Goal: Information Seeking & Learning: Learn about a topic

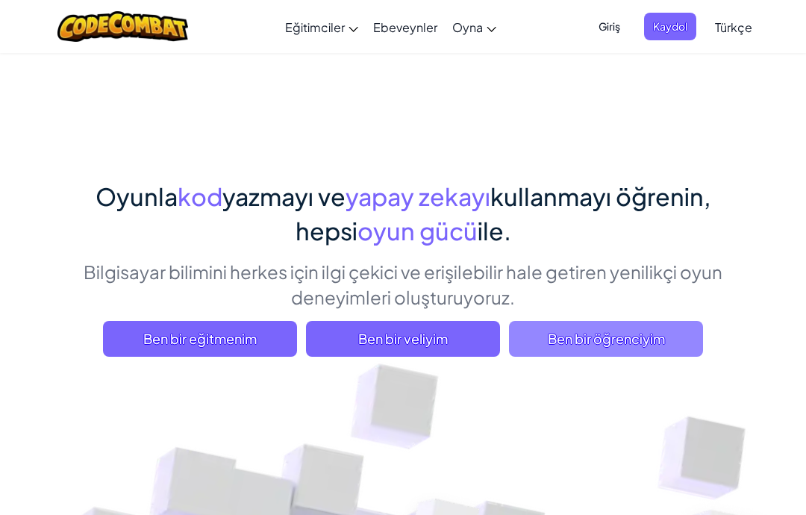
click at [615, 342] on span "Ben bir öğrenciyim" at bounding box center [606, 339] width 194 height 36
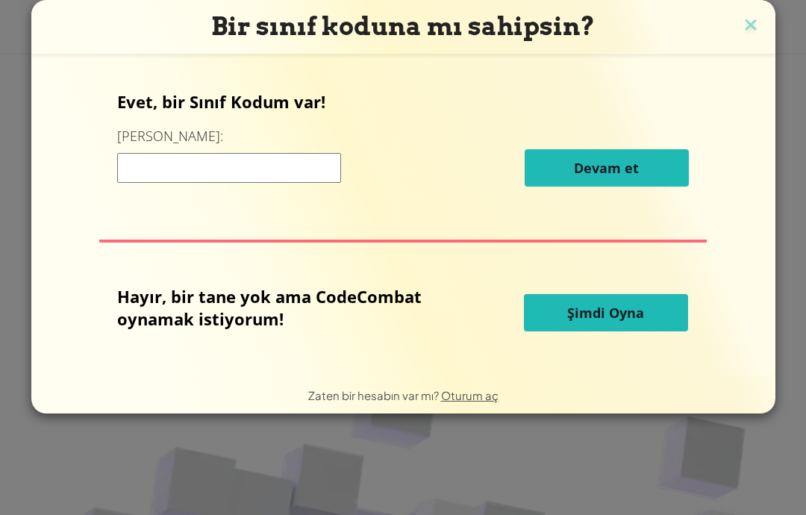
click at [609, 314] on span "Şimdi Oyna" at bounding box center [606, 313] width 77 height 18
click at [634, 322] on span "Şimdi Oyna" at bounding box center [606, 313] width 77 height 18
click at [625, 322] on span "Şimdi Oyna" at bounding box center [606, 313] width 77 height 18
click at [599, 309] on span "Şimdi Oyna" at bounding box center [606, 313] width 77 height 18
click at [590, 332] on button "Şimdi Oyna" at bounding box center [606, 312] width 164 height 37
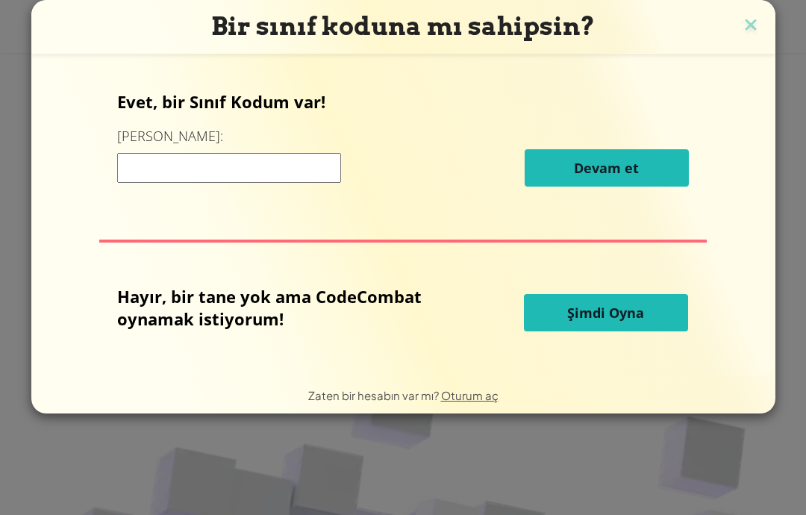
click at [594, 332] on button "Şimdi Oyna" at bounding box center [606, 312] width 164 height 37
click at [611, 322] on span "Şimdi Oyna" at bounding box center [606, 313] width 77 height 18
click at [594, 322] on span "Şimdi Oyna" at bounding box center [606, 313] width 77 height 18
click at [596, 322] on span "Şimdi Oyna" at bounding box center [606, 313] width 77 height 18
click at [570, 329] on button "Şimdi Oyna" at bounding box center [606, 312] width 164 height 37
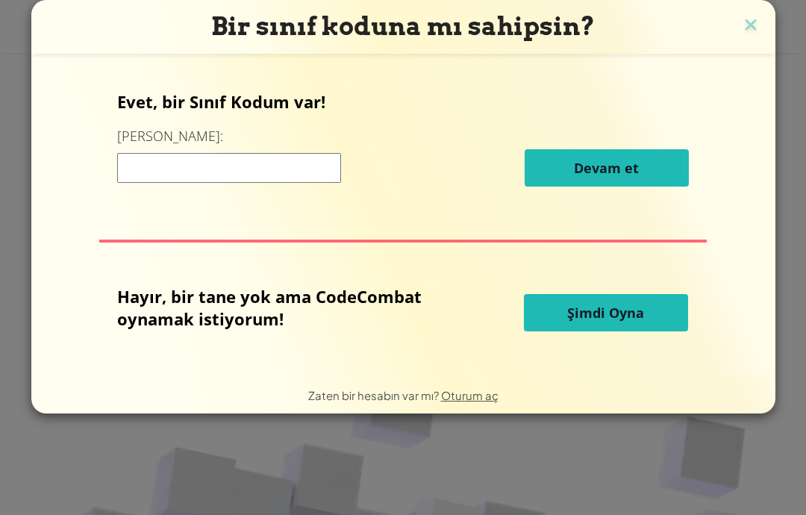
click at [559, 308] on button "Şimdi Oyna" at bounding box center [606, 312] width 164 height 37
click at [570, 322] on span "Şimdi Oyna" at bounding box center [606, 313] width 77 height 18
click at [583, 322] on span "Şimdi Oyna" at bounding box center [606, 313] width 77 height 18
click at [598, 322] on span "Şimdi Oyna" at bounding box center [606, 313] width 77 height 18
click at [550, 332] on button "Şimdi Oyna" at bounding box center [606, 312] width 164 height 37
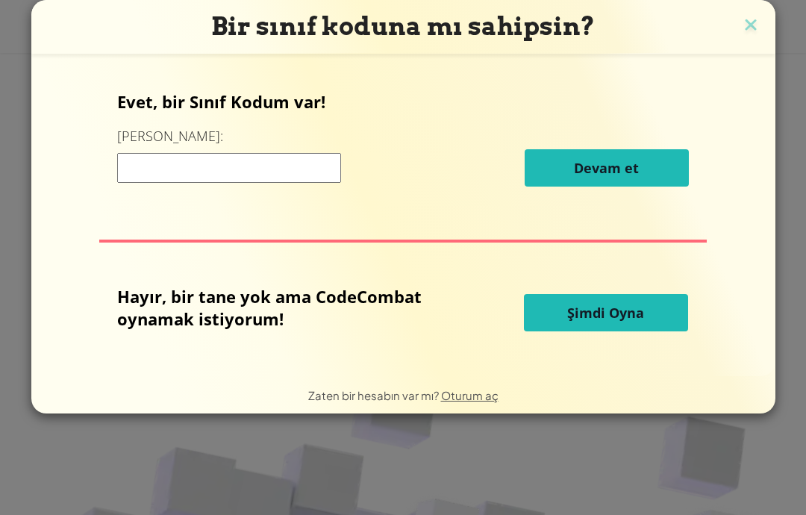
click at [526, 323] on button "Şimdi Oyna" at bounding box center [606, 312] width 164 height 37
click at [621, 329] on button "Şimdi Oyna" at bounding box center [606, 312] width 164 height 37
click at [617, 306] on button "Şimdi Oyna" at bounding box center [606, 312] width 164 height 37
click at [588, 303] on button "Şimdi Oyna" at bounding box center [606, 312] width 164 height 37
click at [576, 283] on div "Evet, bir Sınıf Kodum var! Buraya girin: [PERSON_NAME] et [PERSON_NAME], bir ta…" at bounding box center [403, 215] width 715 height 293
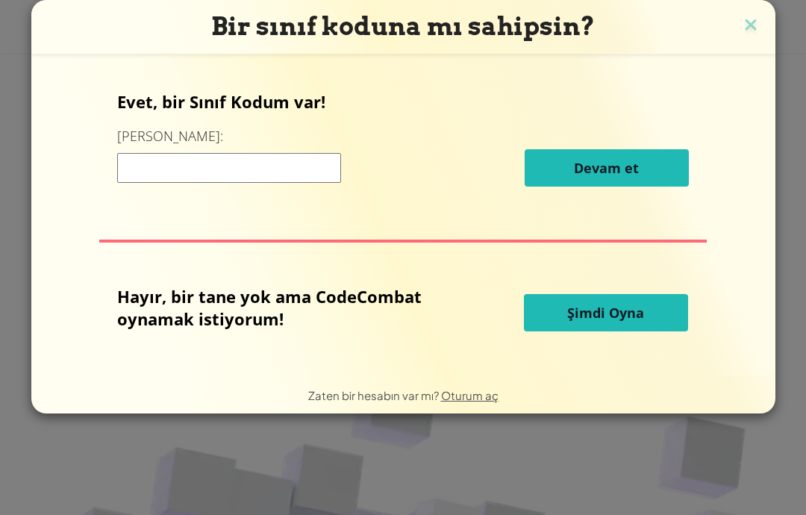
click at [586, 330] on button "Şimdi Oyna" at bounding box center [606, 312] width 164 height 37
click at [563, 332] on button "Şimdi Oyna" at bounding box center [606, 312] width 164 height 37
click at [572, 308] on button "Şimdi Oyna" at bounding box center [606, 312] width 164 height 37
click at [594, 321] on span "Şimdi Oyna" at bounding box center [606, 313] width 77 height 18
click at [639, 315] on span "Şimdi Oyna" at bounding box center [606, 313] width 77 height 18
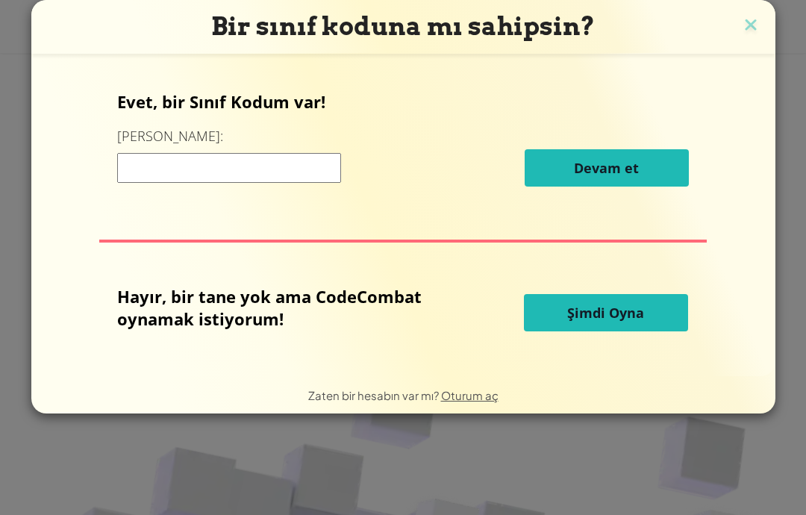
click at [628, 309] on span "Şimdi Oyna" at bounding box center [606, 313] width 77 height 18
click at [622, 349] on div "Evet, bir Sınıf Kodum var! Buraya girin: [PERSON_NAME] et [PERSON_NAME], bir ta…" at bounding box center [403, 215] width 715 height 293
click at [603, 332] on button "Şimdi Oyna" at bounding box center [606, 312] width 164 height 37
click at [606, 332] on button "Şimdi Oyna" at bounding box center [606, 312] width 164 height 37
click at [615, 322] on span "Şimdi Oyna" at bounding box center [606, 313] width 77 height 18
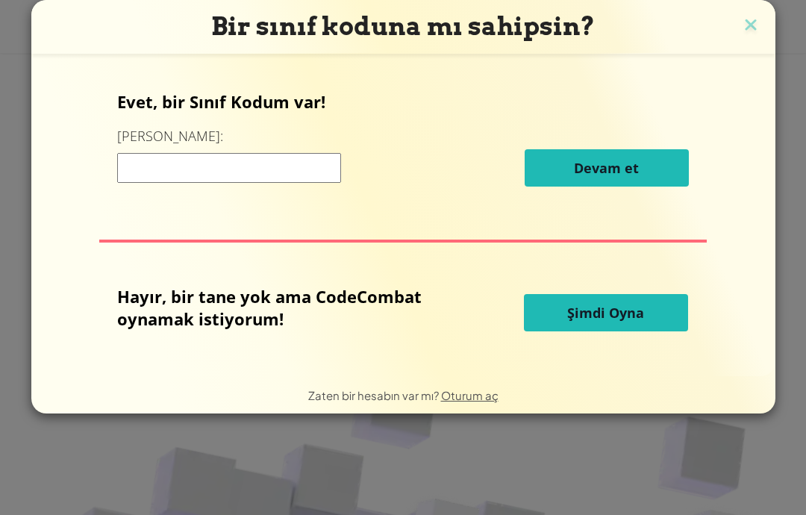
click at [629, 314] on span "Şimdi Oyna" at bounding box center [606, 313] width 77 height 18
click at [627, 322] on span "Şimdi Oyna" at bounding box center [606, 313] width 77 height 18
click at [635, 322] on span "Şimdi Oyna" at bounding box center [606, 313] width 77 height 18
click at [638, 329] on button "Şimdi Oyna" at bounding box center [606, 312] width 164 height 37
click at [635, 318] on span "Şimdi Oyna" at bounding box center [606, 313] width 77 height 18
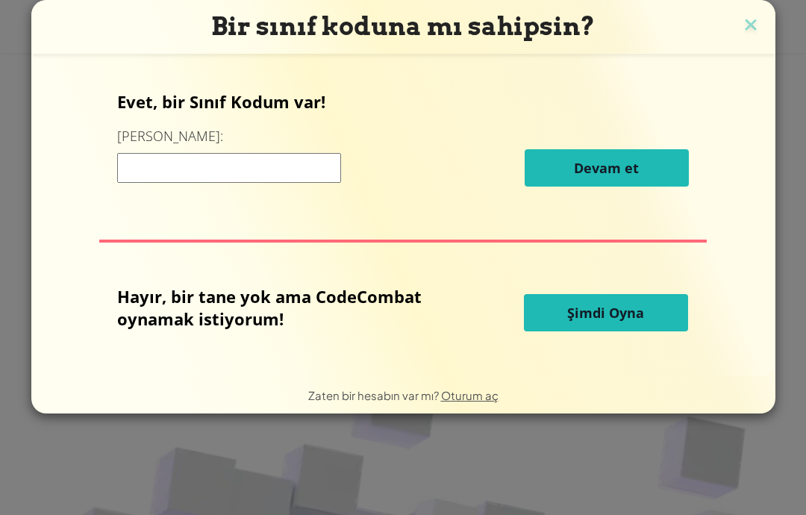
click at [631, 322] on span "Şimdi Oyna" at bounding box center [606, 313] width 77 height 18
click at [631, 332] on button "Şimdi Oyna" at bounding box center [606, 312] width 164 height 37
click at [621, 331] on button "Şimdi Oyna" at bounding box center [606, 312] width 164 height 37
click at [620, 330] on button "Şimdi Oyna" at bounding box center [606, 312] width 164 height 37
click at [1, 252] on div "Bir sınıf koduna mı sahipsin? Evet, bir Sınıf Kodum var! Buraya girin: [PERSON_…" at bounding box center [403, 257] width 806 height 515
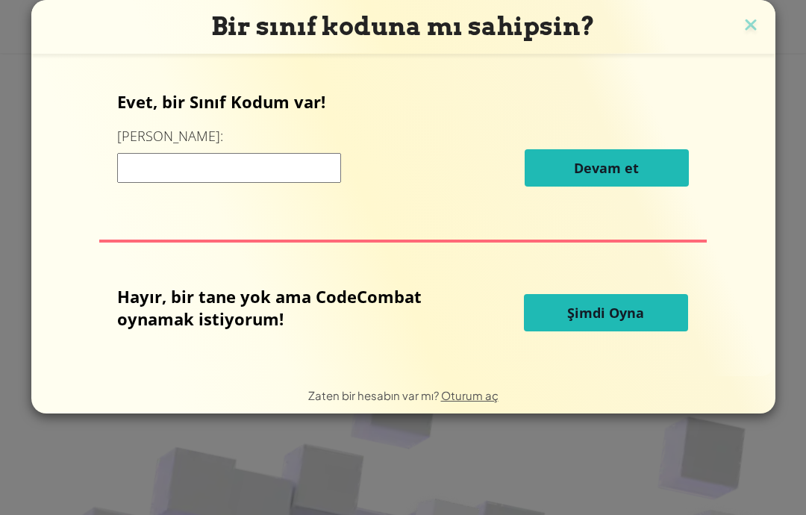
click at [600, 322] on span "Şimdi Oyna" at bounding box center [606, 313] width 77 height 18
click at [621, 332] on button "Şimdi Oyna" at bounding box center [606, 312] width 164 height 37
click at [616, 314] on span "Şimdi Oyna" at bounding box center [606, 313] width 77 height 18
click at [613, 302] on button "Şimdi Oyna" at bounding box center [606, 312] width 164 height 37
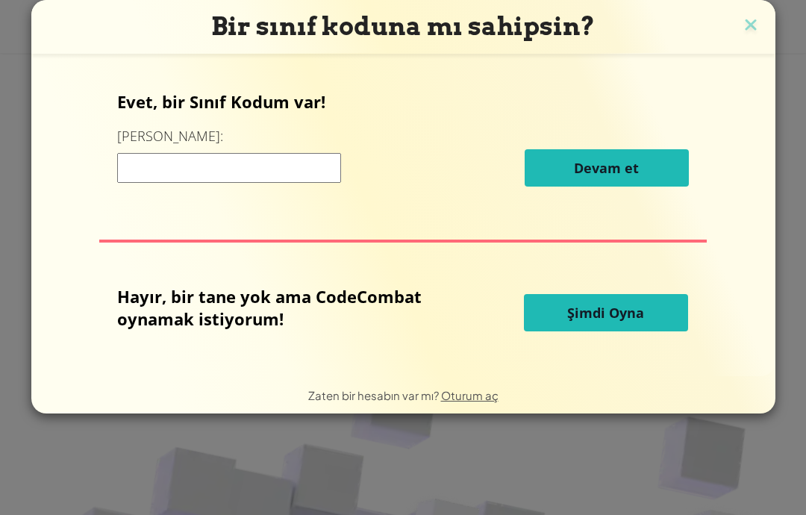
click at [618, 332] on button "Şimdi Oyna" at bounding box center [606, 312] width 164 height 37
click at [603, 322] on span "Şimdi Oyna" at bounding box center [606, 313] width 77 height 18
click at [630, 320] on span "Şimdi Oyna" at bounding box center [606, 313] width 77 height 18
click at [641, 332] on button "Şimdi Oyna" at bounding box center [606, 312] width 164 height 37
click at [636, 332] on button "Şimdi Oyna" at bounding box center [606, 312] width 164 height 37
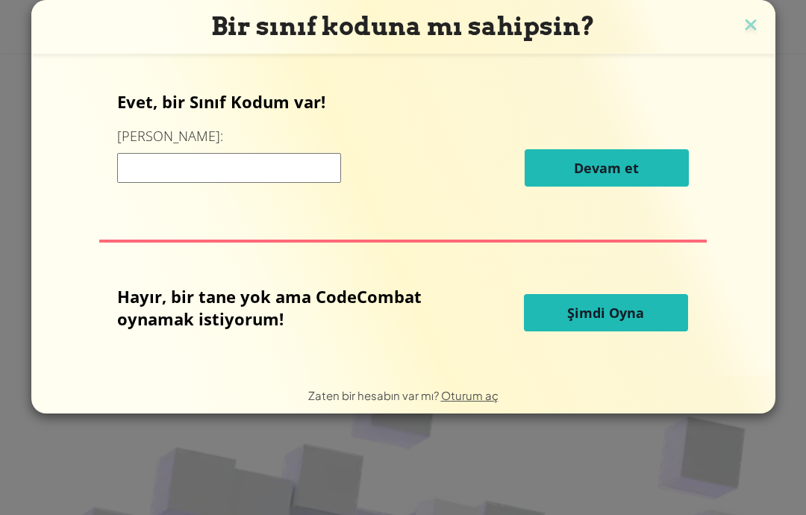
click at [636, 332] on button "Şimdi Oyna" at bounding box center [606, 312] width 164 height 37
click at [635, 332] on button "Şimdi Oyna" at bounding box center [606, 312] width 164 height 37
click at [636, 330] on button "Şimdi Oyna" at bounding box center [606, 312] width 164 height 37
click at [639, 322] on span "Şimdi Oyna" at bounding box center [606, 313] width 77 height 18
click at [631, 322] on span "Şimdi Oyna" at bounding box center [606, 313] width 77 height 18
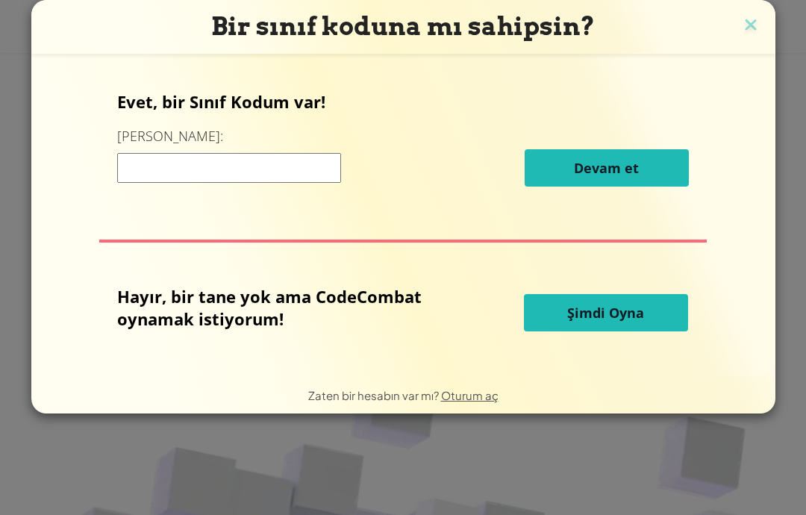
click at [599, 302] on button "Şimdi Oyna" at bounding box center [606, 312] width 164 height 37
click at [588, 316] on span "Şimdi Oyna" at bounding box center [606, 313] width 77 height 18
click at [595, 331] on button "Şimdi Oyna" at bounding box center [606, 312] width 164 height 37
click at [583, 332] on button "Şimdi Oyna" at bounding box center [606, 312] width 164 height 37
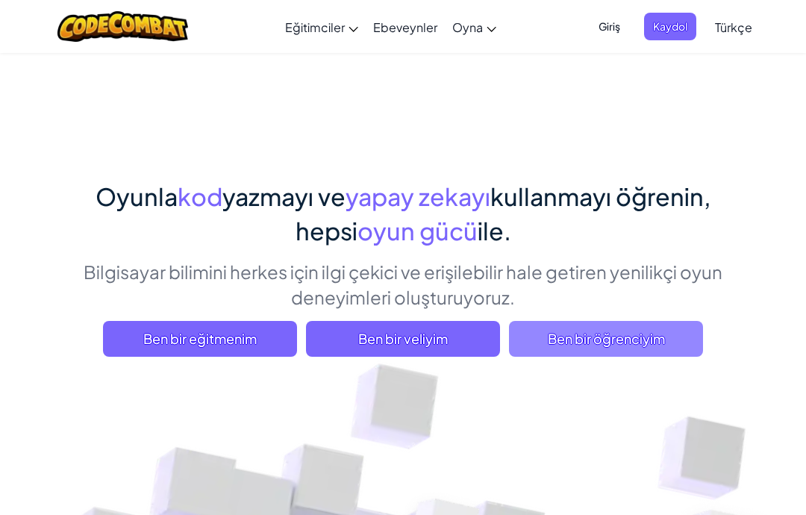
click at [635, 352] on span "Ben bir öğrenciyim" at bounding box center [606, 339] width 194 height 36
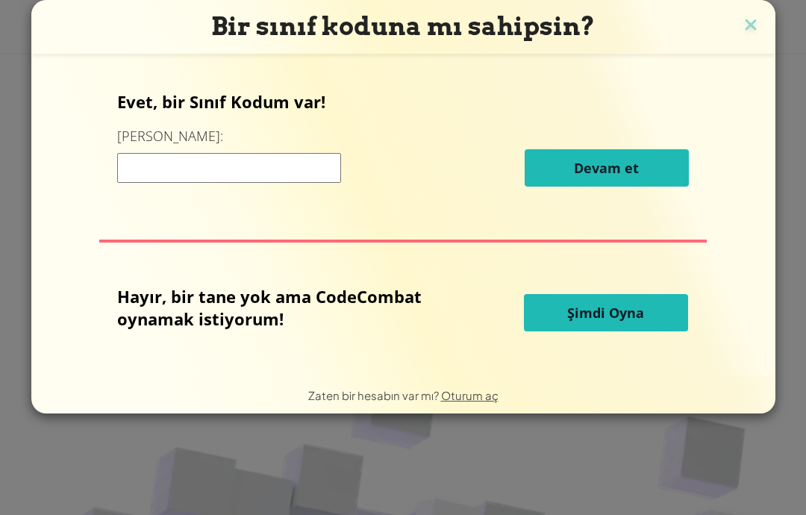
click at [662, 311] on button "Şimdi Oyna" at bounding box center [606, 312] width 164 height 37
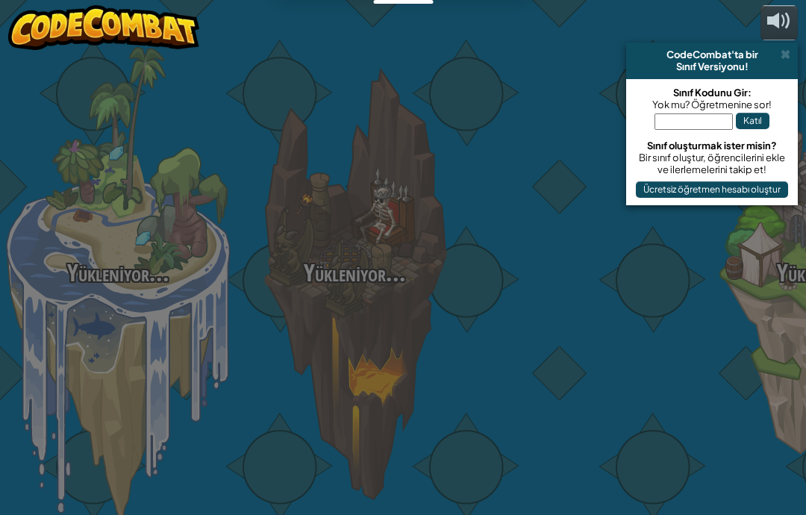
select select "tr"
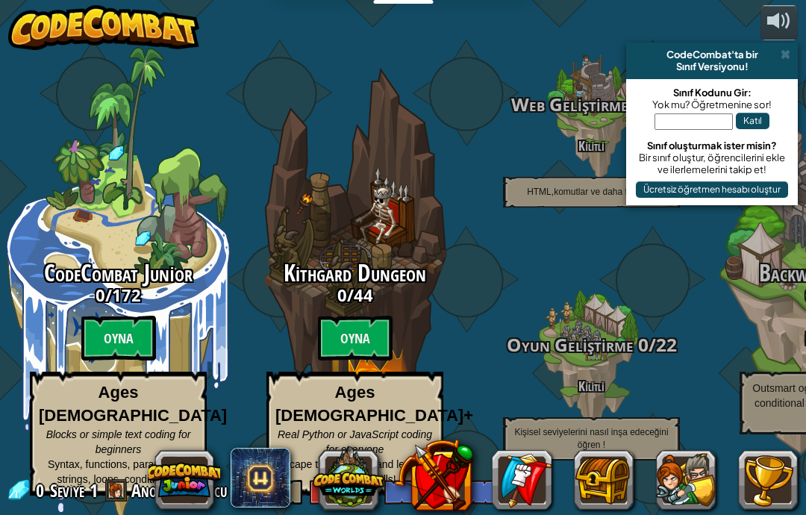
click at [595, 308] on div at bounding box center [591, 358] width 119 height 237
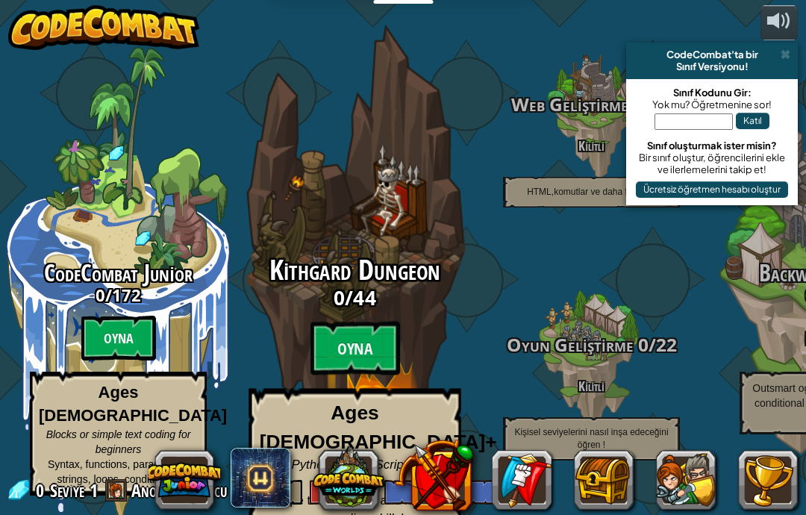
click at [369, 320] on div "Kithgard Dungeon 0 / 44 Oyna Ages [DEMOGRAPHIC_DATA]+ Real Python or JavaScript…" at bounding box center [355, 396] width 284 height 283
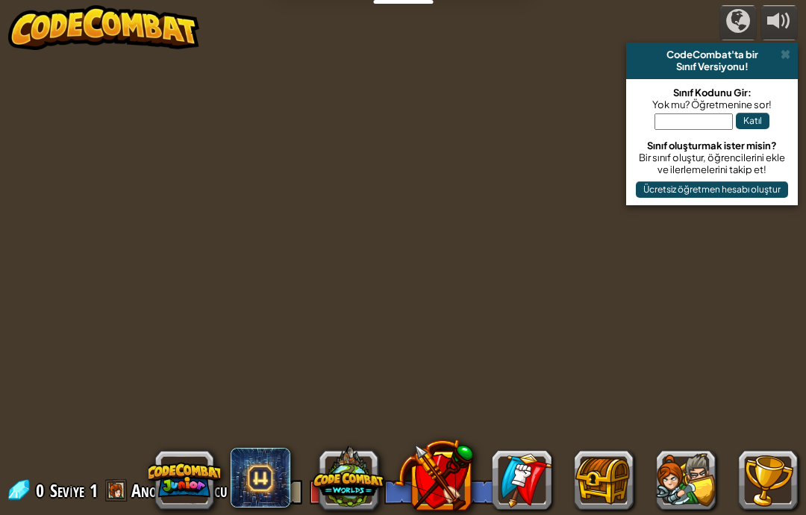
select select "tr"
click at [349, 338] on div at bounding box center [403, 257] width 789 height 515
select select "tr"
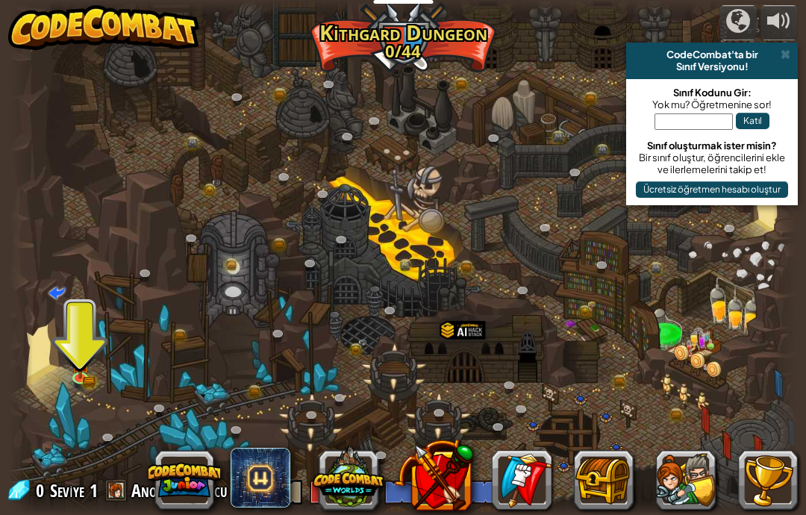
click at [104, 355] on div at bounding box center [403, 257] width 789 height 515
click at [77, 361] on img at bounding box center [80, 355] width 11 height 11
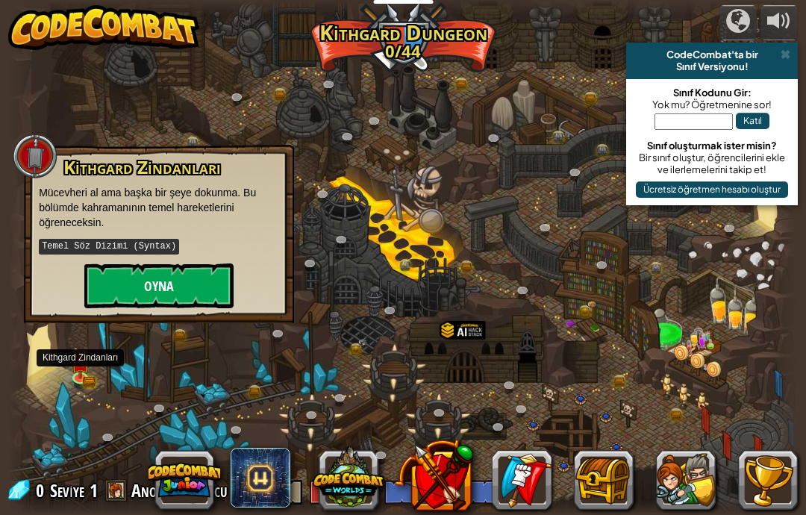
click at [153, 284] on button "Oyna" at bounding box center [158, 286] width 149 height 45
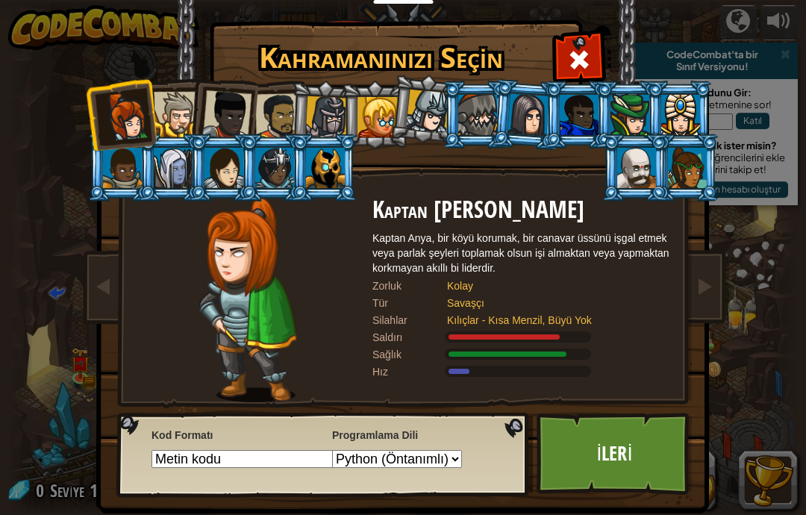
click at [206, 120] on div at bounding box center [226, 114] width 49 height 49
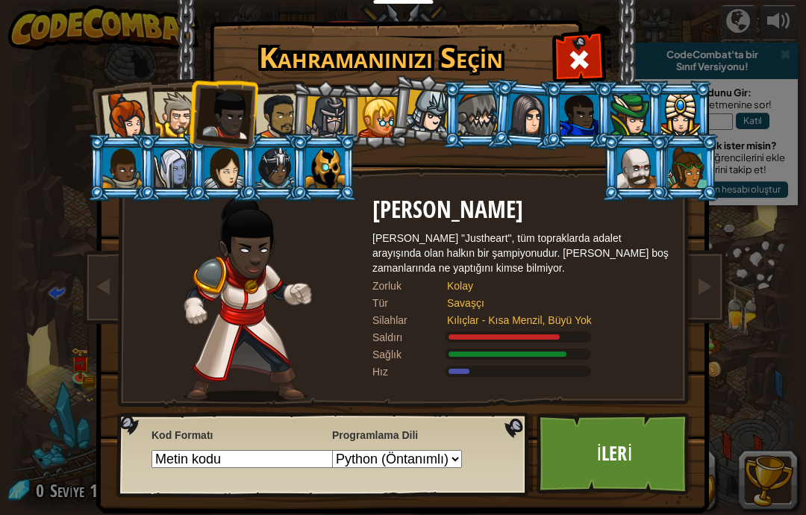
click at [228, 128] on div at bounding box center [226, 114] width 49 height 49
click at [307, 121] on div at bounding box center [326, 117] width 43 height 43
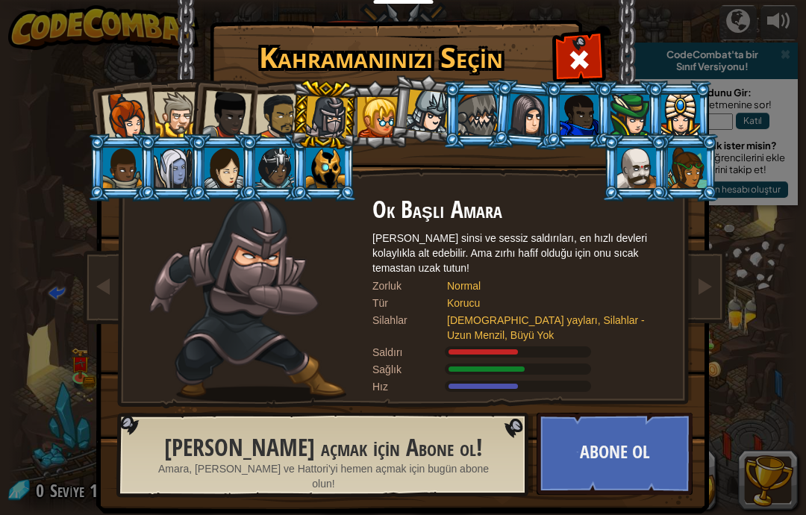
click at [527, 116] on div at bounding box center [529, 114] width 42 height 43
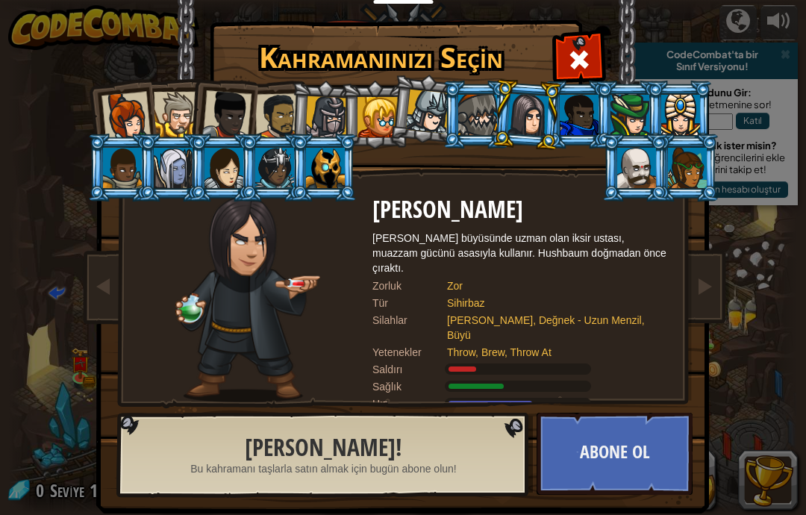
click at [590, 116] on div at bounding box center [579, 115] width 39 height 40
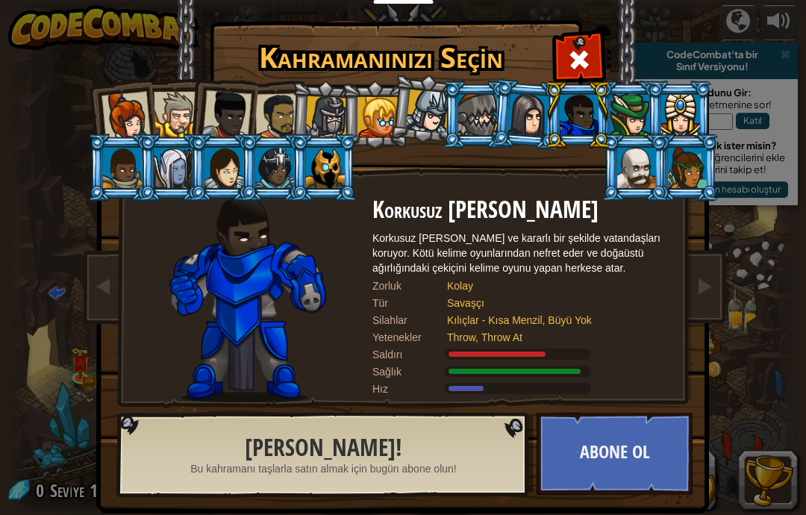
click at [170, 101] on div at bounding box center [177, 115] width 46 height 46
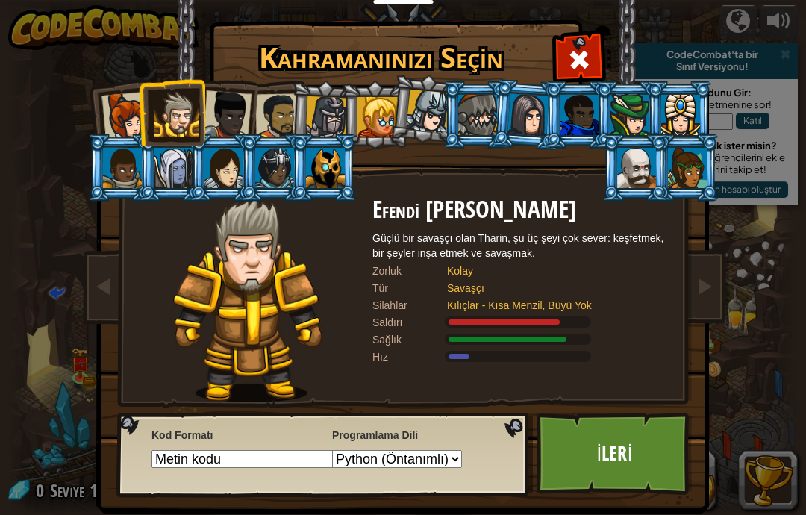
click at [106, 105] on div at bounding box center [126, 116] width 49 height 49
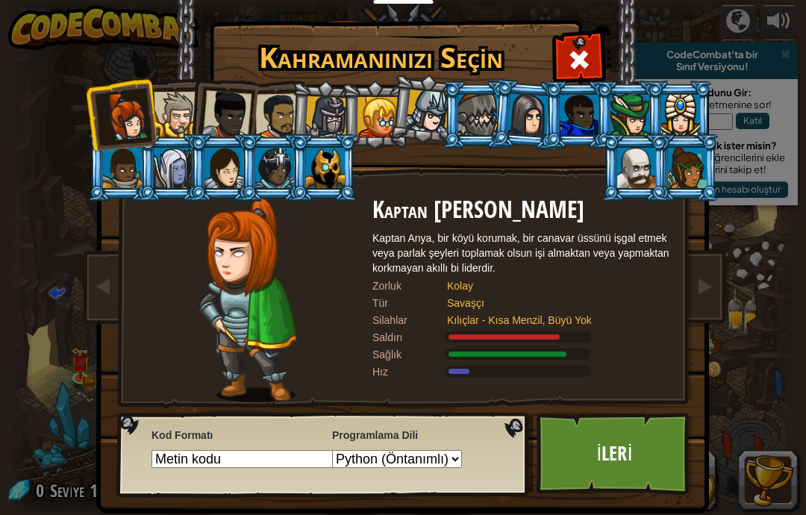
click at [181, 113] on div at bounding box center [177, 115] width 46 height 46
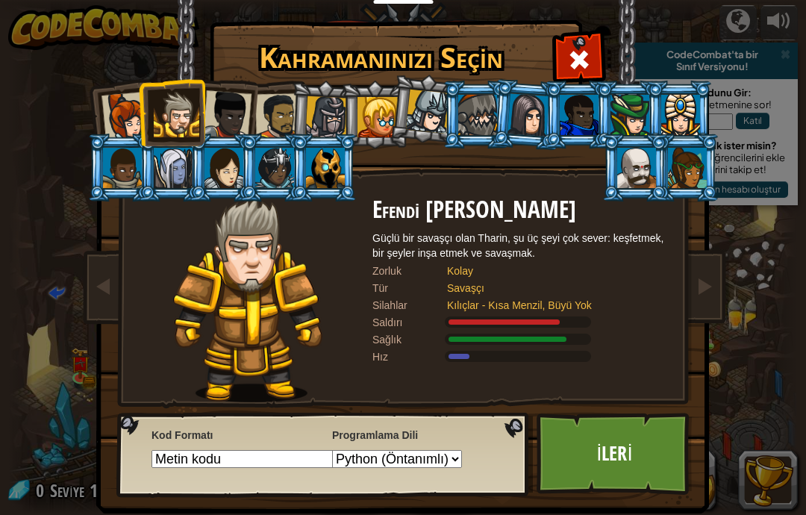
click at [234, 114] on div at bounding box center [226, 114] width 49 height 49
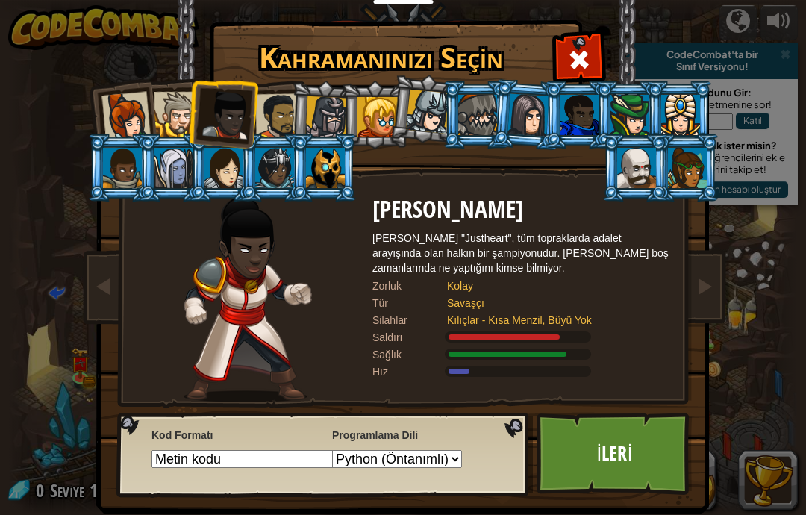
click at [276, 116] on div at bounding box center [278, 116] width 46 height 46
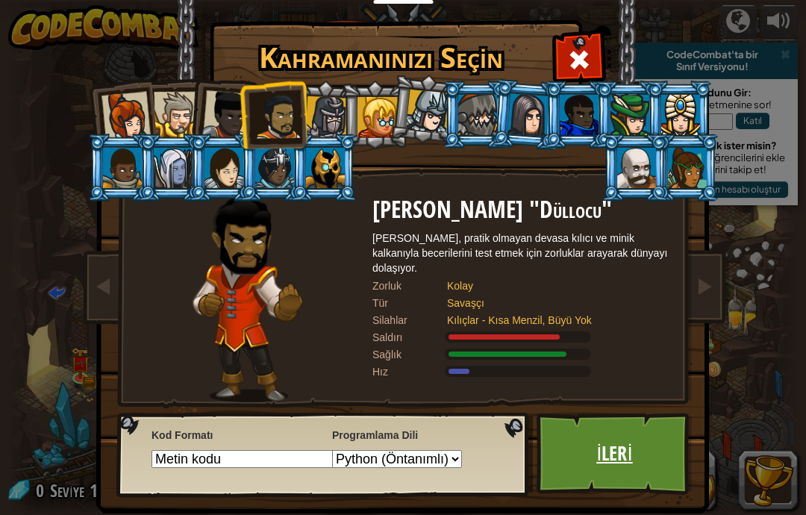
click at [618, 464] on link "İleri" at bounding box center [615, 454] width 156 height 82
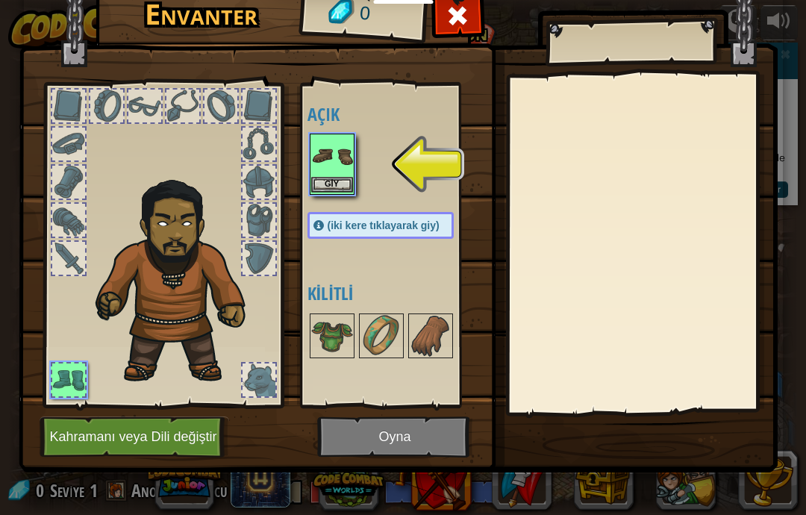
click at [323, 146] on img at bounding box center [332, 156] width 42 height 42
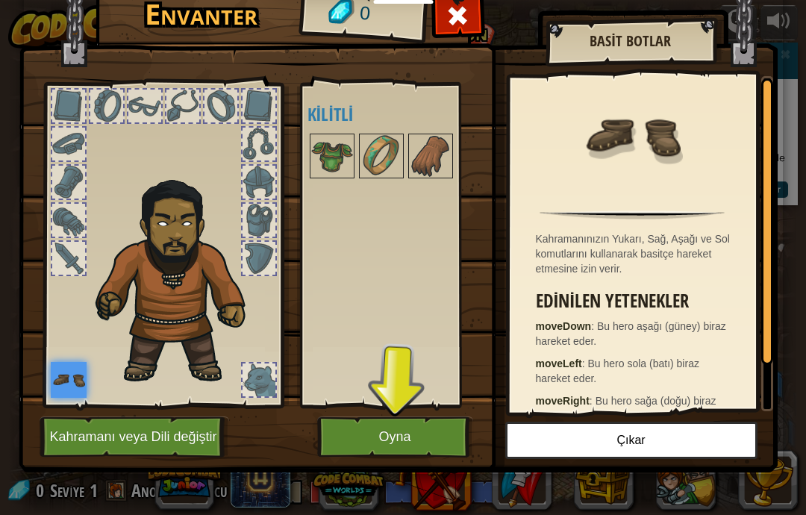
click at [397, 431] on button "Oyna" at bounding box center [395, 437] width 156 height 41
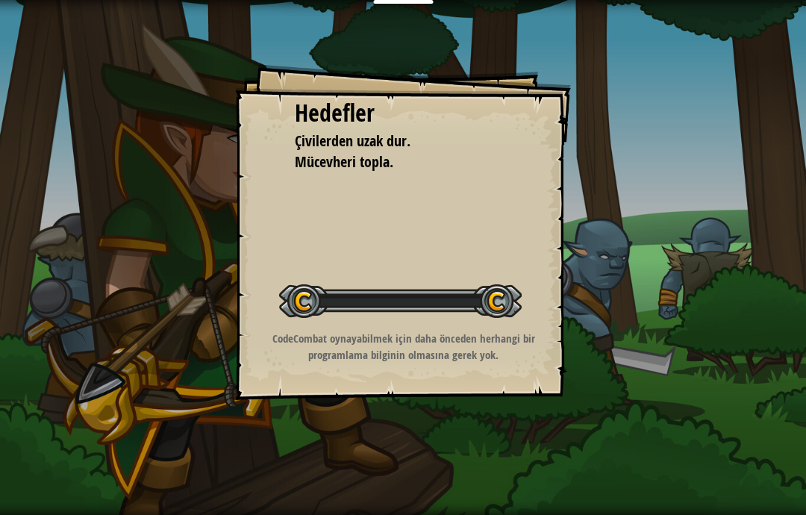
click at [391, 458] on div "Hedefler Çivilerden uzak dur. Mücevheri topla. Seviyeyi Başlat Yüklenemiyor Bu …" at bounding box center [403, 257] width 806 height 515
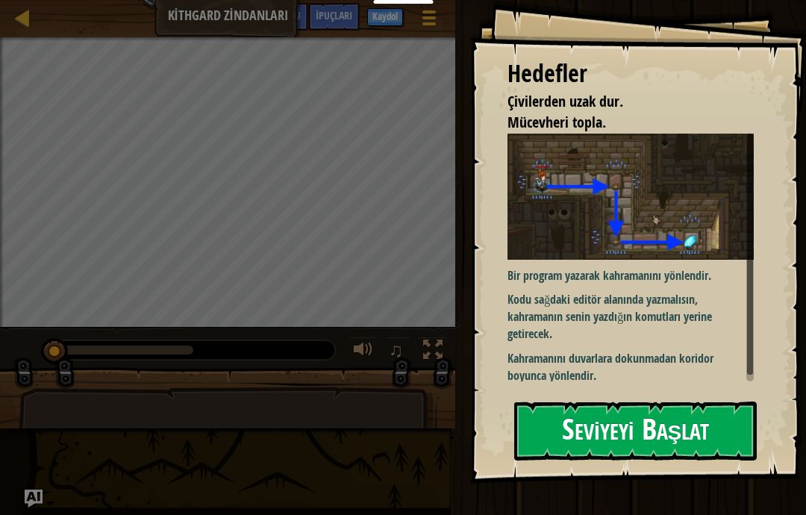
click at [664, 432] on button "Seviyeyi Başlat" at bounding box center [636, 431] width 243 height 59
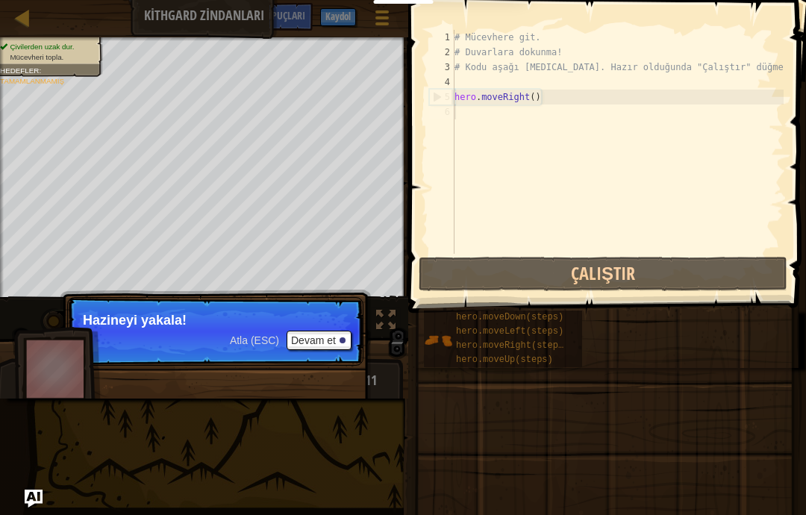
click at [145, 338] on p "Atla (ESC) [PERSON_NAME] et Hazineyi yakala!" at bounding box center [215, 331] width 296 height 69
click at [324, 343] on button "Devam et" at bounding box center [319, 340] width 65 height 19
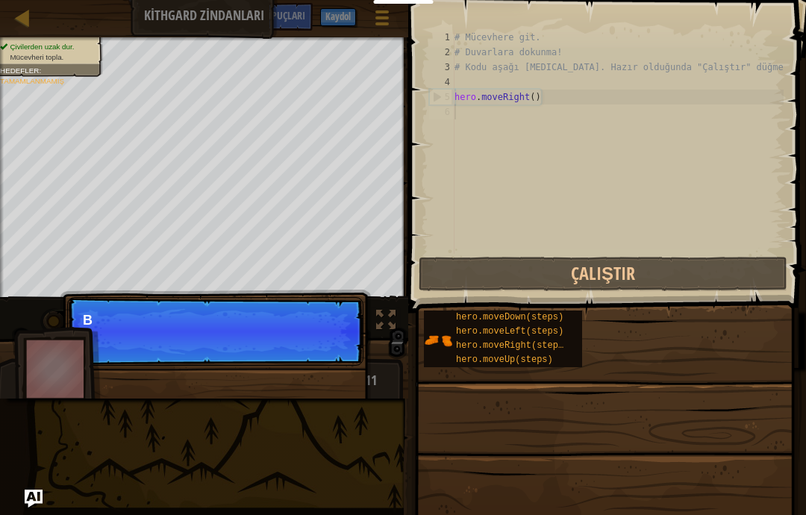
scroll to position [16, 15]
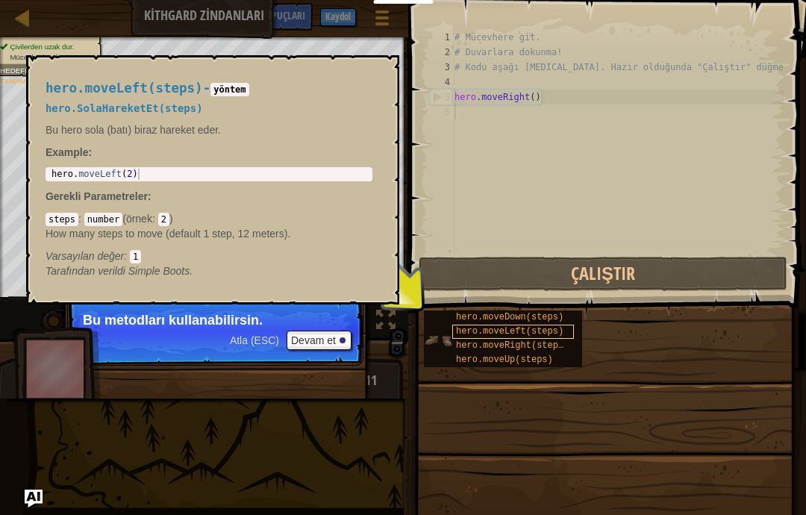
click at [475, 328] on span "hero.moveLeft(steps)" at bounding box center [510, 331] width 108 height 10
click at [500, 317] on span "hero.moveDown(steps)" at bounding box center [510, 317] width 108 height 10
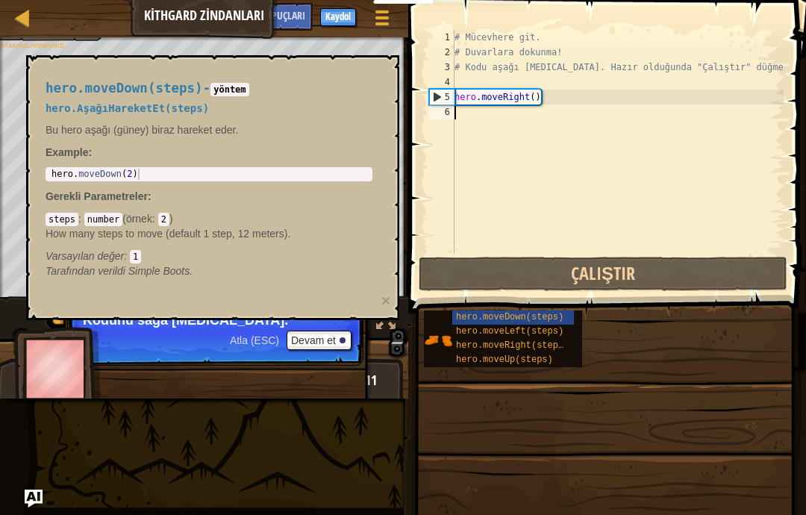
click at [43, 309] on div "hero.moveDown(steps) - yöntem hero.AşağıHareketEt(steps) Bu hero aşağı (güney) …" at bounding box center [212, 187] width 373 height 265
click at [323, 343] on button "Devam et" at bounding box center [319, 340] width 65 height 19
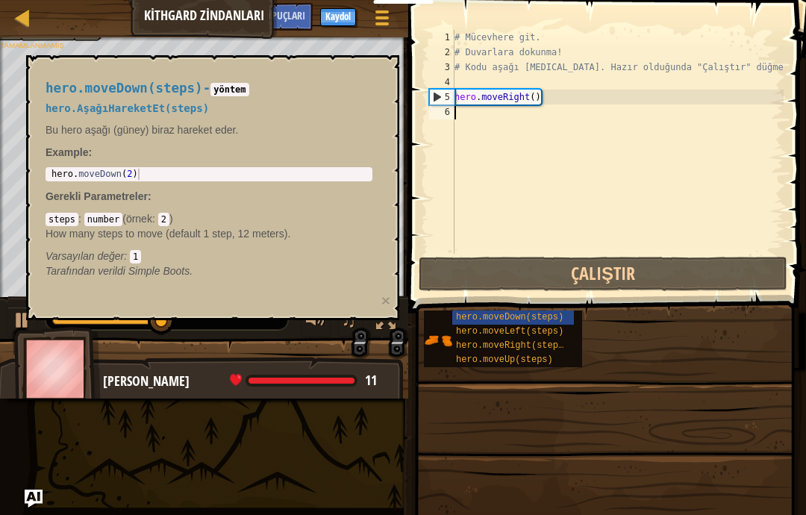
scroll to position [16, 20]
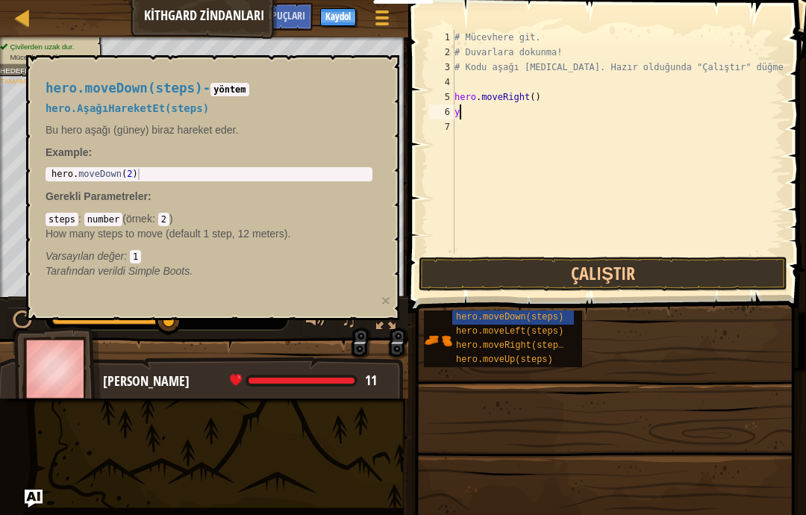
click at [49, 114] on span "hero.AşağıHareketEt(steps)" at bounding box center [128, 108] width 164 height 12
click at [38, 63] on div "hero.moveDown(steps) - yöntem hero.AşağıHareketEt(steps) Bu hero aşağı (güney) …" at bounding box center [212, 187] width 373 height 265
click at [19, 317] on div at bounding box center [22, 320] width 19 height 19
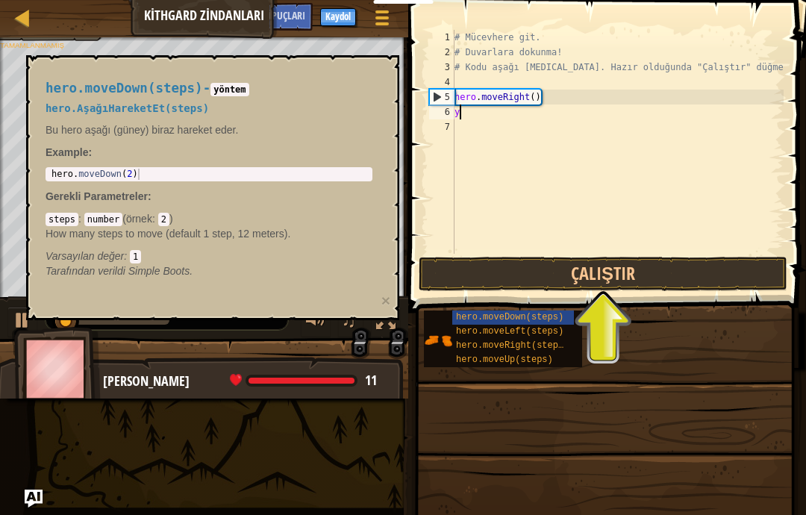
click at [40, 106] on div "hero.moveDown(steps) - yöntem hero.AşağıHareketEt(steps) Bu hero aşağı (güney) …" at bounding box center [209, 180] width 348 height 226
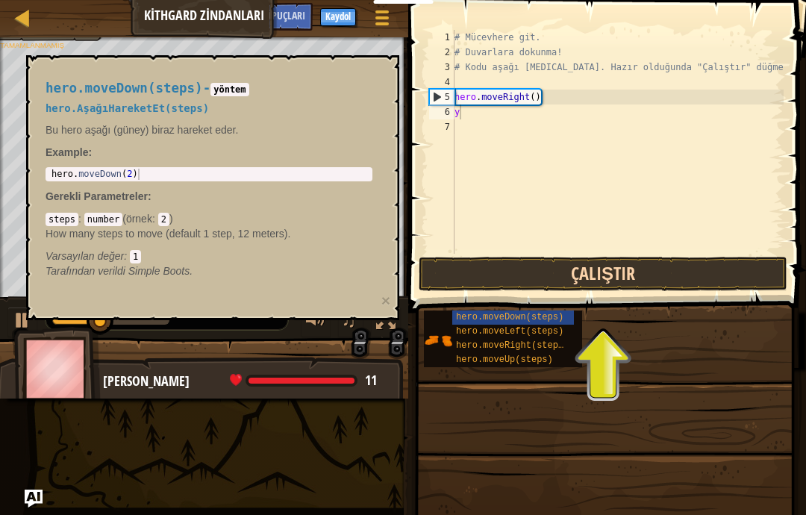
click at [662, 287] on button "Çalıştır" at bounding box center [603, 274] width 369 height 34
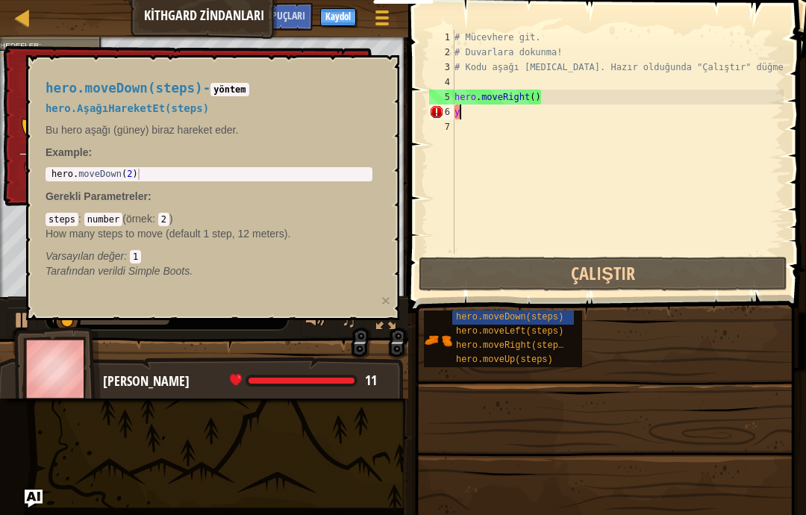
click at [37, 153] on div "hero.moveDown(steps) - yöntem hero.AşağıHareketEt(steps) Bu hero aşağı (güney) …" at bounding box center [209, 180] width 348 height 226
click at [697, 122] on div "# Mücevhere git. # Duvarlara dokunma! # Kodu aşağı [MEDICAL_DATA]. Hazır olduğu…" at bounding box center [618, 157] width 332 height 254
click at [710, 111] on div "# Mücevhere git. # Duvarlara dokunma! # Kodu aşağı [MEDICAL_DATA]. Hazır olduğu…" at bounding box center [618, 157] width 332 height 254
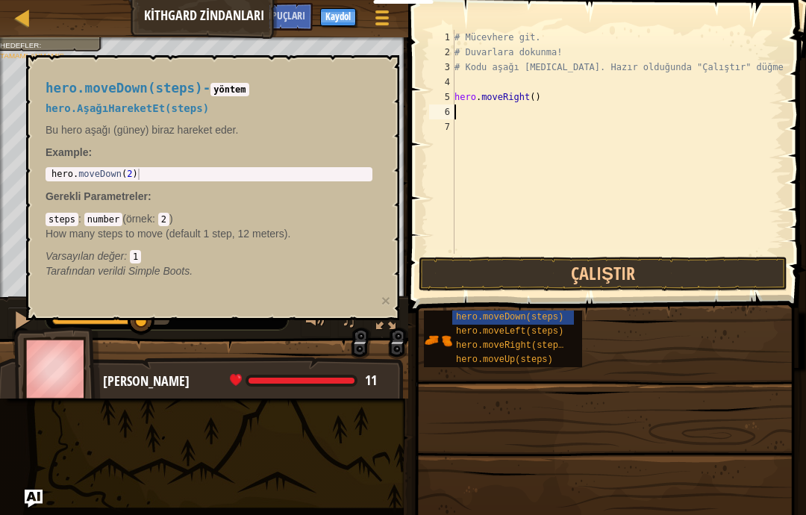
click at [75, 92] on span "hero.moveDown(steps)" at bounding box center [125, 88] width 158 height 15
click at [703, 264] on button "Çalıştır" at bounding box center [603, 274] width 369 height 34
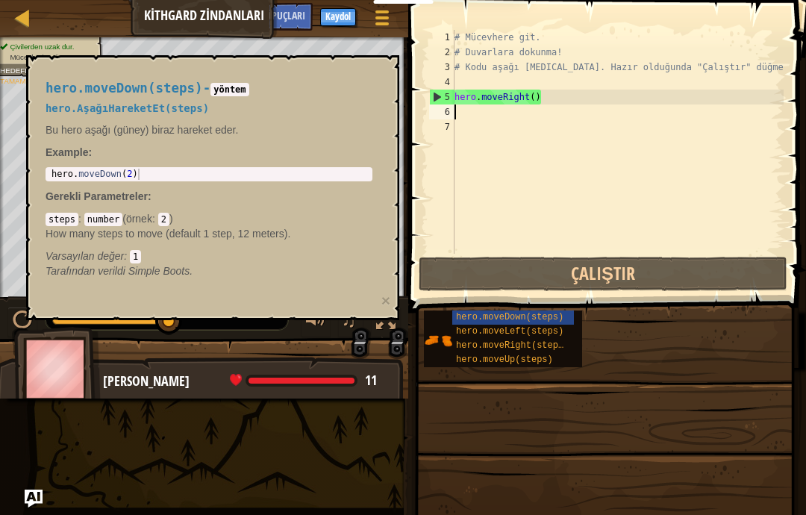
click at [61, 115] on div "hero.moveDown(steps) - yöntem hero.AşağıHareketEt(steps) Bu hero aşağı (güney) …" at bounding box center [209, 180] width 348 height 226
click at [603, 103] on div "# Mücevhere git. # Duvarlara dokunma! # Kodu aşağı [MEDICAL_DATA]. Hazır olduğu…" at bounding box center [618, 157] width 332 height 254
click at [535, 99] on div "# Mücevhere git. # Duvarlara dokunma! # Kodu aşağı [MEDICAL_DATA]. Hazır olduğu…" at bounding box center [618, 157] width 332 height 254
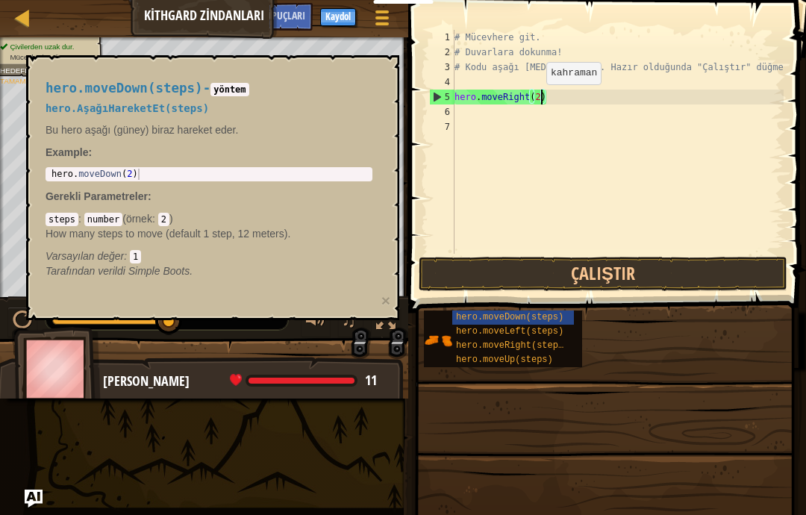
type textarea "abcde fg"
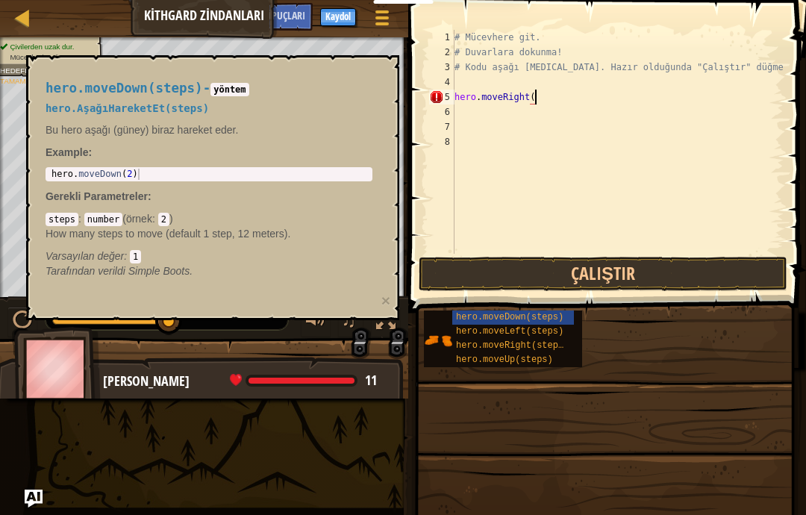
click at [107, 88] on span "hero.moveDown(steps)" at bounding box center [125, 88] width 158 height 15
click at [138, 81] on span "hero.moveDown(steps)" at bounding box center [125, 88] width 158 height 15
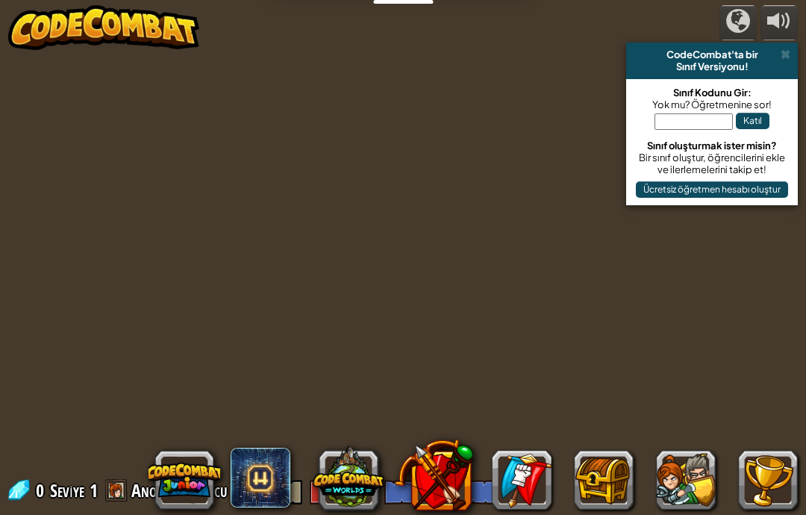
select select "tr"
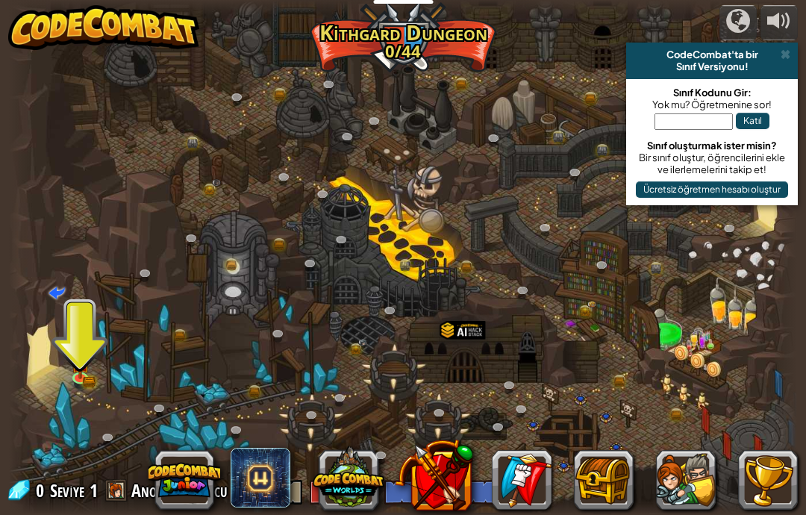
click at [62, 361] on div at bounding box center [403, 257] width 789 height 515
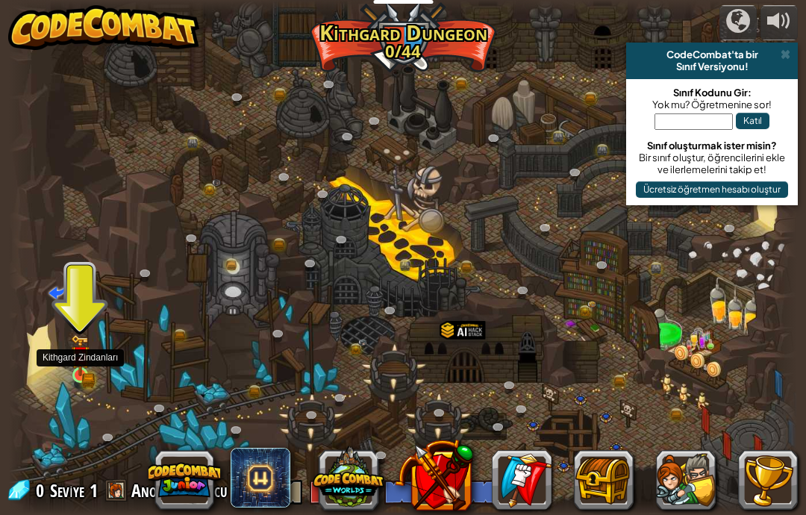
click at [75, 361] on img at bounding box center [80, 355] width 11 height 11
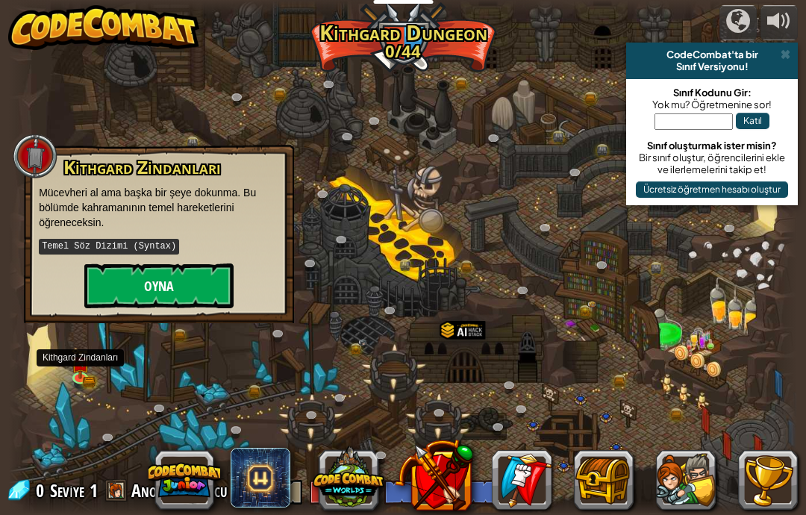
click at [134, 283] on button "Oyna" at bounding box center [158, 286] width 149 height 45
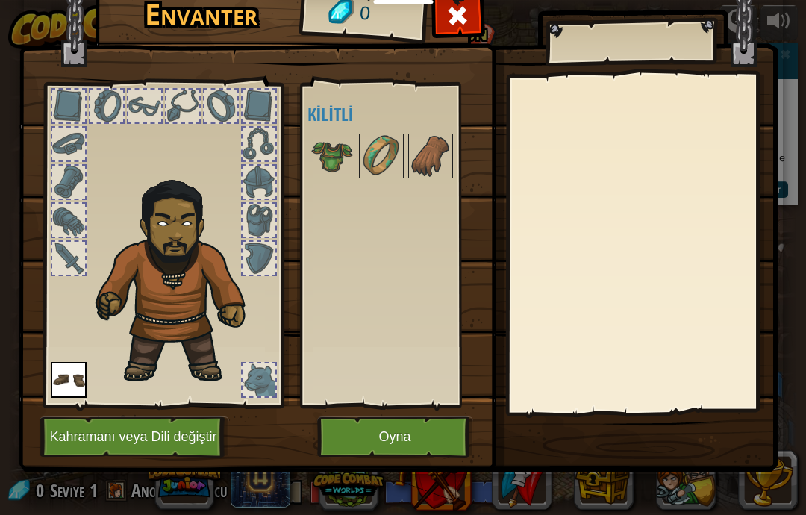
click at [383, 444] on button "Oyna" at bounding box center [395, 437] width 156 height 41
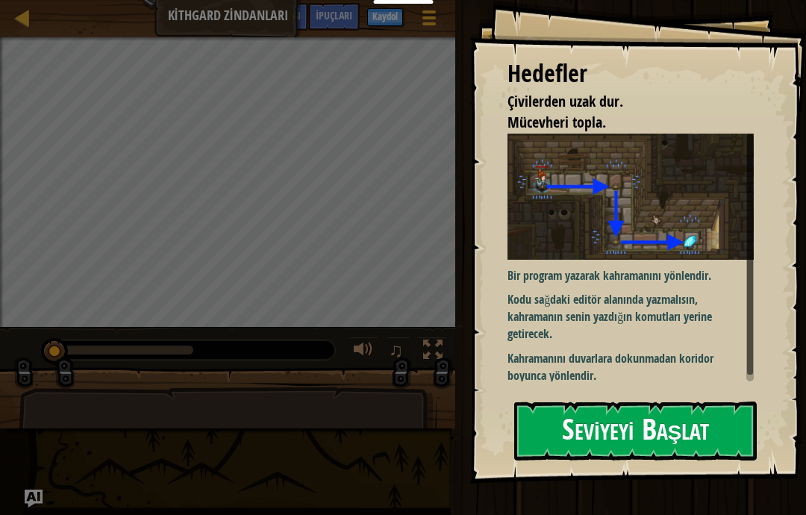
click at [641, 402] on button "Seviyeyi Başlat" at bounding box center [636, 431] width 243 height 59
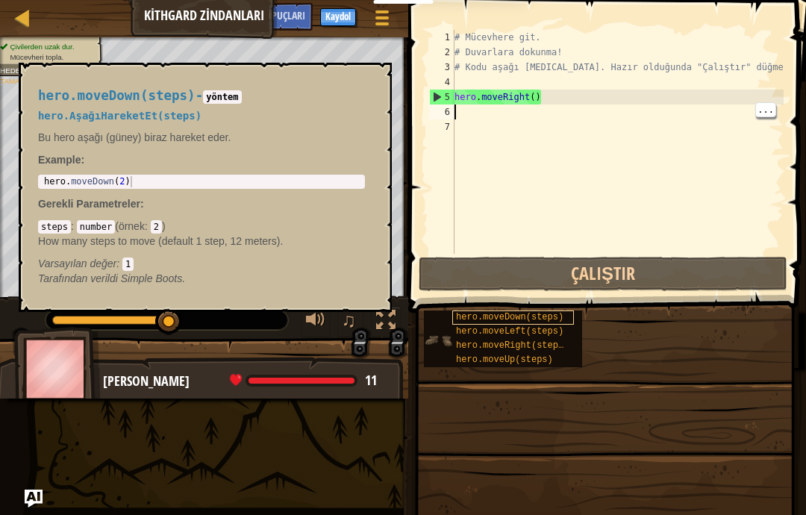
click at [558, 314] on span "hero.moveDown(steps)" at bounding box center [510, 317] width 108 height 10
click at [91, 92] on span "hero.moveDown(steps)" at bounding box center [117, 95] width 158 height 15
click at [532, 317] on span "hero.moveDown(steps)" at bounding box center [510, 317] width 108 height 10
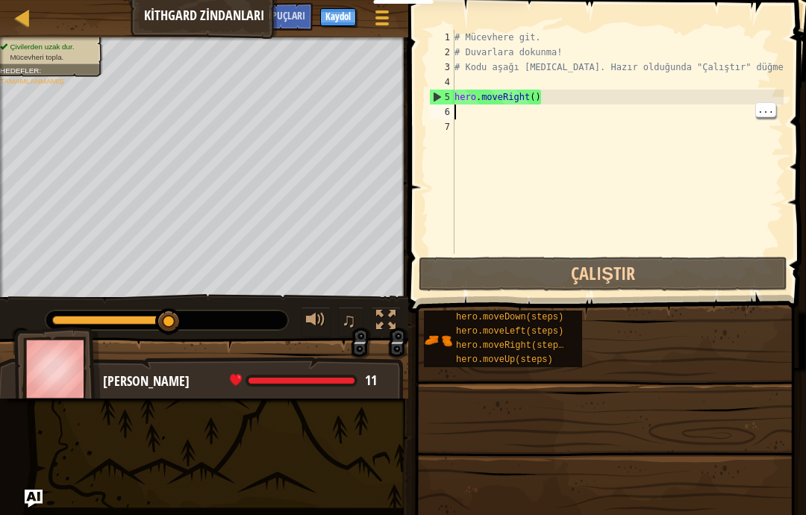
click at [712, 106] on div "# Mücevhere git. # Duvarlara dokunma! # Kodu aşağı [MEDICAL_DATA]. Hazır olduğu…" at bounding box center [618, 157] width 332 height 254
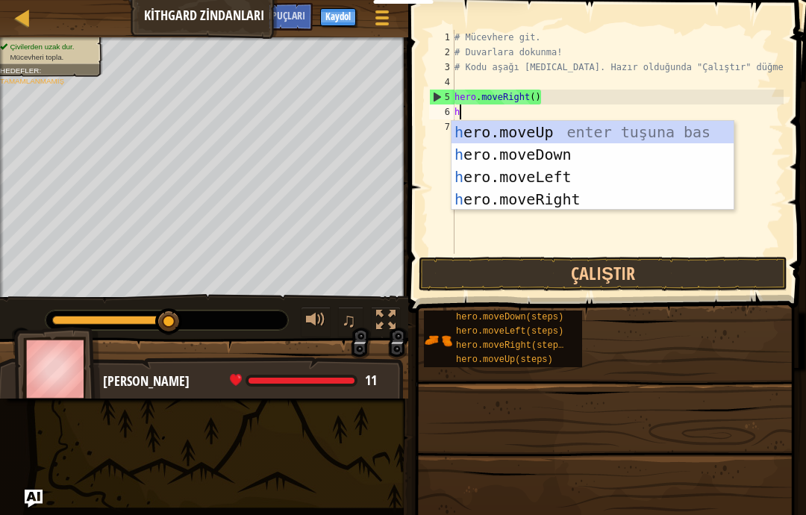
scroll to position [16, 20]
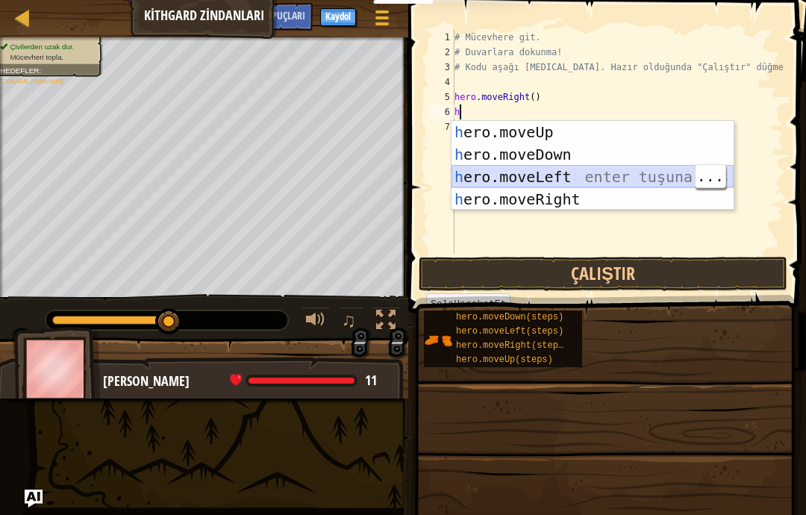
click at [647, 167] on div "h ero.moveUp enter tuşuna bas h ero.moveDown enter tuşuna bas h ero.moveLeft en…" at bounding box center [593, 188] width 282 height 134
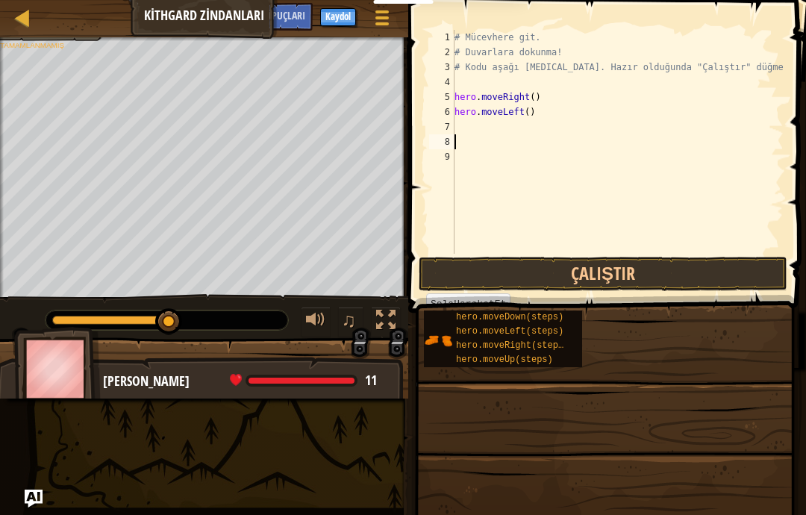
click at [90, 50] on div "Hedefler : Tamamlanmamış" at bounding box center [49, 39] width 98 height 21
click at [501, 114] on div "# Mücevhere git. # Duvarlara dokunma! # Kodu aşağı [MEDICAL_DATA]. Hazır olduğu…" at bounding box center [618, 157] width 332 height 254
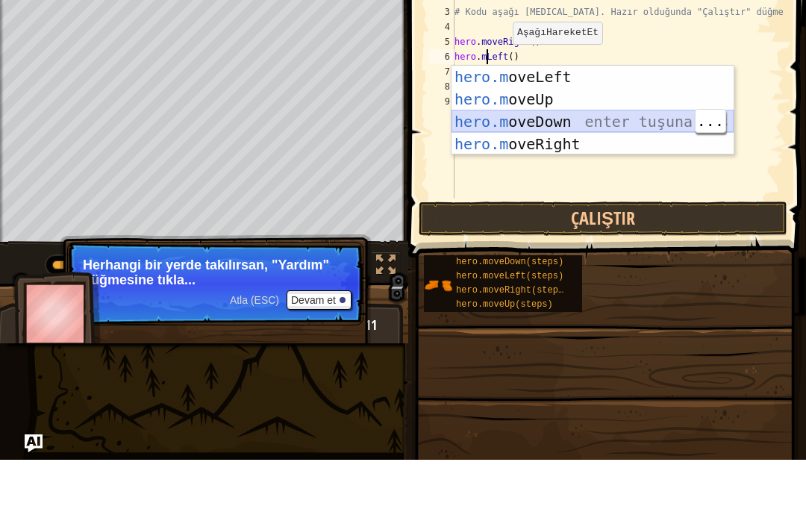
click at [665, 121] on div "hero.m oveLeft enter tuşuna bas hero.m oveUp enter tuşuna bas hero.m oveDown en…" at bounding box center [593, 188] width 282 height 134
type textarea "abcde fg"
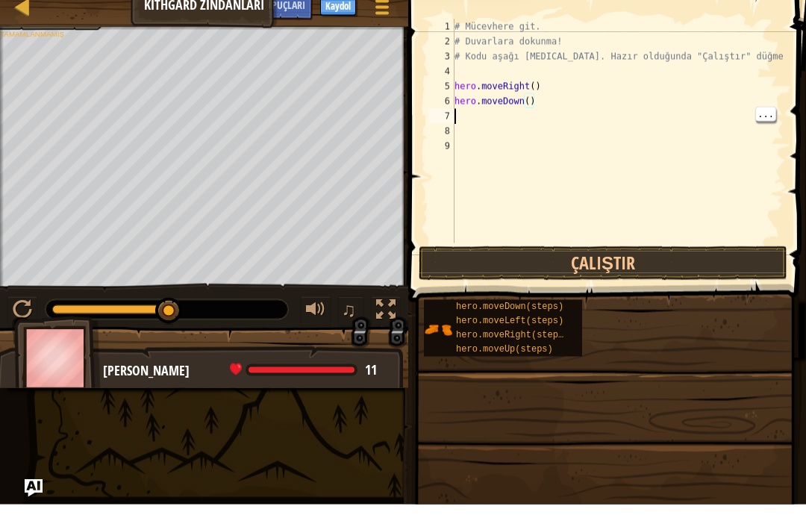
click at [466, 114] on div "# Mücevhere git. # Duvarlara dokunma! # Kodu aşağı [MEDICAL_DATA]. Hazır olduğu…" at bounding box center [618, 157] width 332 height 254
click at [453, 119] on div "7" at bounding box center [441, 126] width 25 height 15
click at [471, 114] on div "# Mücevhere git. # Duvarlara dokunma! # Kodu aşağı [MEDICAL_DATA]. Hazır olduğu…" at bounding box center [618, 157] width 332 height 254
click at [22, 15] on div at bounding box center [22, 17] width 19 height 19
select select "tr"
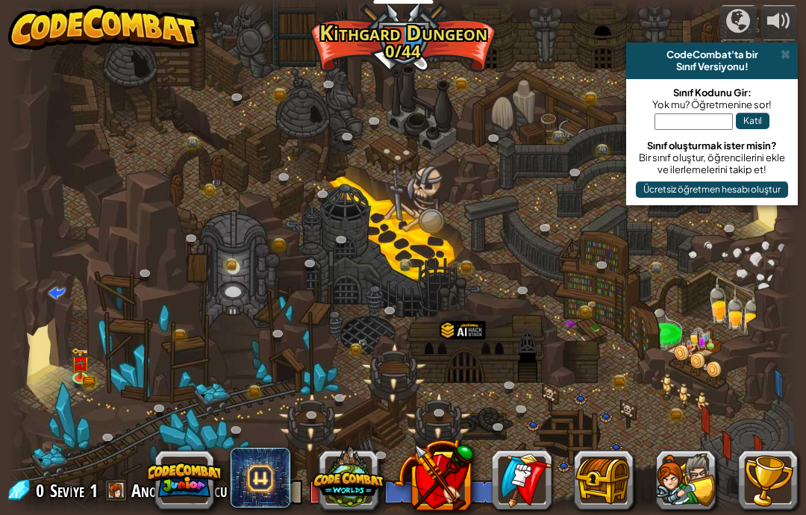
click at [78, 68] on div at bounding box center [403, 257] width 789 height 515
click at [84, 348] on img at bounding box center [80, 356] width 19 height 42
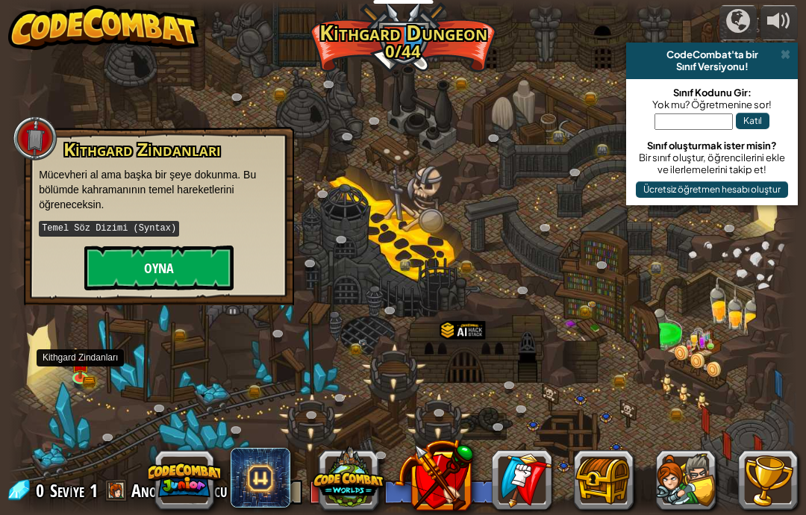
click at [139, 274] on button "Oyna" at bounding box center [158, 268] width 149 height 45
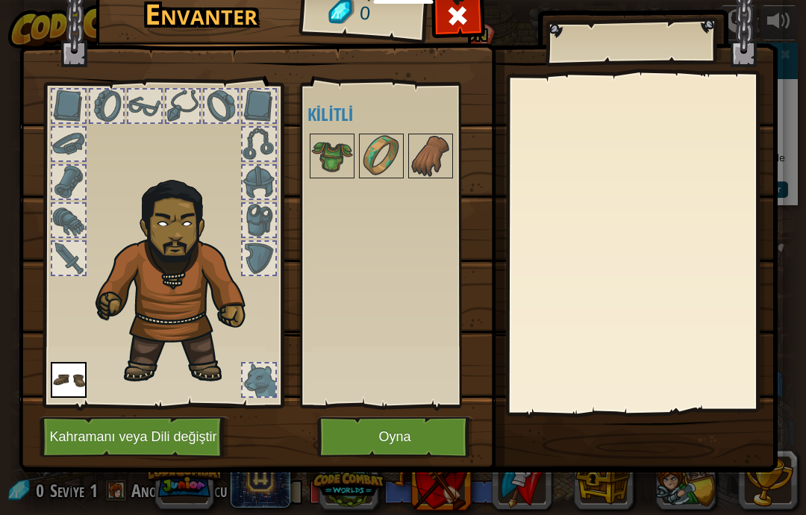
click at [364, 432] on button "Oyna" at bounding box center [395, 437] width 156 height 41
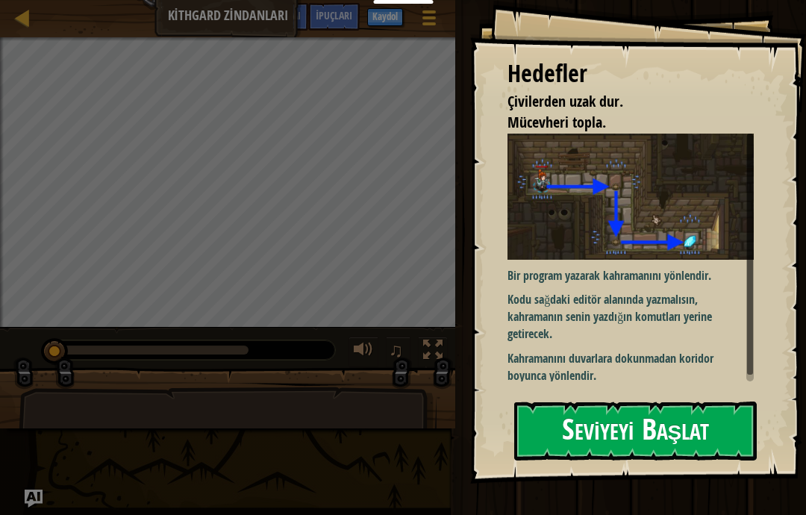
click at [592, 427] on button "Seviyeyi Başlat" at bounding box center [636, 431] width 243 height 59
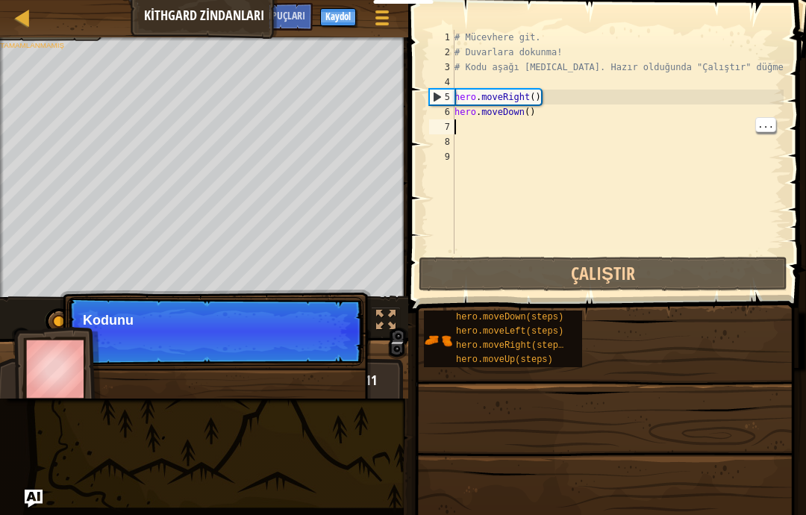
click at [486, 128] on div "# Mücevhere git. # Duvarlara dokunma! # Kodu aşağı [MEDICAL_DATA]. Hazır olduğu…" at bounding box center [618, 157] width 332 height 254
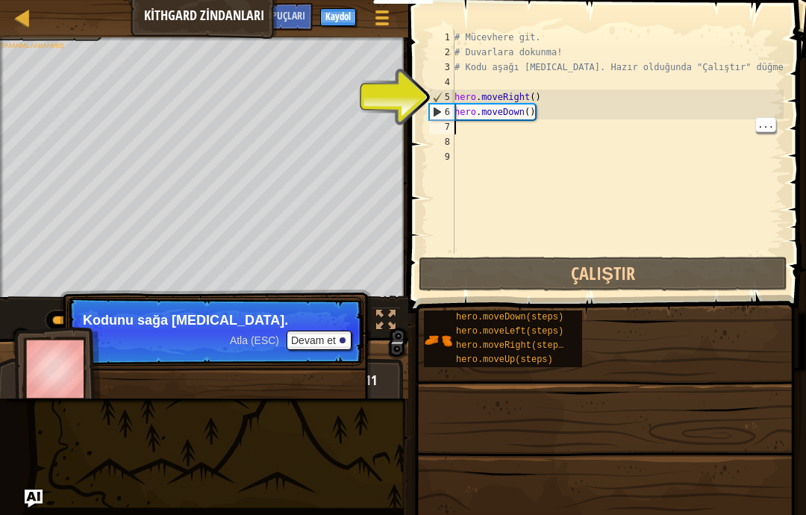
click at [457, 133] on div "# Mücevhere git. # Duvarlara dokunma! # Kodu aşağı [MEDICAL_DATA]. Hazır olduğu…" at bounding box center [618, 157] width 332 height 254
click at [454, 130] on div "7" at bounding box center [441, 126] width 25 height 15
click at [430, 109] on div "6" at bounding box center [442, 112] width 25 height 15
click at [432, 116] on div "6" at bounding box center [442, 112] width 25 height 15
click at [431, 115] on div "6" at bounding box center [442, 112] width 25 height 15
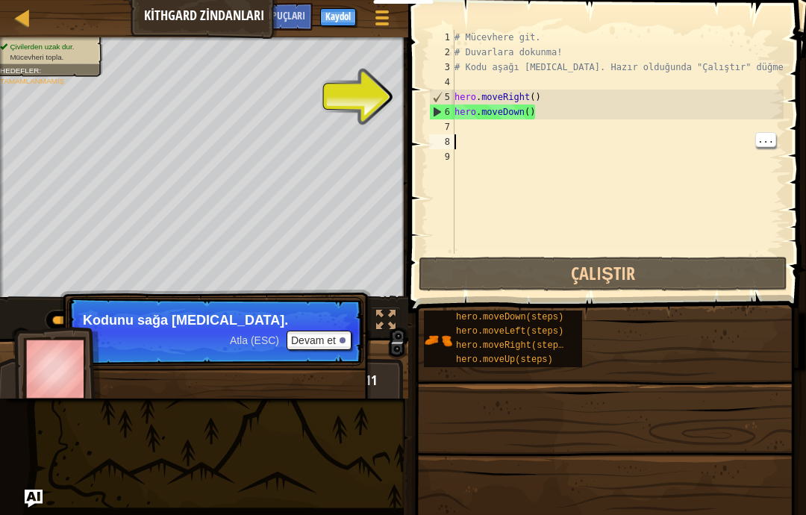
click at [529, 135] on div "# Mücevhere git. # Duvarlara dokunma! # Kodu aşağı [MEDICAL_DATA]. Hazır olduğu…" at bounding box center [618, 157] width 332 height 254
click at [535, 138] on div "# Mücevhere git. # Duvarlara dokunma! # Kodu aşağı [MEDICAL_DATA]. Hazır olduğu…" at bounding box center [618, 157] width 332 height 254
click at [552, 136] on div "# Mücevhere git. # Duvarlara dokunma! # Kodu aşağı [MEDICAL_DATA]. Hazır olduğu…" at bounding box center [618, 157] width 332 height 254
click at [584, 130] on div "# Mücevhere git. # Duvarlara dokunma! # Kodu aşağı [MEDICAL_DATA]. Hazır olduğu…" at bounding box center [618, 157] width 332 height 254
click at [756, 133] on div "# Mücevhere git. # Duvarlara dokunma! # Kodu aşağı [MEDICAL_DATA]. Hazır olduğu…" at bounding box center [618, 157] width 332 height 254
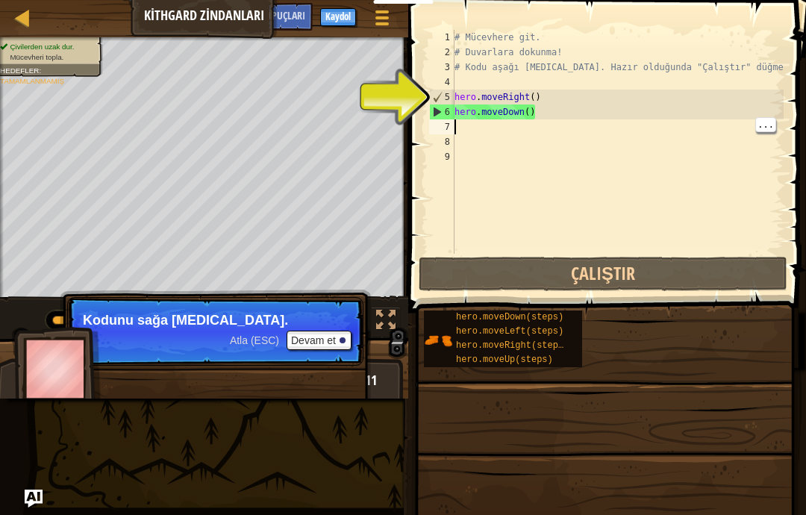
click at [412, 105] on span at bounding box center [609, 135] width 410 height 357
click at [470, 119] on div "# Mücevhere git. # Duvarlara dokunma! # Kodu aşağı [MEDICAL_DATA]. Hazır olduğu…" at bounding box center [618, 157] width 332 height 254
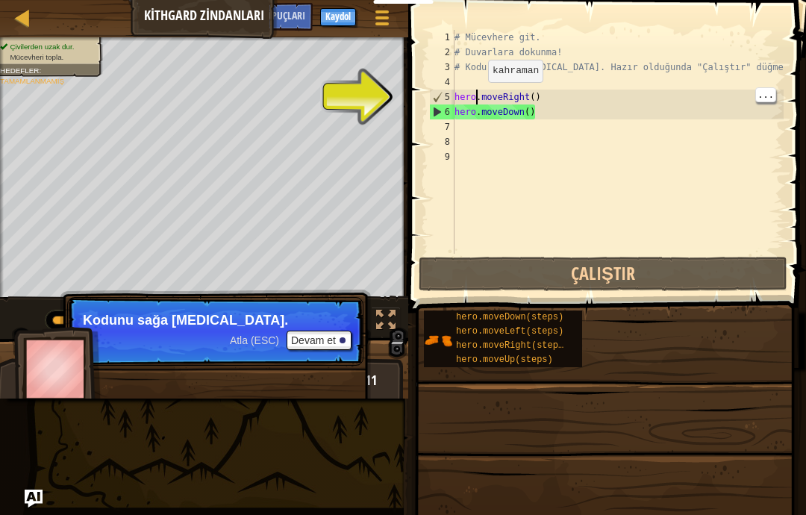
click at [434, 90] on div "5" at bounding box center [442, 97] width 25 height 15
click at [429, 95] on div "1 2 3 4 5 6 7 8 9" at bounding box center [441, 142] width 25 height 224
click at [444, 99] on div "5" at bounding box center [442, 97] width 25 height 15
click at [435, 100] on div "5" at bounding box center [442, 97] width 25 height 15
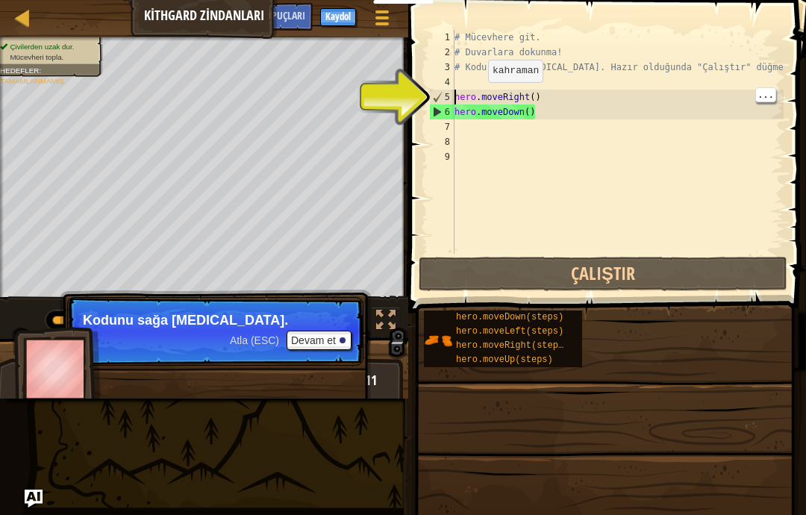
click at [438, 111] on div "6" at bounding box center [442, 112] width 25 height 15
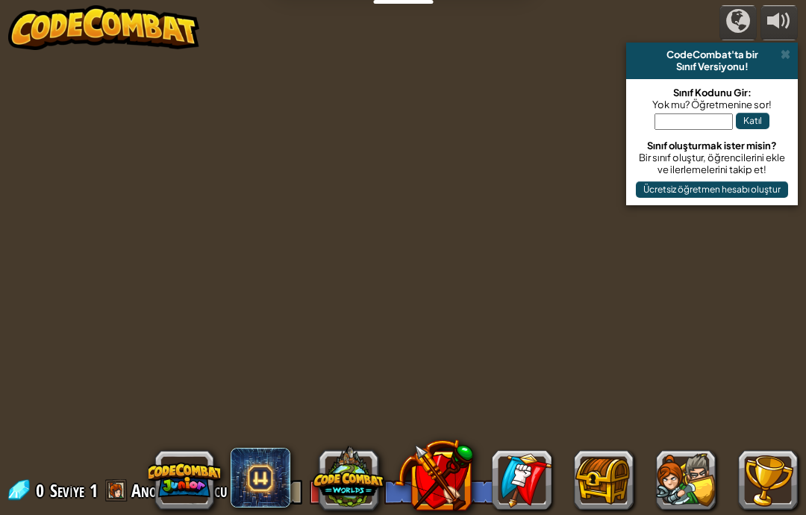
select select "tr"
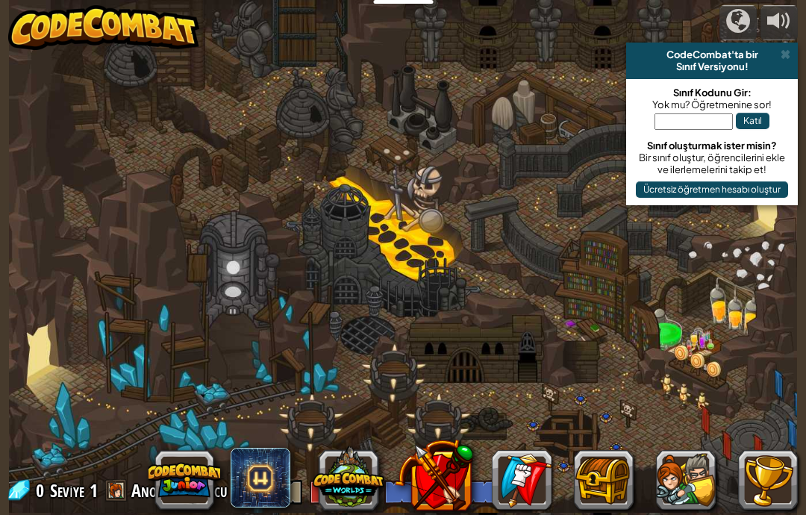
select select "tr"
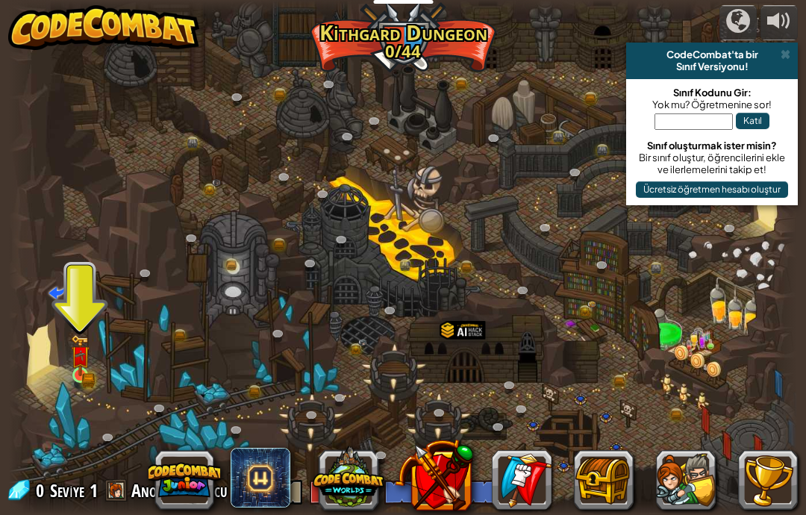
click at [84, 367] on img at bounding box center [80, 356] width 19 height 42
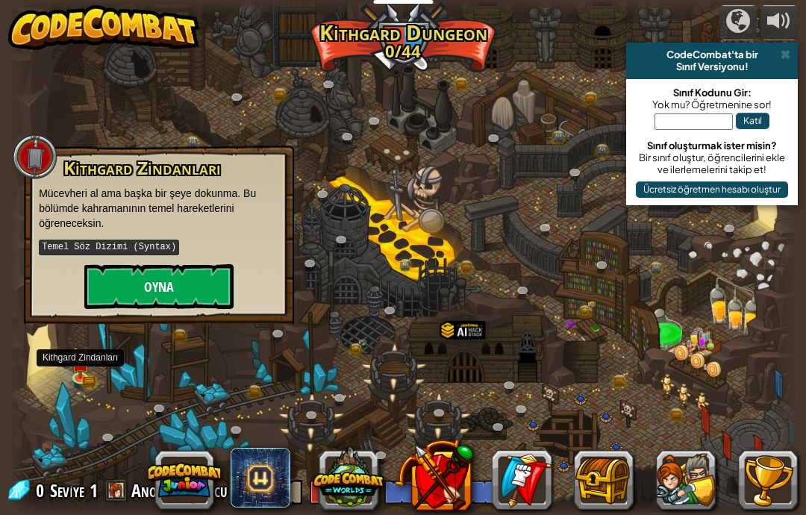
click at [130, 305] on button "Oyna" at bounding box center [158, 286] width 149 height 45
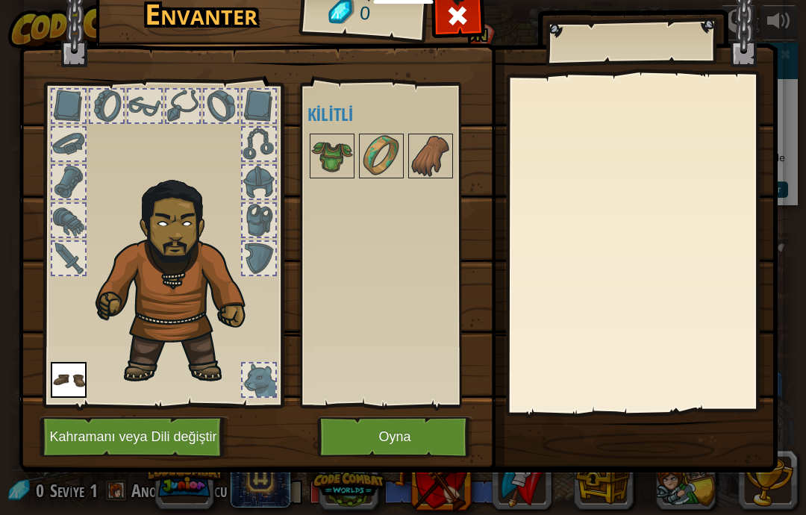
click at [379, 451] on button "Oyna" at bounding box center [395, 437] width 156 height 41
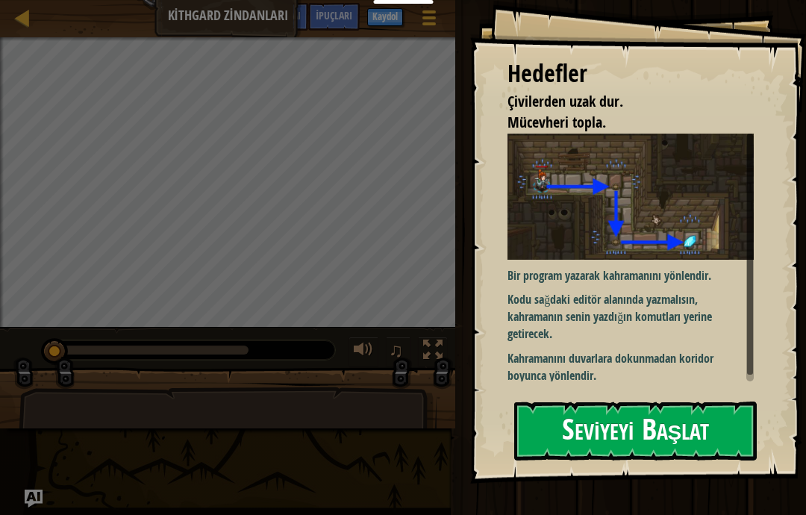
click at [659, 436] on button "Seviyeyi Başlat" at bounding box center [636, 431] width 243 height 59
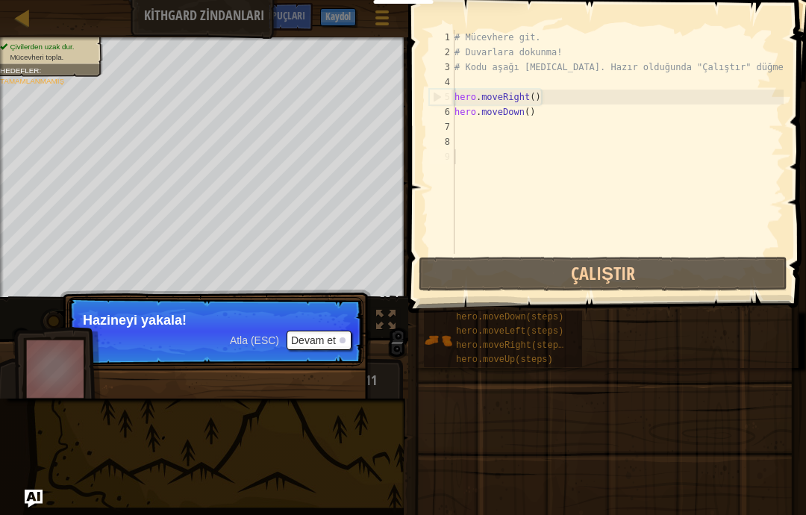
click at [322, 347] on button "Devam et" at bounding box center [319, 340] width 65 height 19
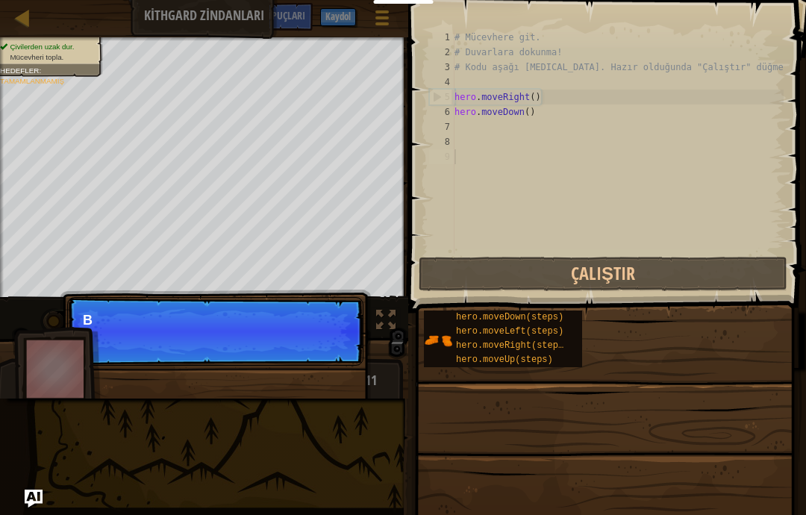
scroll to position [16, 15]
click at [273, 358] on p "Atla (ESC) Devam et Bu metodları kullanabilirsin." at bounding box center [215, 331] width 296 height 69
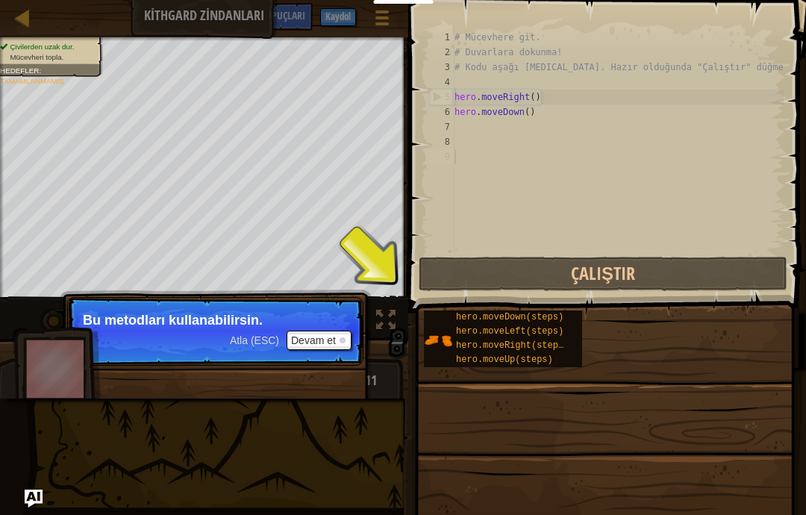
click at [251, 347] on div "Atla (ESC) [PERSON_NAME] et" at bounding box center [291, 340] width 122 height 19
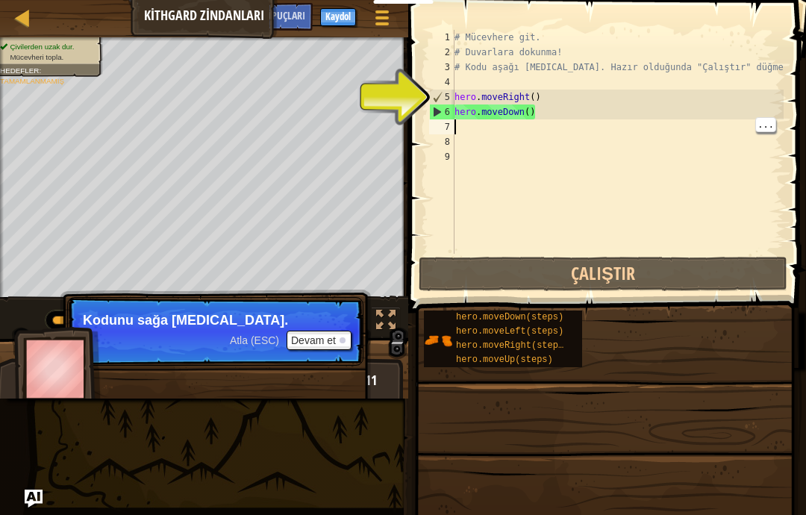
click at [608, 132] on div "# Mücevhere git. # Duvarlara dokunma! # Kodu aşağı [MEDICAL_DATA]. Hazır olduğu…" at bounding box center [618, 157] width 332 height 254
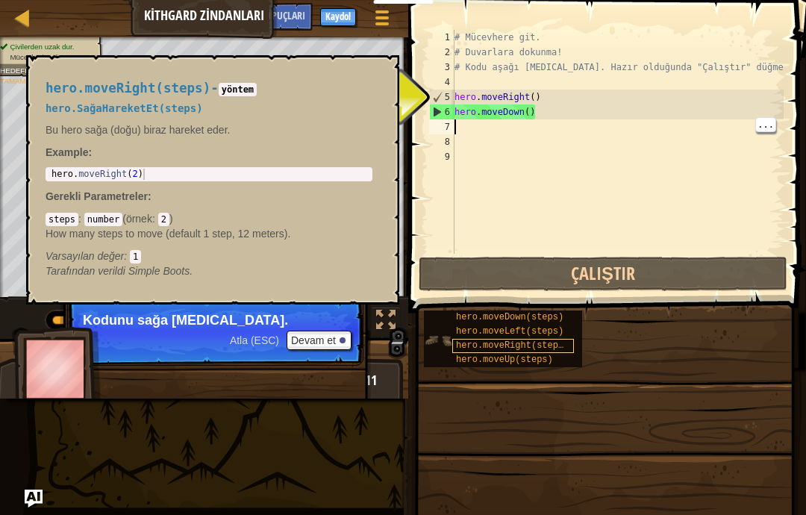
click at [561, 345] on span "hero.moveRight(steps)" at bounding box center [512, 346] width 113 height 10
click at [519, 133] on div "# Mücevhere git. # Duvarlara dokunma! # Kodu aşağı [MEDICAL_DATA]. Hazır olduğu…" at bounding box center [618, 157] width 332 height 254
click at [553, 346] on span "hero.moveRight(steps)" at bounding box center [512, 346] width 113 height 10
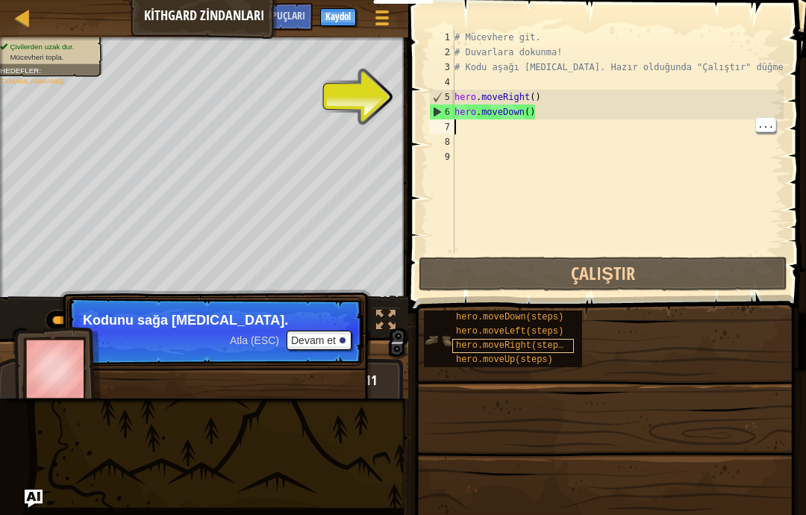
click at [556, 346] on span "hero.moveRight(steps)" at bounding box center [512, 346] width 113 height 10
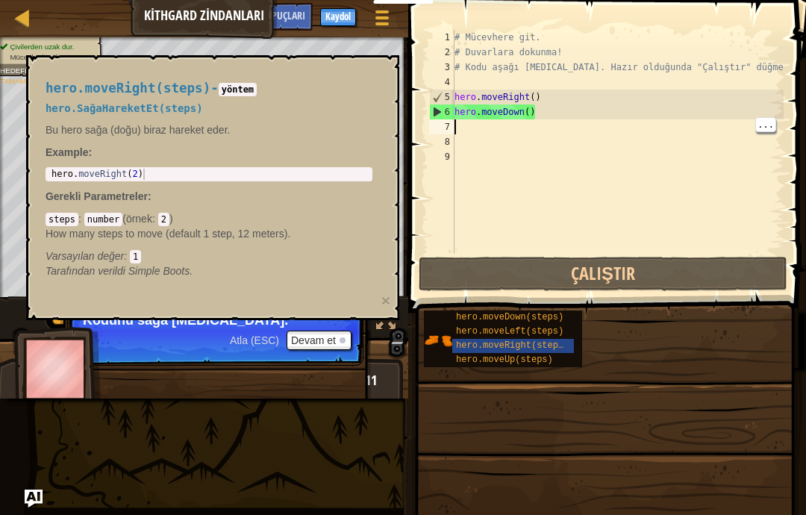
click at [234, 187] on div "hero.moveRight(steps) - yöntem hero.SağaHareketEt(steps) Bu hero sağa (doğu) bi…" at bounding box center [209, 180] width 348 height 226
click at [255, 178] on div "hero . moveRight ( 2 )" at bounding box center [209, 186] width 321 height 34
type textarea "abcde fg"
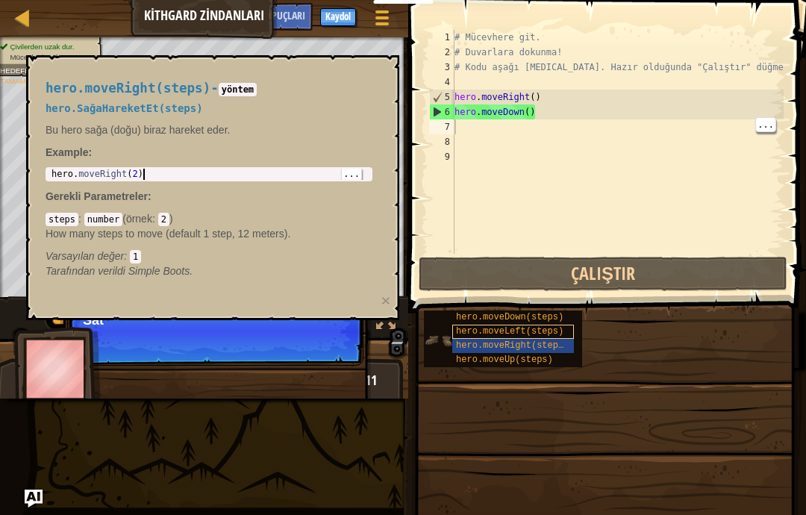
click at [562, 330] on span "hero.moveLeft(steps)" at bounding box center [510, 331] width 108 height 10
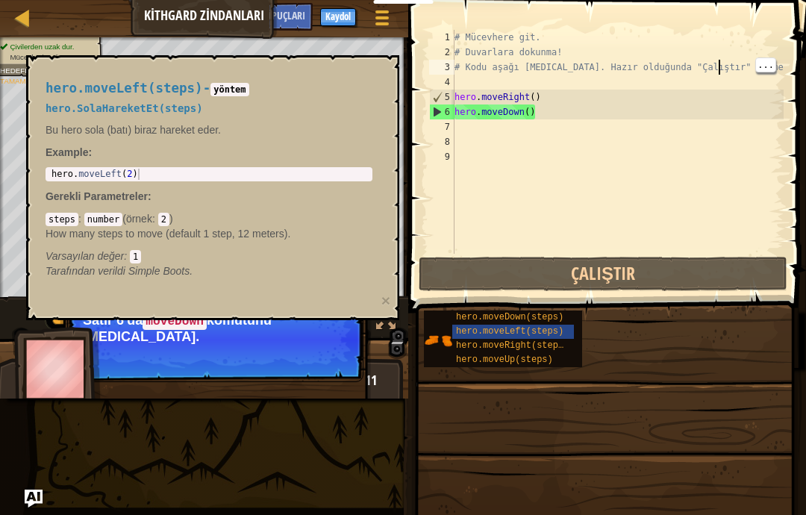
click at [721, 73] on div "# Mücevhere git. # Duvarlara dokunma! # Kodu aşağı [MEDICAL_DATA]. Hazır olduğu…" at bounding box center [618, 157] width 332 height 254
click at [659, 137] on div "# Mücevhere git. # Duvarlara dokunma! # Kodu aşağı [MEDICAL_DATA]. Hazır olduğu…" at bounding box center [618, 157] width 332 height 254
click at [656, 140] on div "# Mücevhere git. # Duvarlara dokunma! # Kodu aşağı [MEDICAL_DATA]. Hazır olduğu…" at bounding box center [618, 157] width 332 height 254
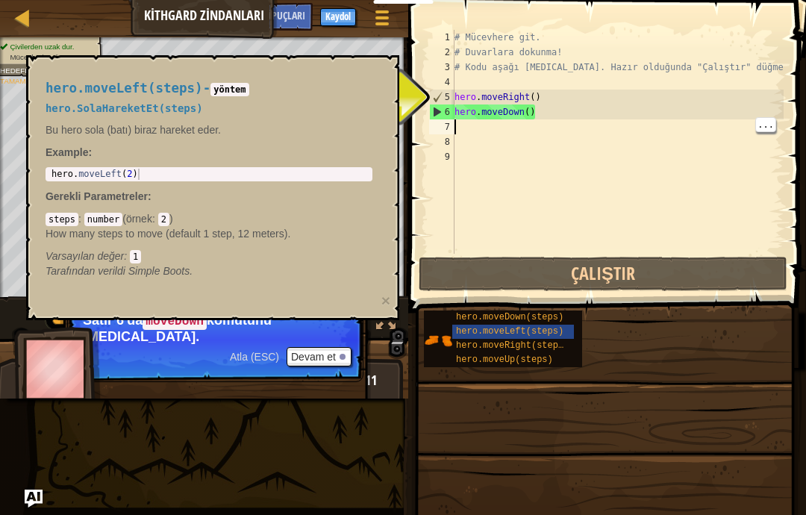
click at [444, 102] on div "5" at bounding box center [442, 97] width 25 height 15
click at [442, 108] on div "6" at bounding box center [442, 112] width 25 height 15
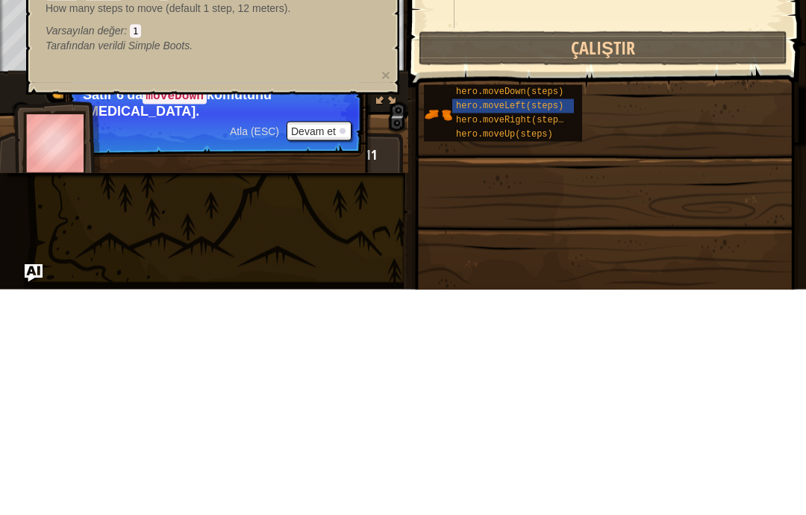
click at [90, 67] on div "hero.moveLeft(steps) - yöntem hero.SolaHareketEt(steps) Bu hero sola (batı) bir…" at bounding box center [209, 180] width 348 height 226
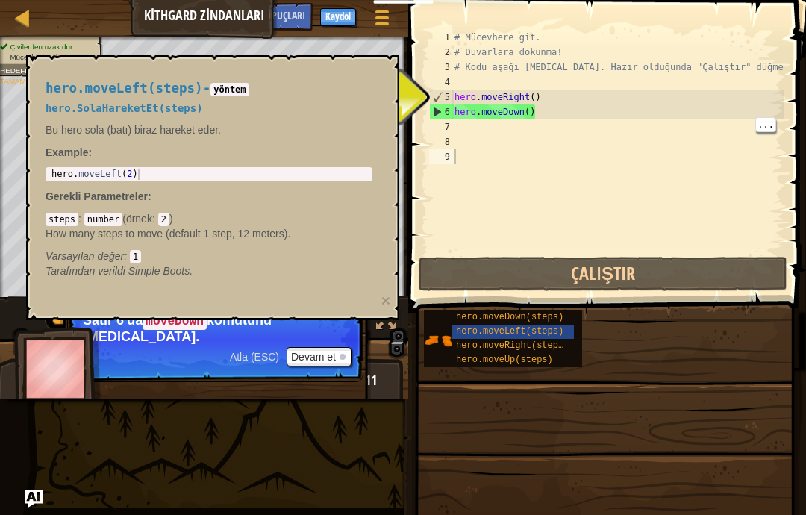
click at [270, 351] on span "Atla (ESC)" at bounding box center [254, 357] width 49 height 12
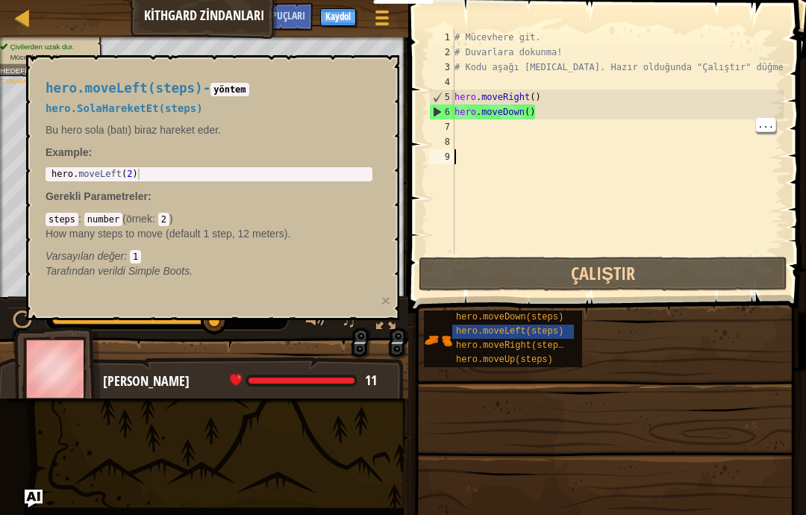
click at [93, 108] on span "hero.SolaHareketEt(steps)" at bounding box center [125, 108] width 158 height 12
click at [641, 140] on div "# Mücevhere git. # Duvarlara dokunma! # Kodu aşağı [MEDICAL_DATA]. Hazır olduğu…" at bounding box center [618, 157] width 332 height 254
click at [665, 131] on div "# Mücevhere git. # Duvarlara dokunma! # Kodu aşağı [MEDICAL_DATA]. Hazır olduğu…" at bounding box center [618, 157] width 332 height 254
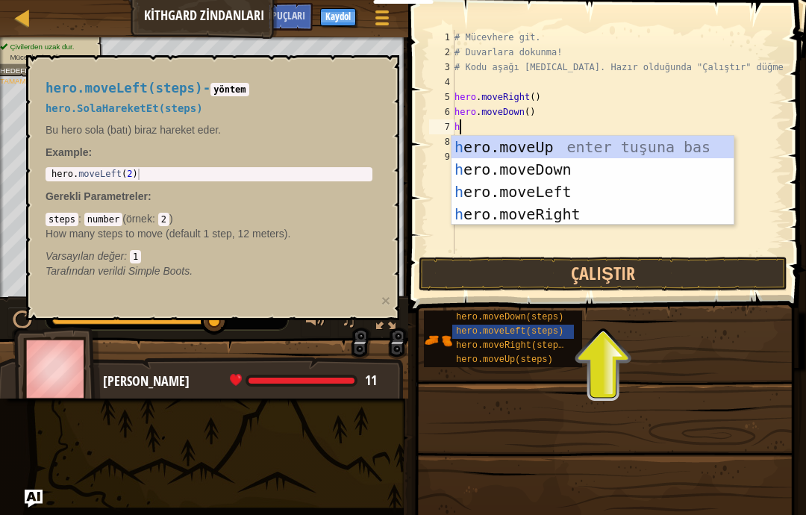
type textarea "abcde fg"
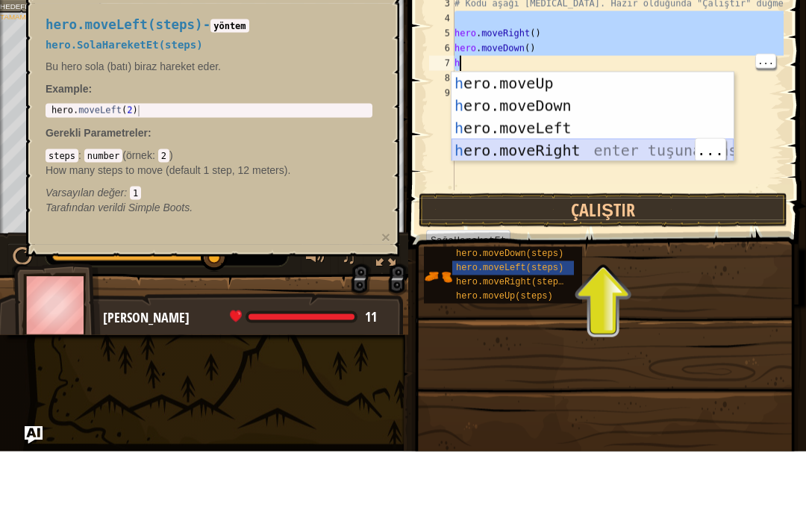
click at [680, 152] on div "h ero.moveUp enter tuşuna bas h ero.moveDown enter tuşuna bas h ero.moveLeft en…" at bounding box center [593, 203] width 282 height 134
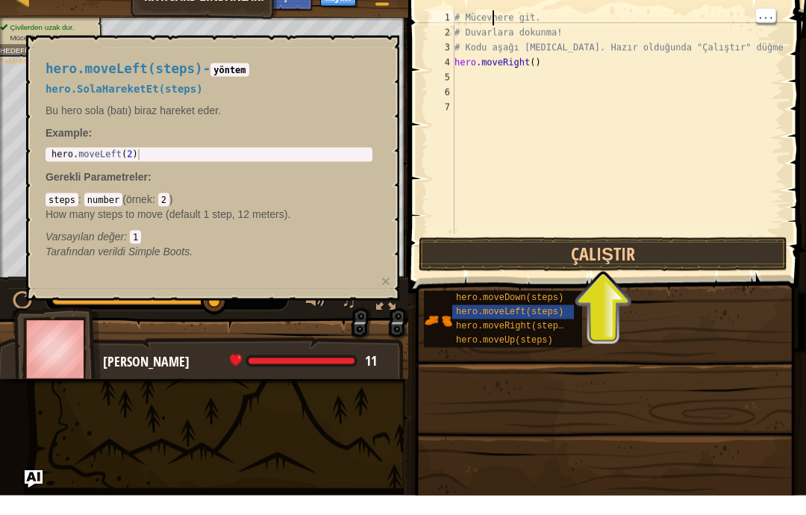
click at [502, 30] on div "# Mücevhere git. # Duvarlara dokunma! # Kodu aşağı [MEDICAL_DATA]. Hazır olduğu…" at bounding box center [618, 157] width 332 height 254
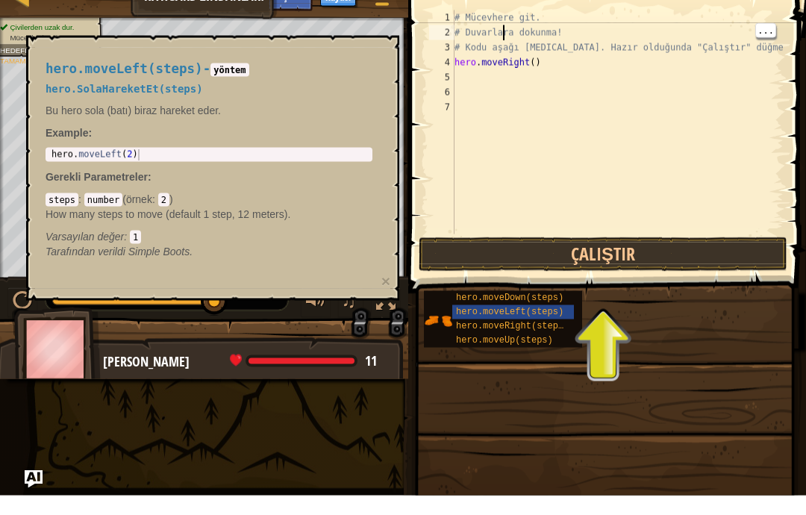
click at [177, 142] on div "hero.moveLeft(steps) - yöntem hero.SolaHareketEt(steps) Bu hero sola (batı) bir…" at bounding box center [209, 180] width 348 height 226
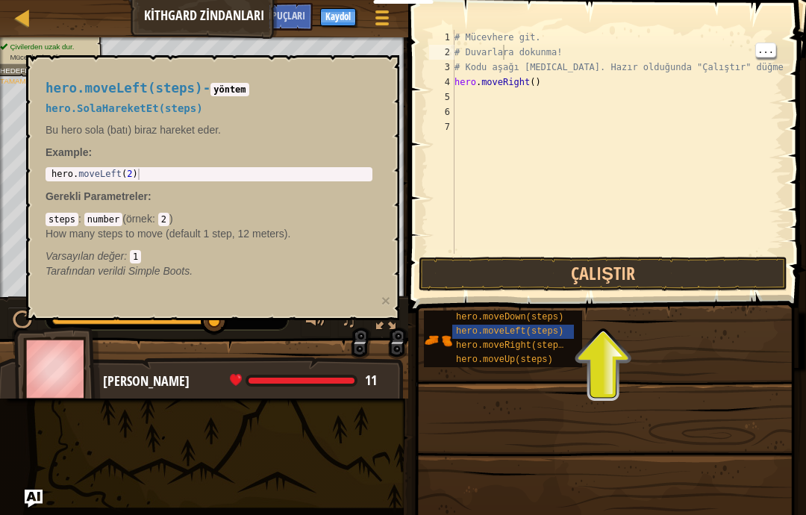
click at [121, 66] on div "hero.moveLeft(steps) - yöntem hero.SolaHareketEt(steps) Bu hero sola (batı) bir…" at bounding box center [212, 187] width 373 height 265
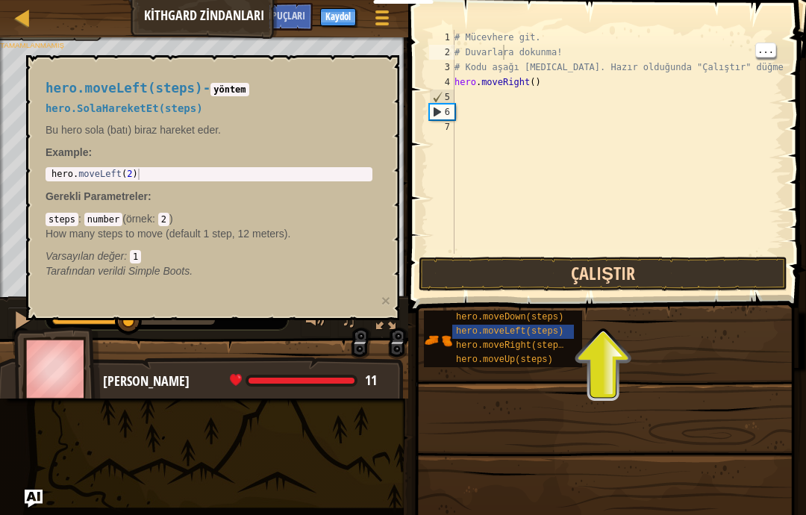
click at [573, 290] on button "Çalıştır" at bounding box center [603, 274] width 369 height 34
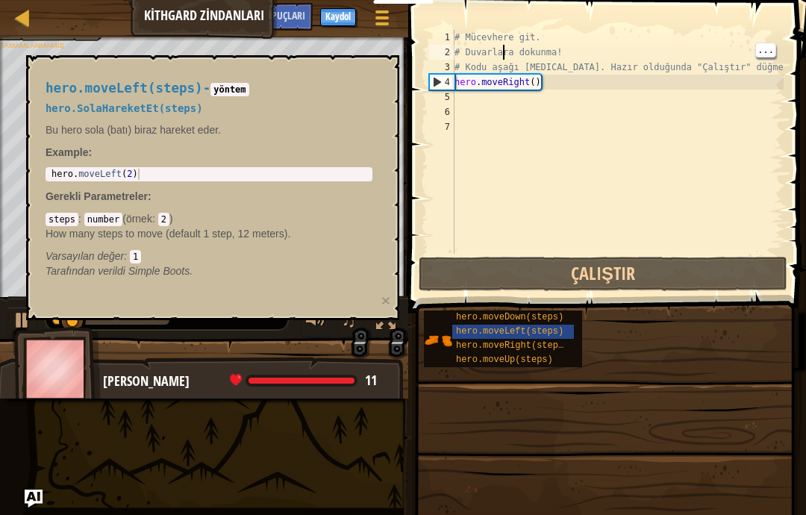
click at [527, 119] on div "# Mücevhere git. # Duvarlara dokunma! # Kodu aşağı [MEDICAL_DATA]. Hazır olduğu…" at bounding box center [618, 157] width 332 height 254
click at [311, 140] on div "hero.moveLeft(steps) - yöntem hero.SolaHareketEt(steps) Bu hero sola (batı) bir…" at bounding box center [209, 180] width 348 height 226
click at [193, 106] on span "hero.SolaHareketEt(steps)" at bounding box center [125, 108] width 158 height 12
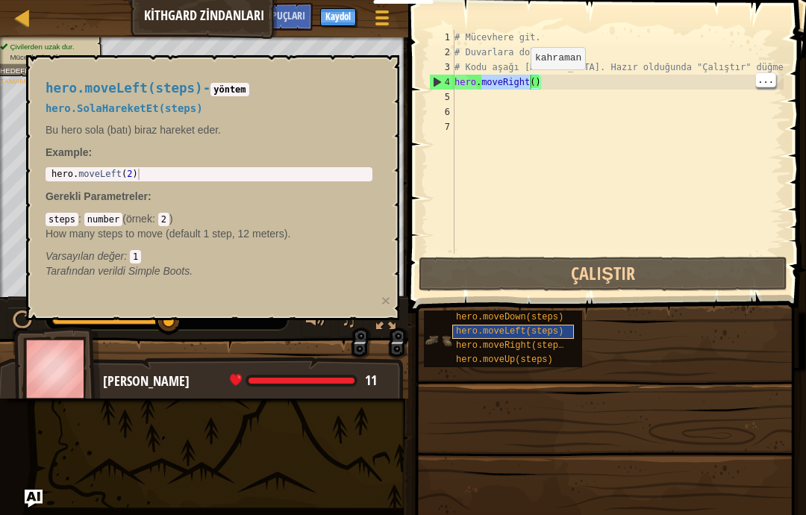
click at [455, 329] on div "hero.moveLeft(steps)" at bounding box center [514, 332] width 122 height 14
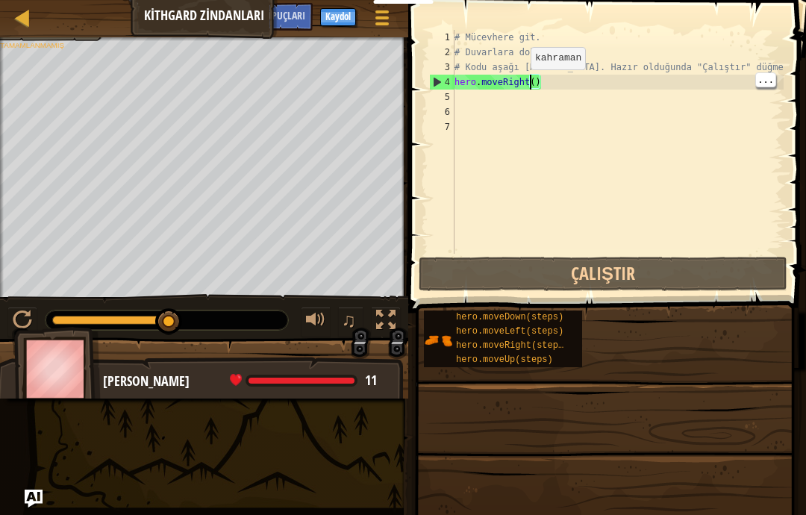
click at [96, 27] on ul "Çivilerden uzak dur. Mücevheri topla." at bounding box center [49, 16] width 98 height 21
click at [756, 463] on span at bounding box center [605, 516] width 388 height 442
click at [798, 434] on span at bounding box center [605, 516] width 388 height 442
click at [496, 56] on div "# Mücevhere git. # Duvarlara dokunma! # Kodu aşağı [MEDICAL_DATA]. Hazır olduğu…" at bounding box center [618, 157] width 332 height 254
click at [491, 43] on div "# Mücevhere git. # Duvarlara dokunma! # Kodu aşağı [MEDICAL_DATA]. Hazır olduğu…" at bounding box center [618, 157] width 332 height 254
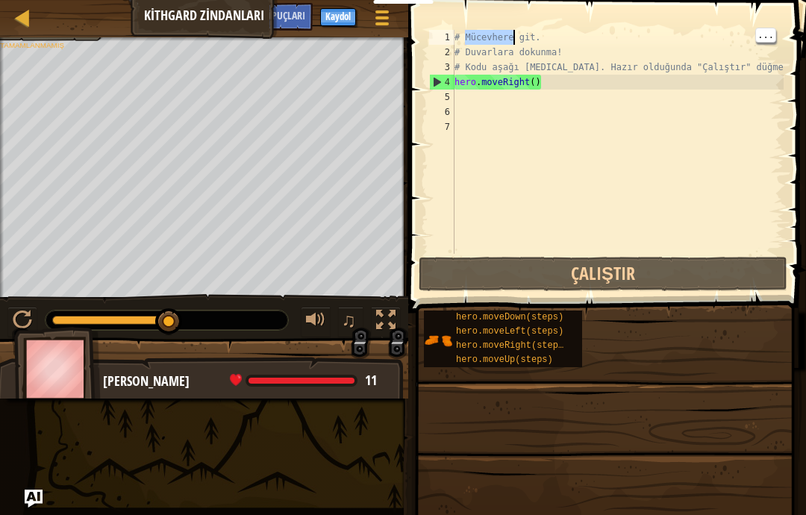
click at [603, 108] on div "# Mücevhere git. # Duvarlara dokunma! # Kodu aşağı [MEDICAL_DATA]. Hazır olduğu…" at bounding box center [618, 157] width 332 height 254
click at [551, 41] on div "# Mücevhere git. # Duvarlara dokunma! # Kodu aşağı [MEDICAL_DATA]. Hazır olduğu…" at bounding box center [618, 157] width 332 height 254
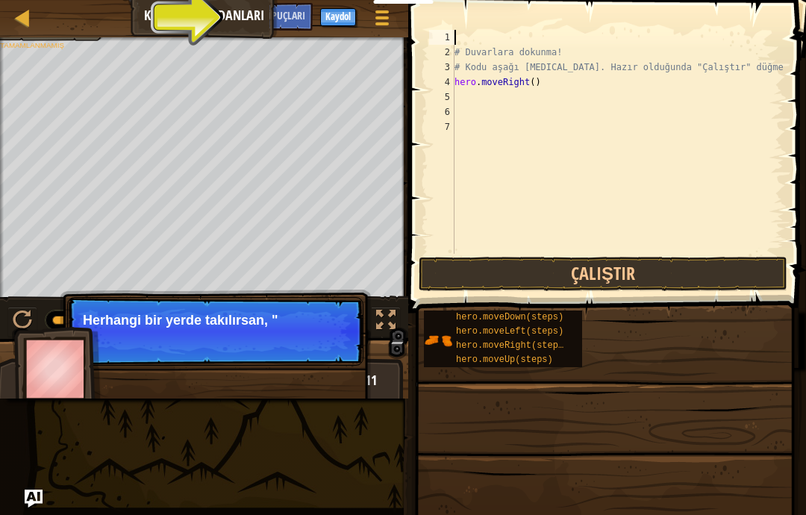
select select "tr"
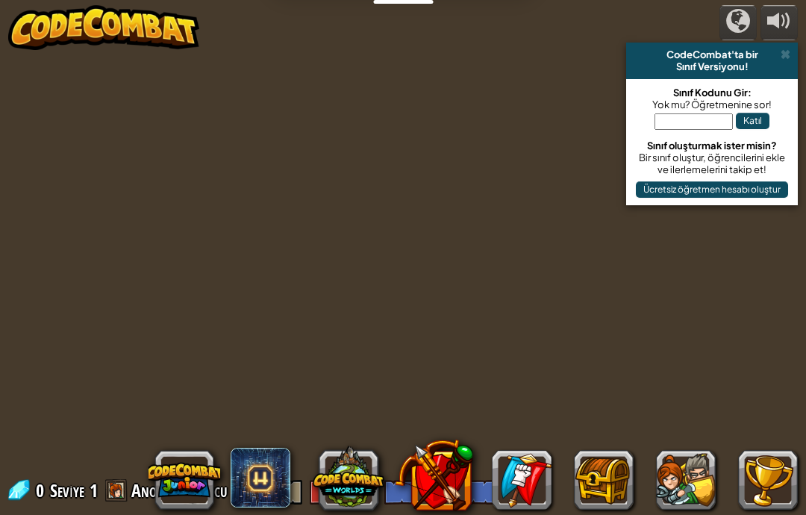
select select "tr"
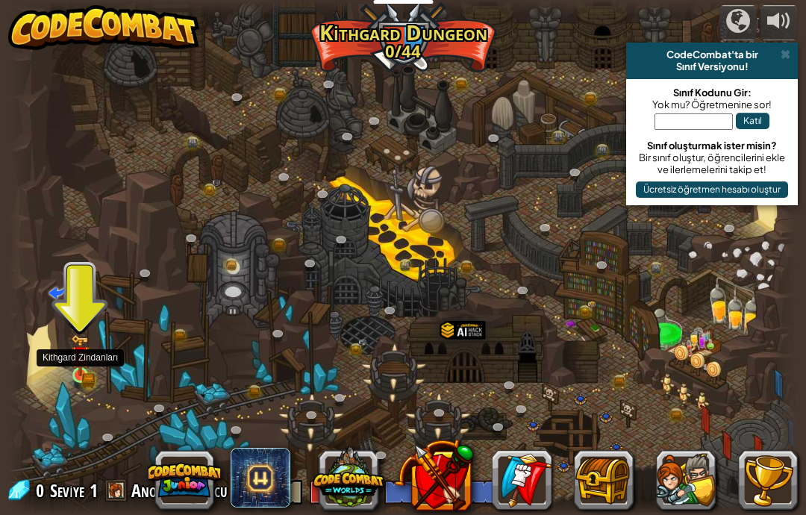
click at [75, 352] on img at bounding box center [80, 356] width 19 height 42
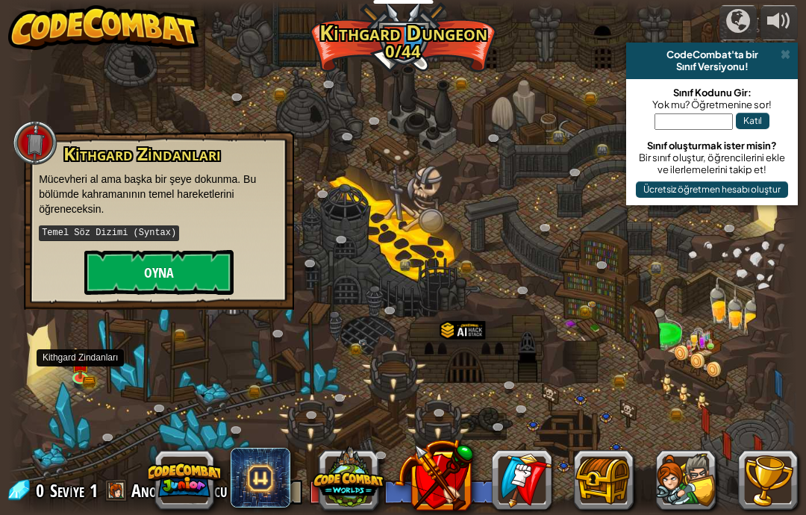
click at [125, 278] on button "Oyna" at bounding box center [158, 272] width 149 height 45
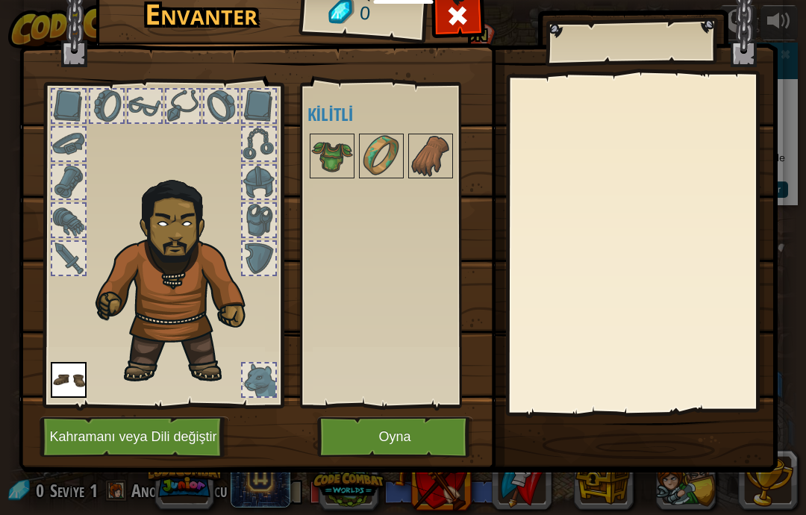
click at [383, 435] on button "Oyna" at bounding box center [395, 437] width 156 height 41
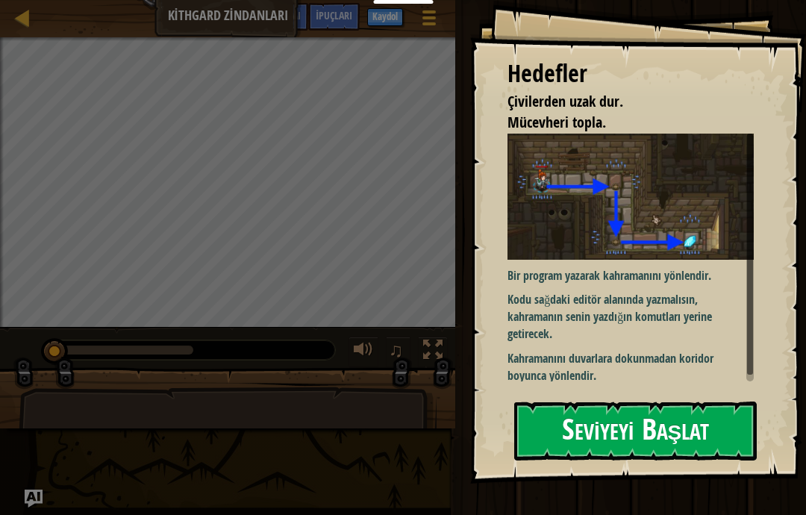
click at [635, 426] on button "Seviyeyi Başlat" at bounding box center [636, 431] width 243 height 59
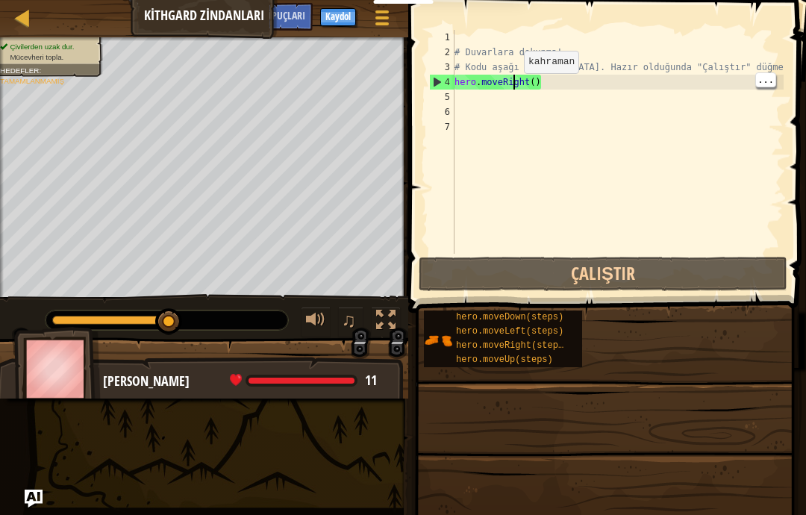
click at [526, 99] on div "# Duvarlara dokunma! # Kodu aşağı [MEDICAL_DATA]. Hazır olduğunda "Çalıştır" dü…" at bounding box center [618, 157] width 332 height 254
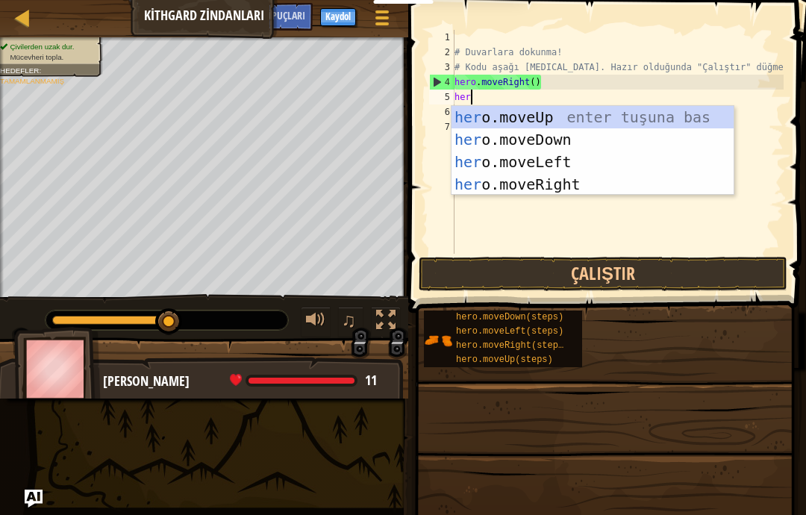
scroll to position [16, 31]
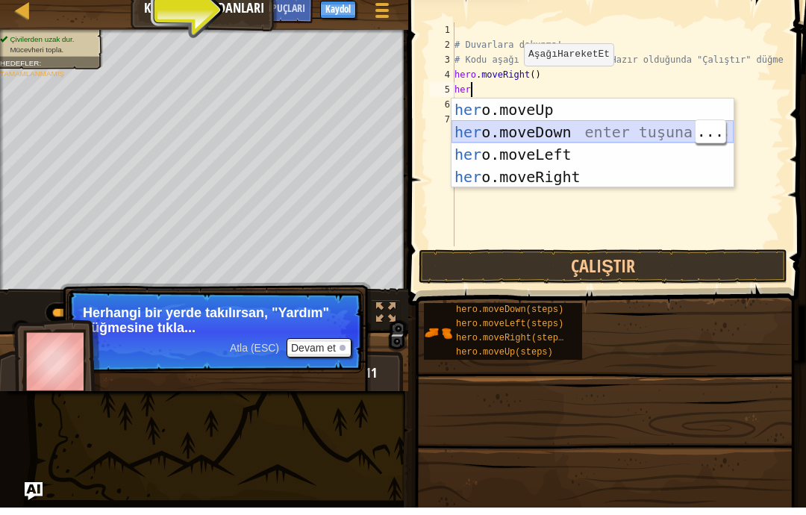
click at [651, 130] on div "her o.moveUp enter tuşuna bas her o.moveDown enter tuşuna bas her o.moveLeft en…" at bounding box center [593, 173] width 282 height 134
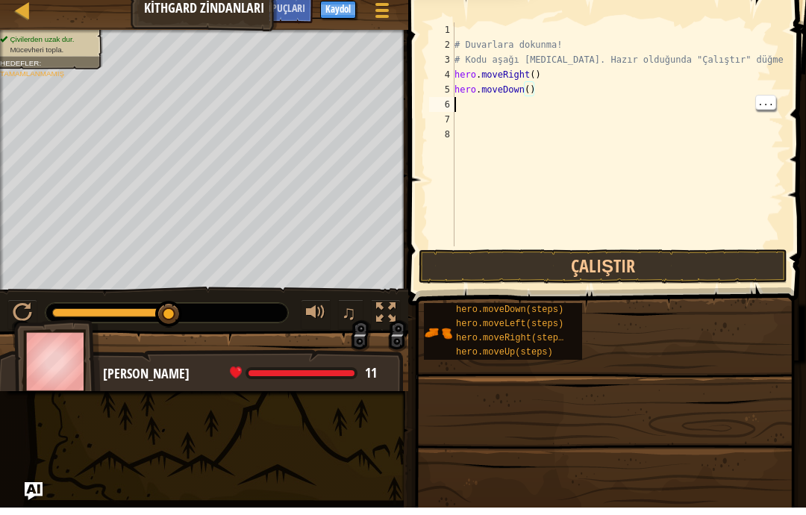
click at [502, 106] on div "# Duvarlara dokunma! # Kodu aşağı [MEDICAL_DATA]. Hazır olduğunda "Çalıştır" dü…" at bounding box center [618, 157] width 332 height 254
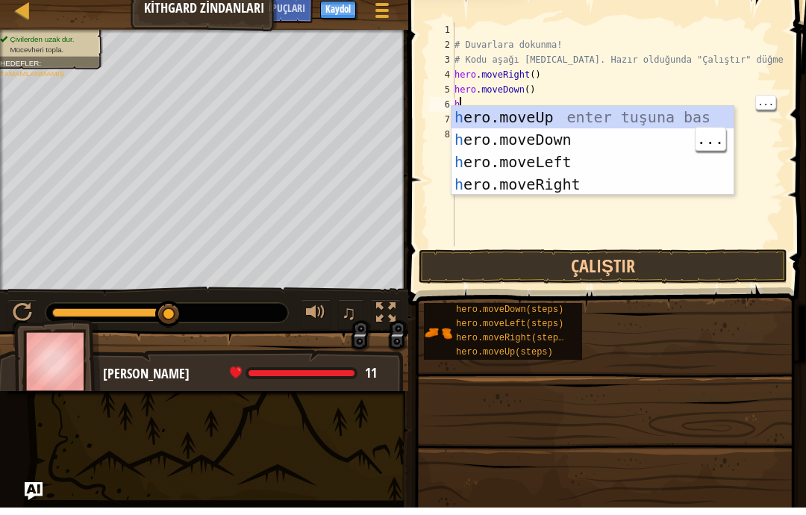
scroll to position [16, 20]
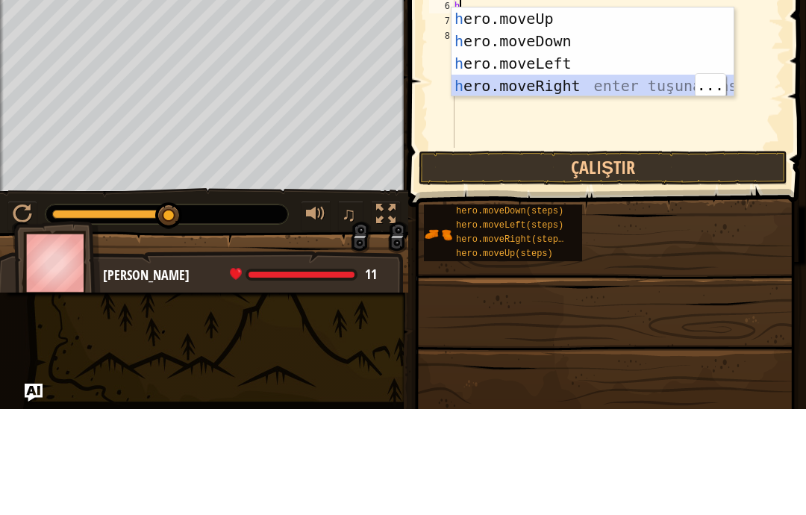
click at [615, 114] on div "h ero.moveUp enter tuşuna bas h ero.moveDown enter tuşuna bas h ero.moveLeft en…" at bounding box center [593, 181] width 282 height 134
type textarea "abcde fg"
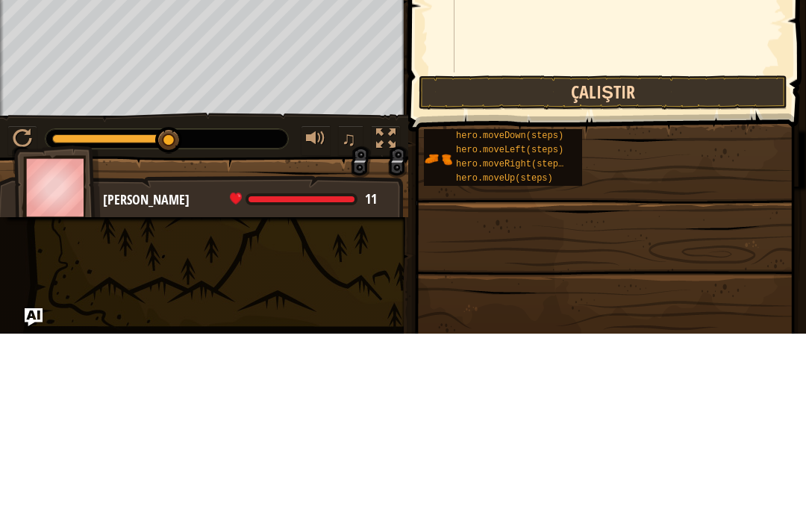
click at [655, 257] on button "Çalıştır" at bounding box center [603, 274] width 369 height 34
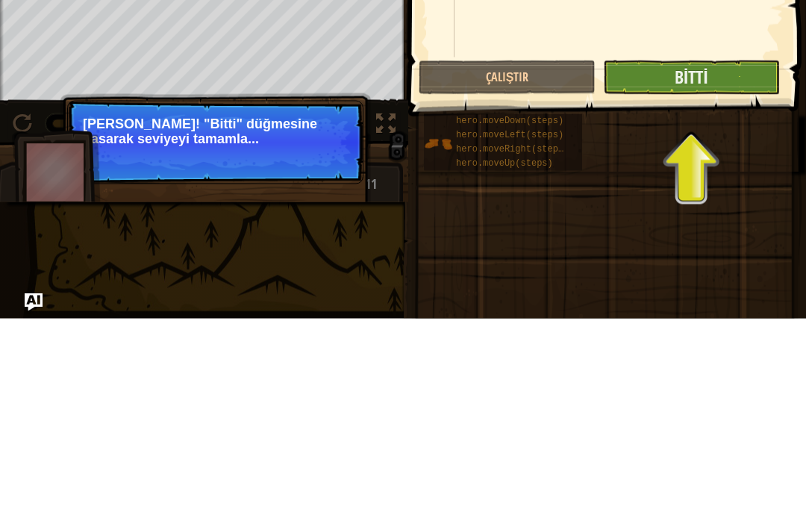
click at [712, 257] on button "Bitti" at bounding box center [691, 274] width 177 height 34
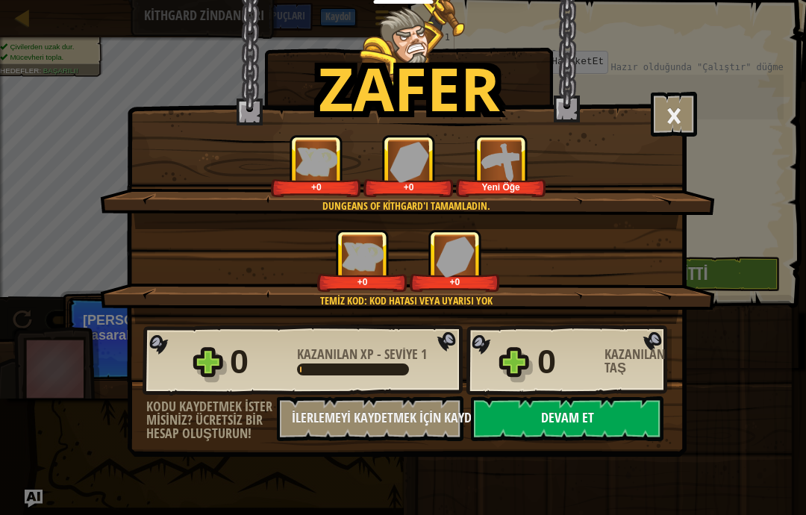
click at [591, 423] on button "Devam et" at bounding box center [567, 419] width 193 height 45
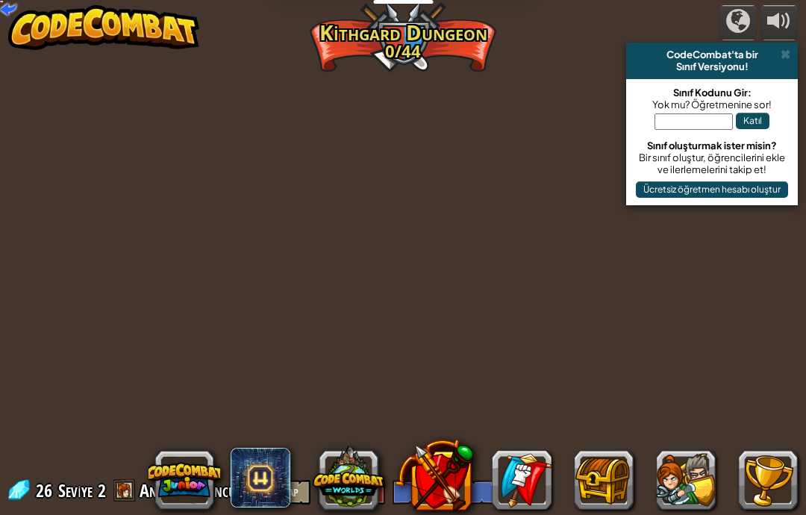
select select "tr"
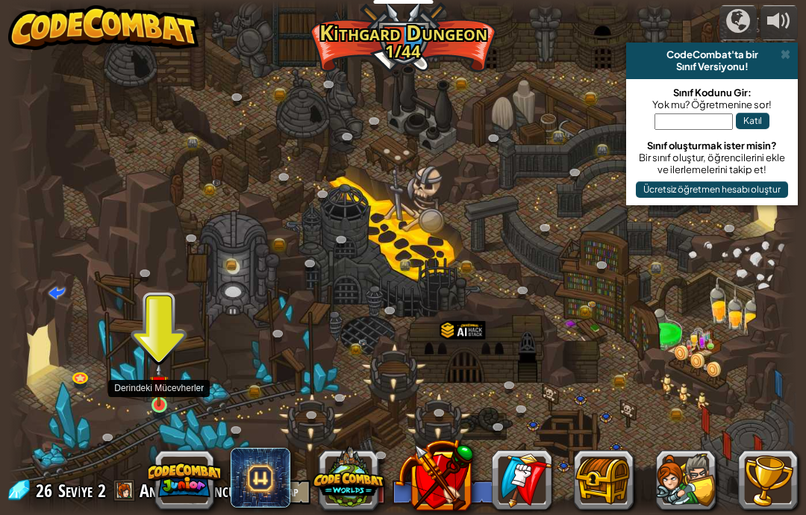
click at [158, 397] on img at bounding box center [158, 385] width 19 height 44
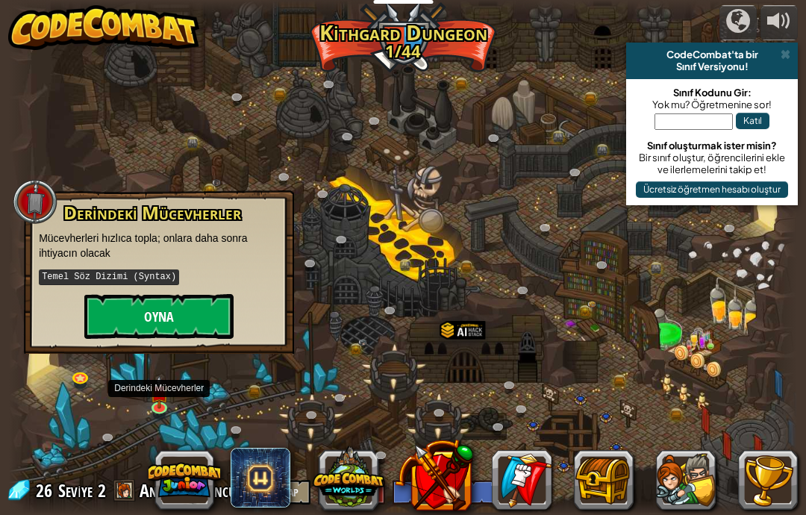
click at [196, 308] on button "Oyna" at bounding box center [158, 316] width 149 height 45
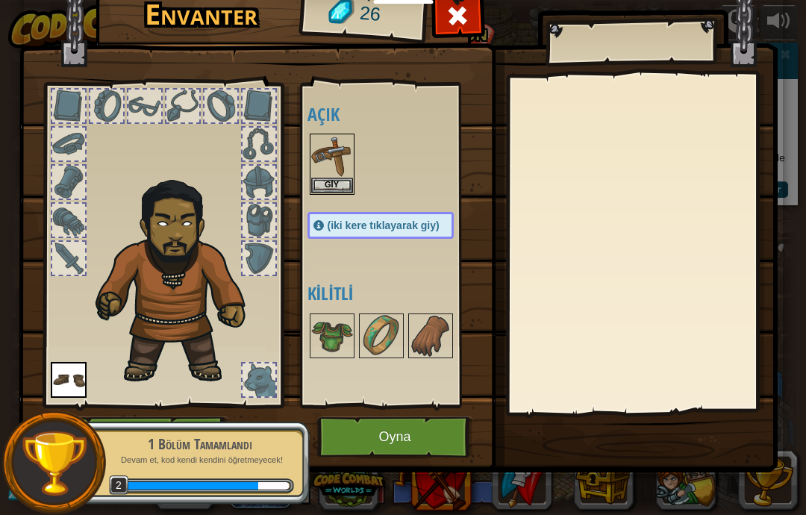
click at [414, 444] on button "Oyna" at bounding box center [395, 437] width 156 height 41
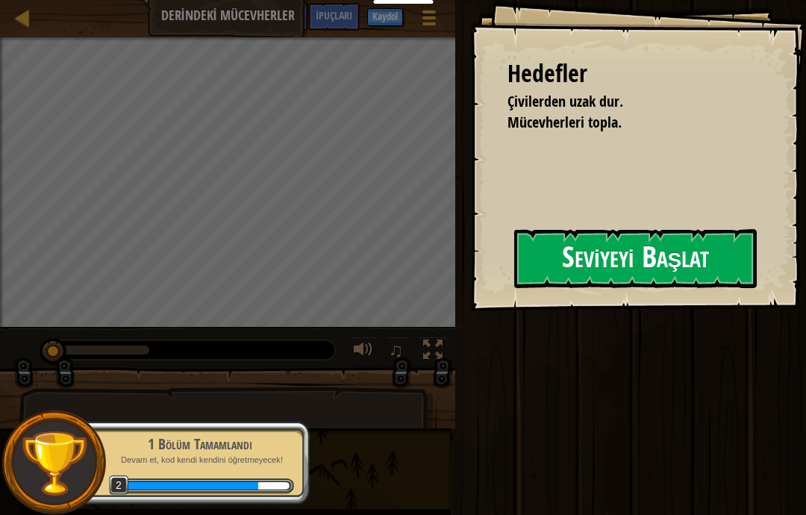
click at [576, 277] on button "Seviyeyi Başlat" at bounding box center [636, 258] width 243 height 59
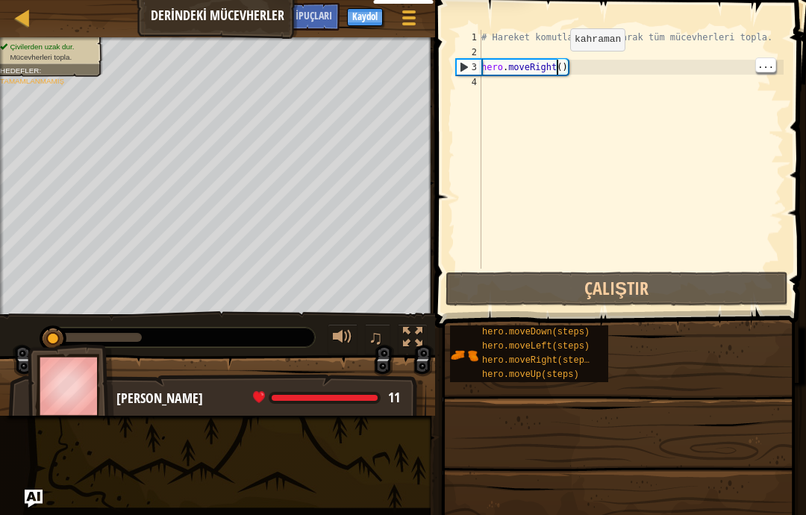
click at [562, 68] on div "# Hareket komutları kullanarak tüm mücevherleri topla. hero . moveRight ( )" at bounding box center [631, 164] width 305 height 269
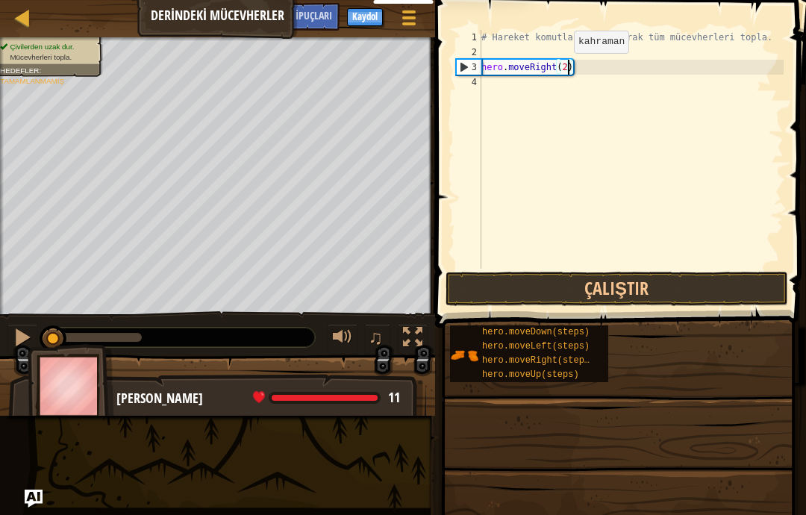
scroll to position [16, 20]
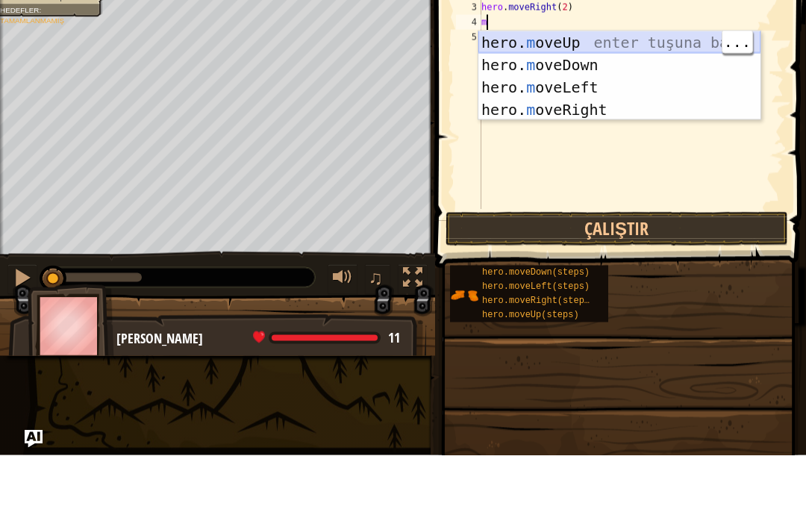
click at [673, 91] on div "hero. m oveUp enter tuşuna bas hero. m oveDown enter tuşuna bas hero. [PERSON_N…" at bounding box center [620, 158] width 282 height 134
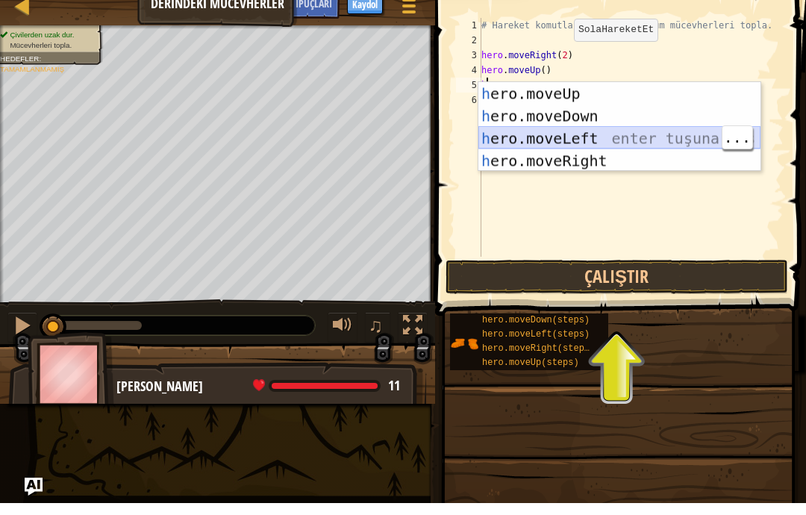
click at [669, 149] on div "h ero.moveUp enter tuşuna bas h ero.moveDown enter tuşuna bas h ero.moveLeft en…" at bounding box center [620, 161] width 282 height 134
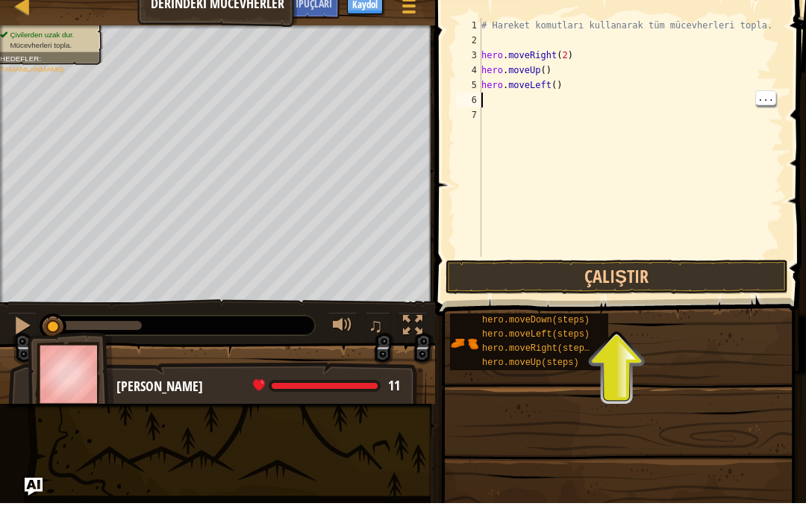
click at [529, 99] on div "# Hareket komutları kullanarak tüm mücevherleri topla. hero . moveRight ( 2 ) h…" at bounding box center [631, 164] width 305 height 269
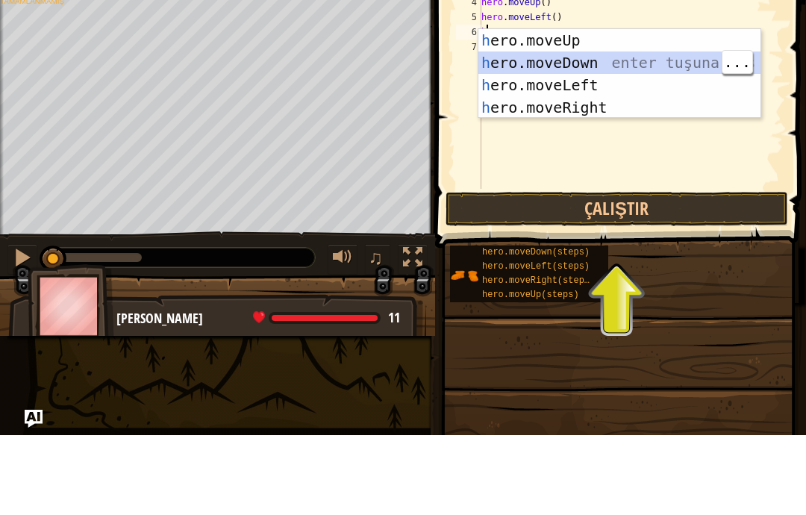
click at [600, 109] on div "h ero.moveUp enter tuşuna bas h ero.moveDown enter tuşuna bas h ero.moveLeft en…" at bounding box center [620, 176] width 282 height 134
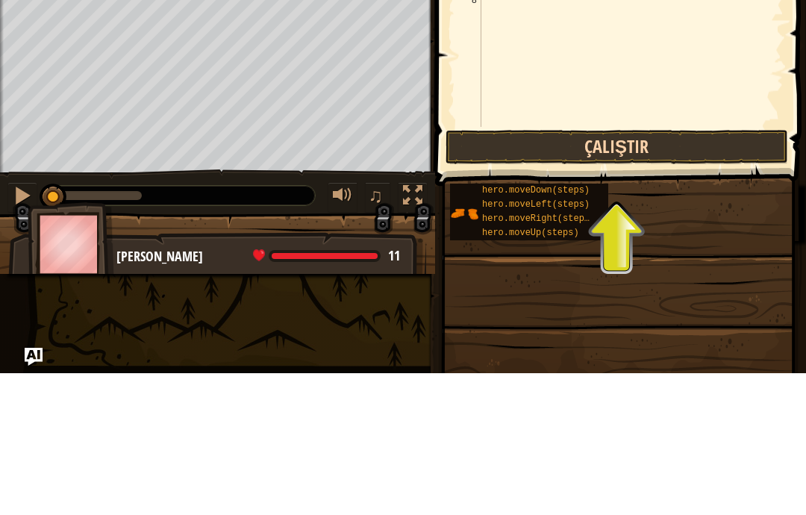
click at [683, 272] on button "Çalıştır" at bounding box center [617, 289] width 343 height 34
type textarea "abcde fg"
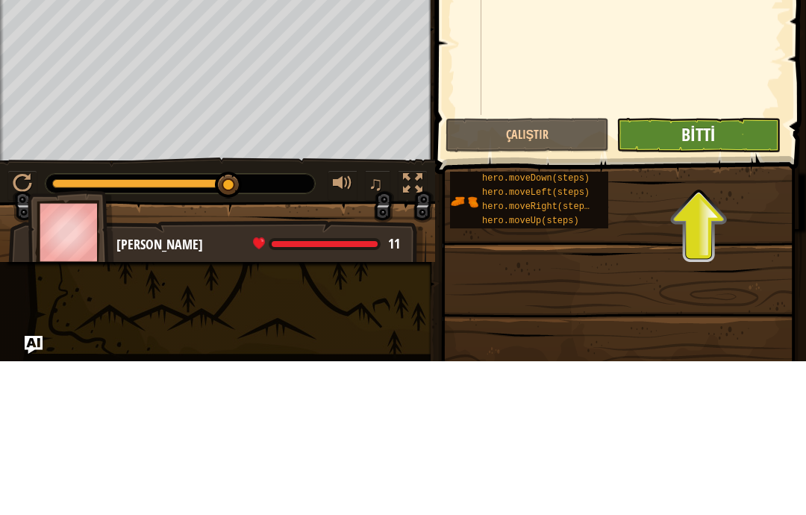
click at [707, 276] on span "Bitti" at bounding box center [699, 288] width 34 height 24
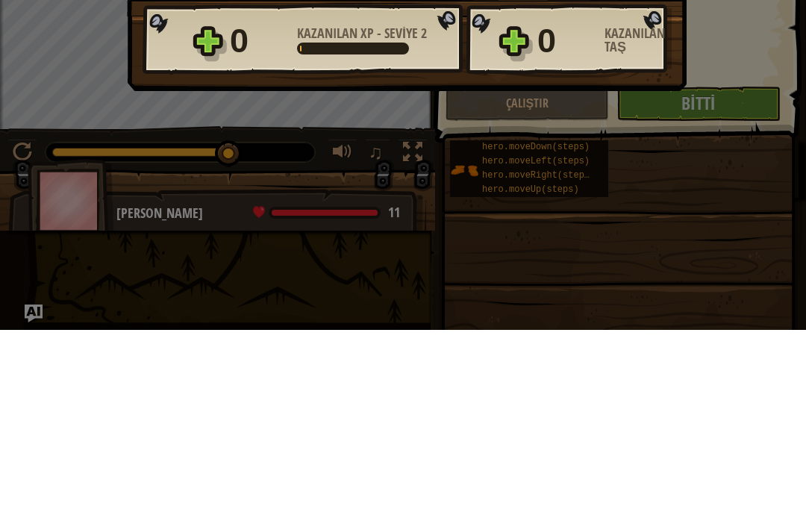
click at [768, 106] on div "Zafer × Yakında bu mücevherlerin kullanımını göreceksin. Seviyeyi oyla: Yükleni…" at bounding box center [403, 257] width 806 height 515
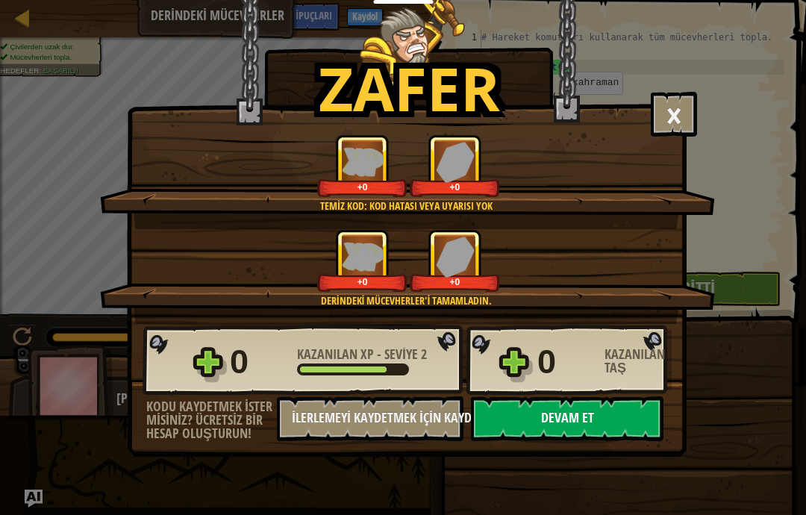
click at [591, 419] on button "Devam et" at bounding box center [567, 419] width 193 height 45
select select "tr"
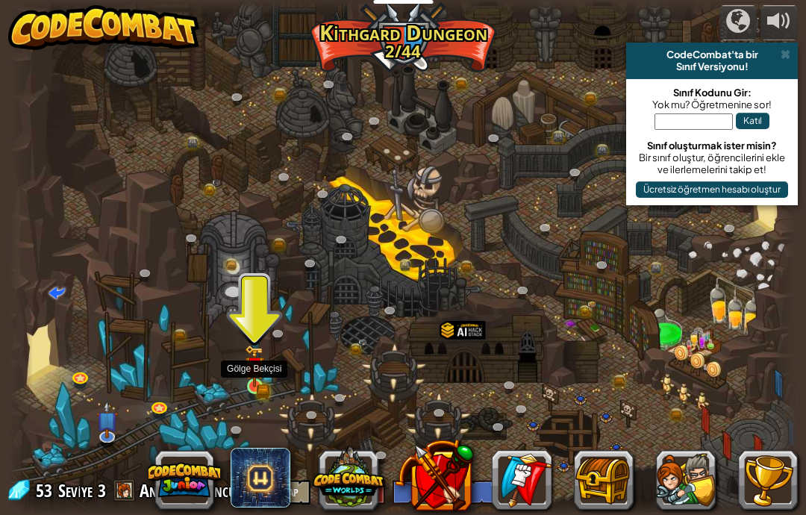
click at [244, 386] on link at bounding box center [257, 388] width 30 height 30
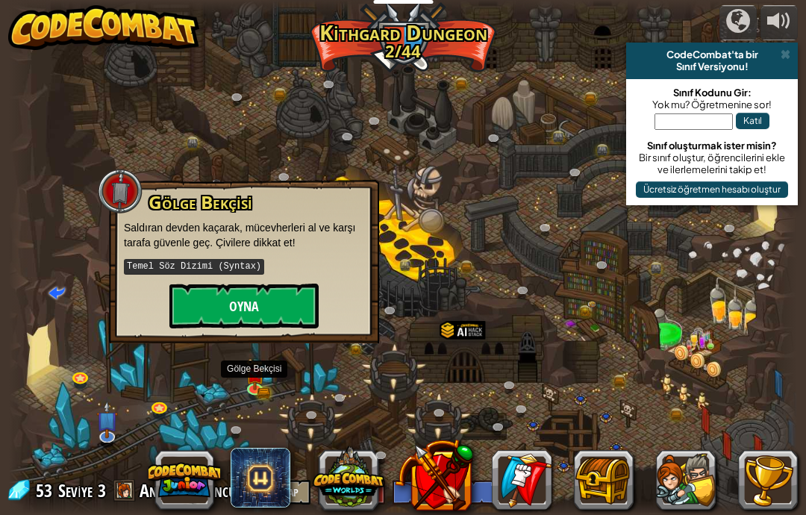
click at [267, 310] on button "Oyna" at bounding box center [244, 306] width 149 height 45
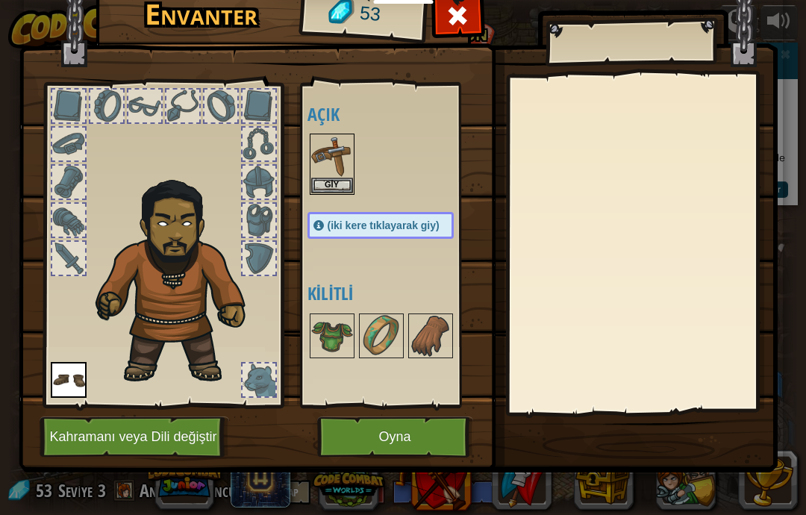
click at [361, 433] on button "Oyna" at bounding box center [395, 437] width 156 height 41
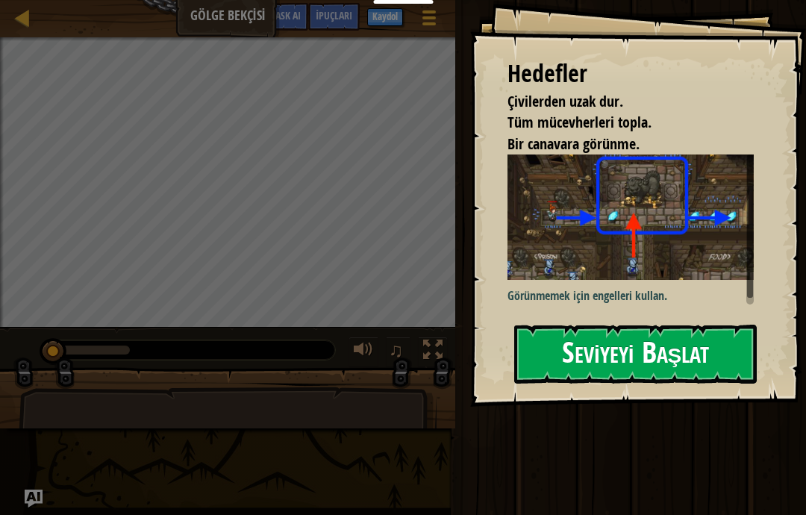
click at [677, 328] on button "Seviyeyi Başlat" at bounding box center [636, 354] width 243 height 59
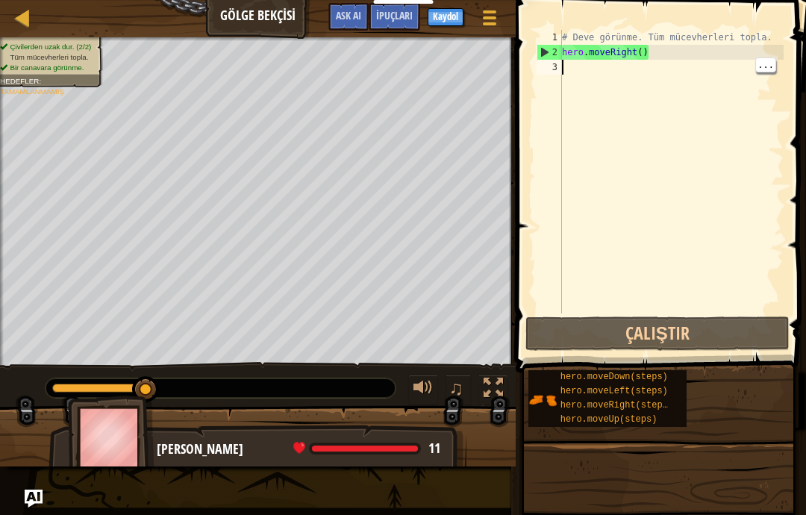
click at [588, 65] on div "# Deve görünme. Tüm mücevherleri topla. hero . moveRight ( )" at bounding box center [671, 187] width 225 height 314
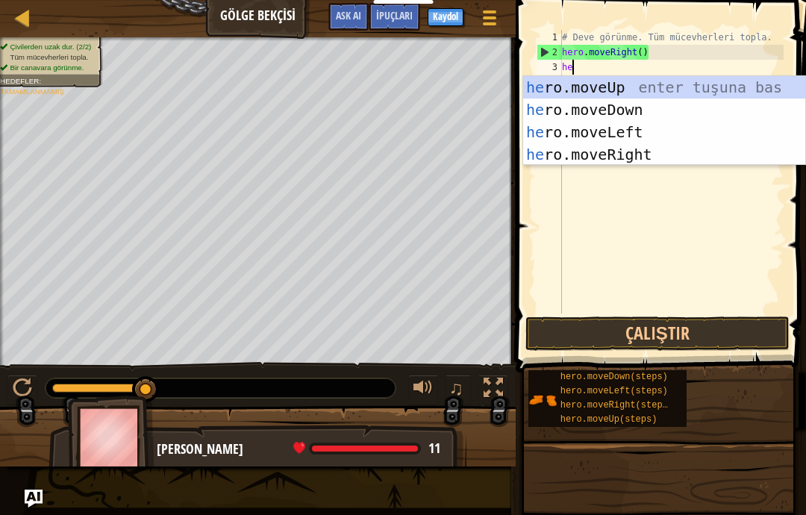
scroll to position [16, 25]
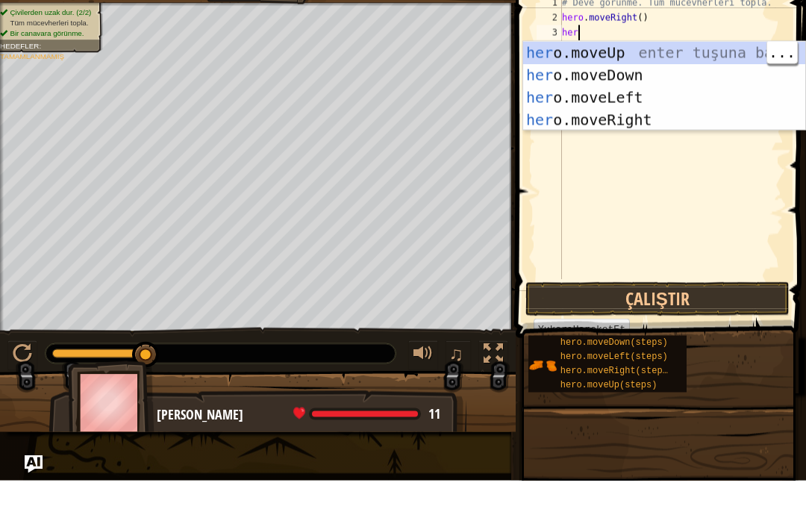
click at [695, 76] on div "her o.moveUp enter tuşuna bas her o.moveDown enter tuşuna bas her o.moveLeft en…" at bounding box center [664, 143] width 282 height 134
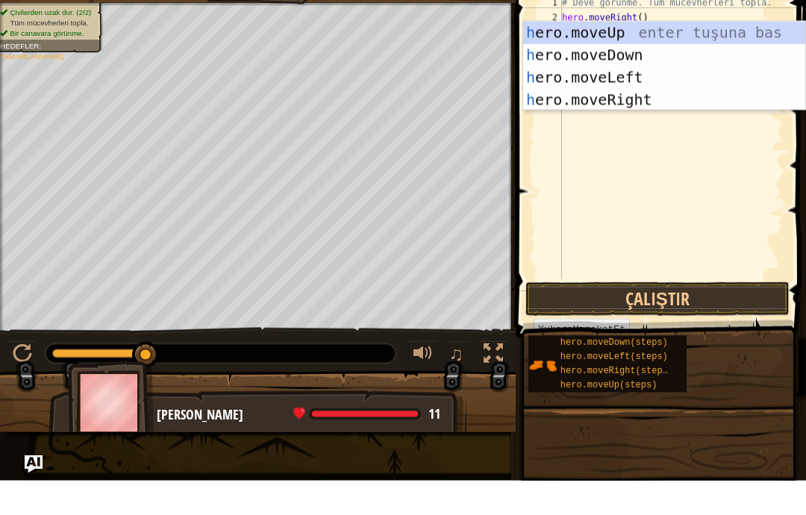
scroll to position [16, 20]
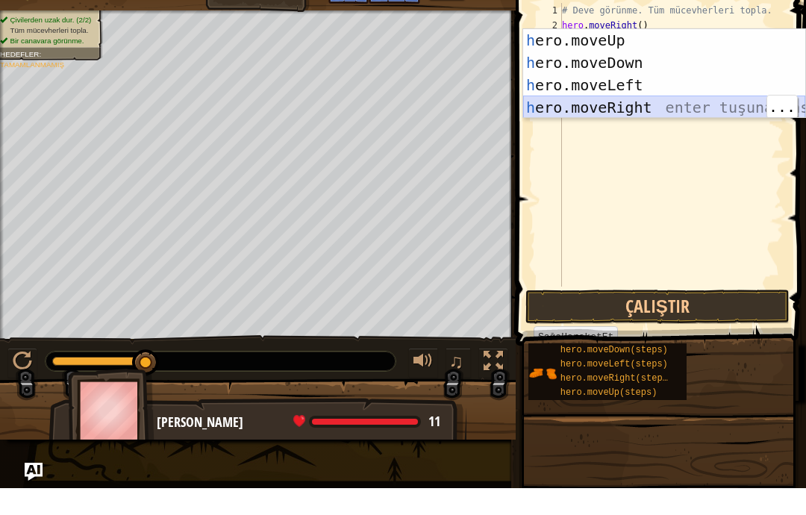
click at [650, 109] on div "h ero.moveUp enter tuşuna bas h ero.moveDown enter tuşuna bas h ero.moveLeft en…" at bounding box center [664, 123] width 282 height 134
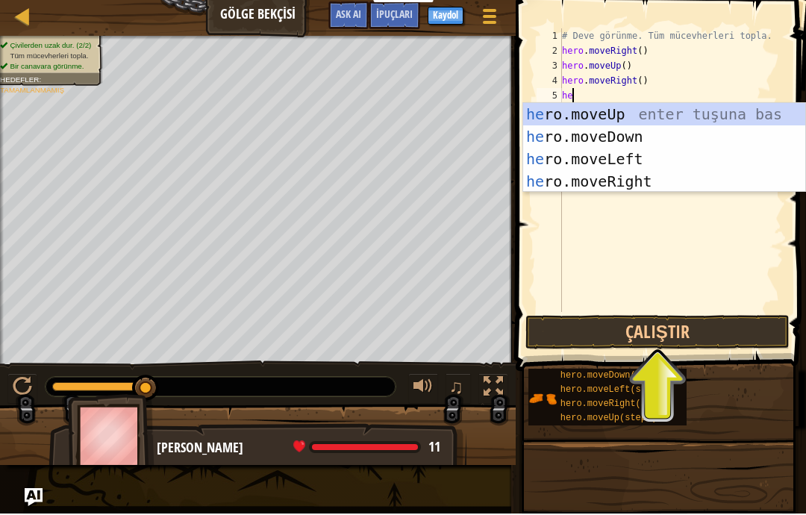
scroll to position [16, 25]
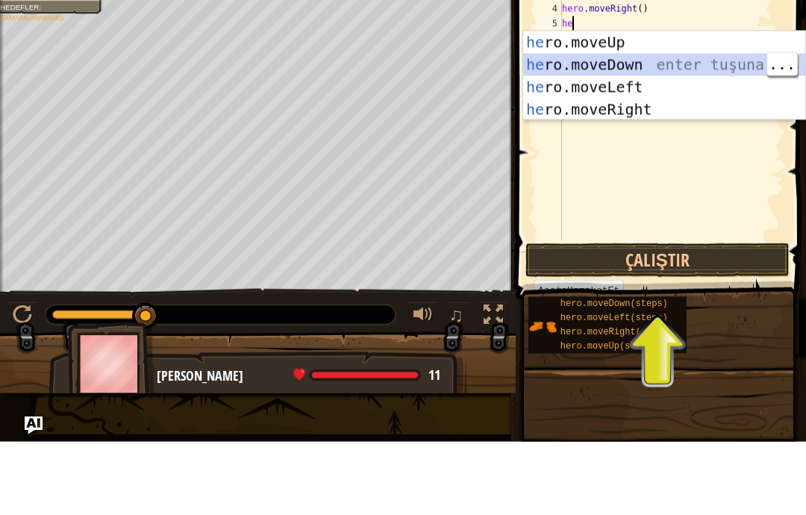
click at [653, 105] on div "he ro.moveUp enter tuşuna bas he ro.moveDown enter tuşuna bas he ro.moveLeft en…" at bounding box center [664, 172] width 282 height 134
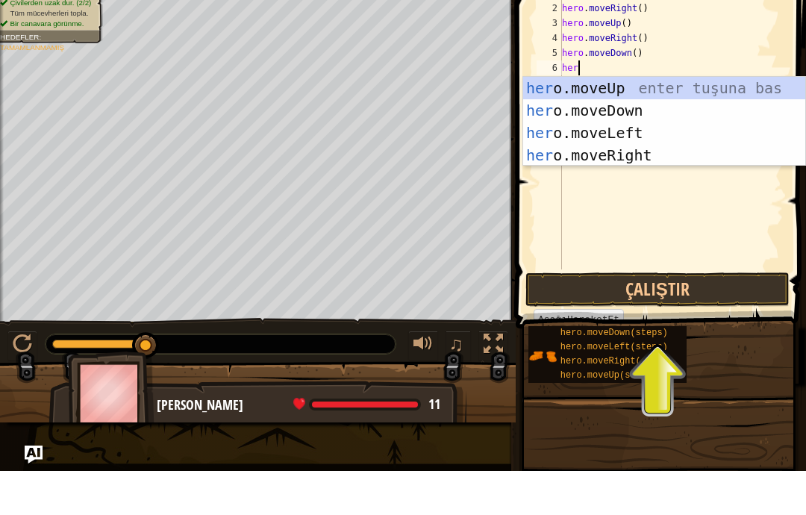
scroll to position [16, 31]
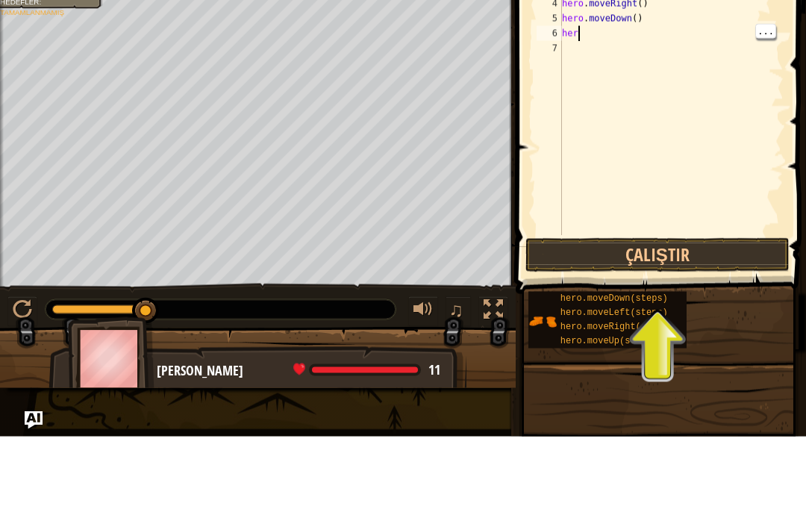
click at [652, 38] on div "# Deve görünme. Tüm mücevherleri topla. hero . moveRight ( ) hero . moveUp ( ) …" at bounding box center [671, 187] width 225 height 314
click at [618, 123] on div "# Deve görünme. Tüm mücevherleri topla. hero . moveRight ( ) hero . moveUp ( ) …" at bounding box center [671, 187] width 225 height 314
click at [620, 121] on div "# Deve görünme. Tüm mücevherleri topla. hero . moveRight ( ) hero . moveUp ( ) …" at bounding box center [671, 187] width 225 height 314
click at [602, 119] on div "# Deve görünme. Tüm mücevherleri topla. hero . moveRight ( ) hero . moveUp ( ) …" at bounding box center [671, 187] width 225 height 314
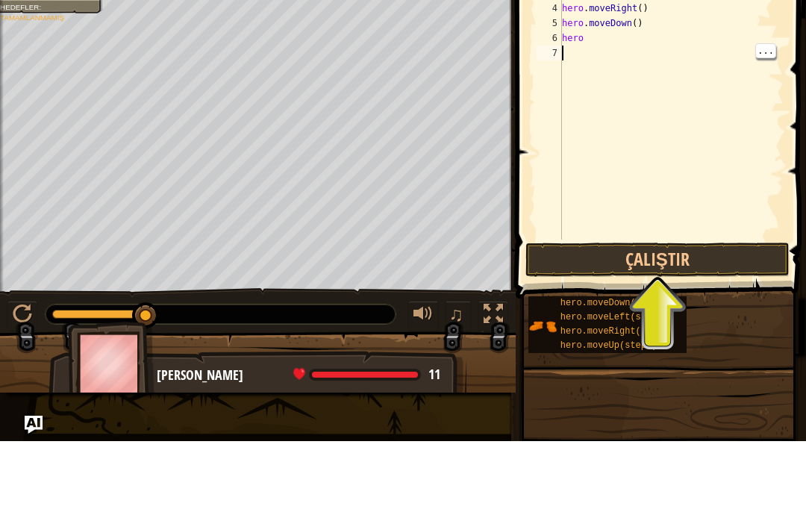
click at [582, 54] on div "# Deve görünme. Tüm mücevherleri topla. hero . moveRight ( ) hero . moveUp ( ) …" at bounding box center [671, 187] width 225 height 314
click at [620, 44] on div "# Deve görünme. Tüm mücevherleri topla. hero . moveRight ( ) hero . moveUp ( ) …" at bounding box center [671, 187] width 225 height 314
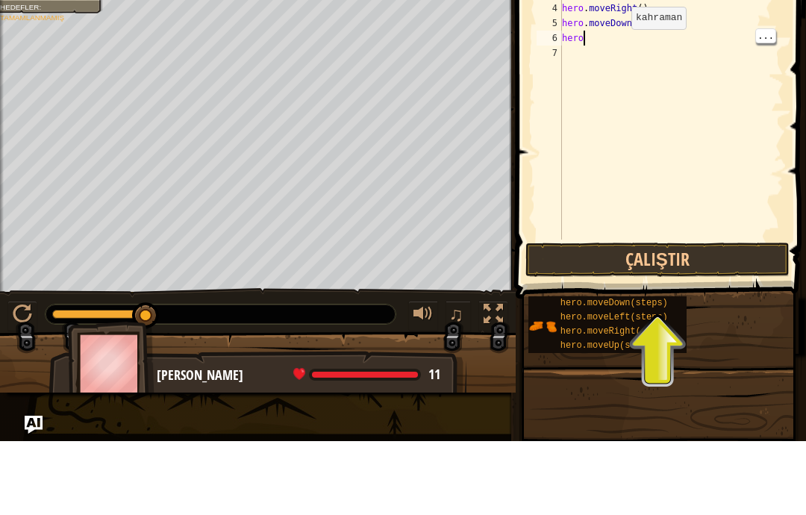
click at [625, 45] on div "# Deve görünme. Tüm mücevherleri topla. hero . moveRight ( ) hero . moveUp ( ) …" at bounding box center [671, 187] width 225 height 314
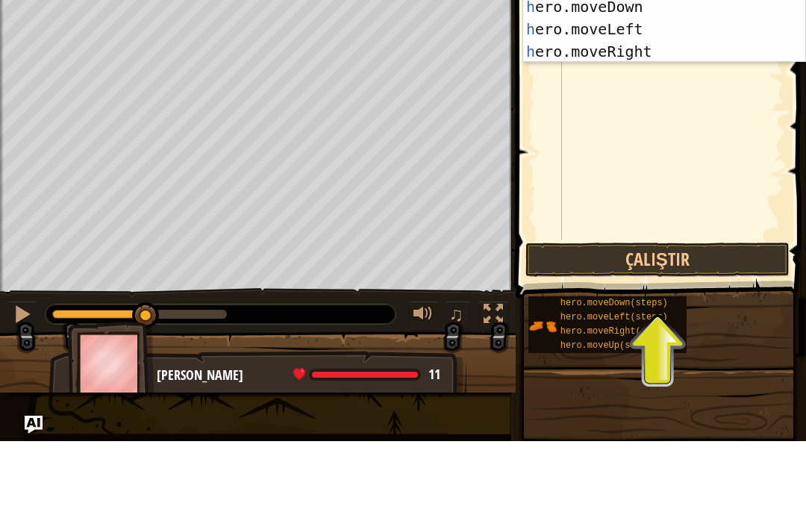
scroll to position [16, 25]
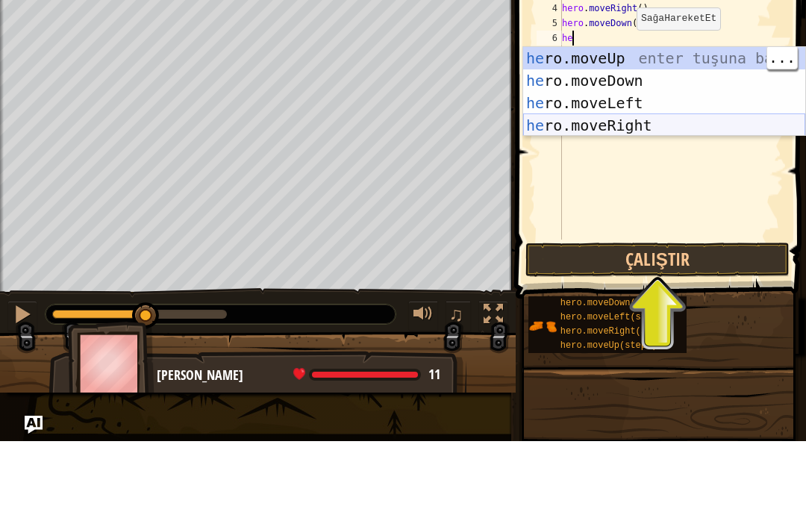
click at [683, 196] on div "he ro.moveUp enter tuşuna bas he ro.moveDown enter tuşuna bas he ro.moveLeft en…" at bounding box center [664, 188] width 282 height 134
type textarea "abcde fg"
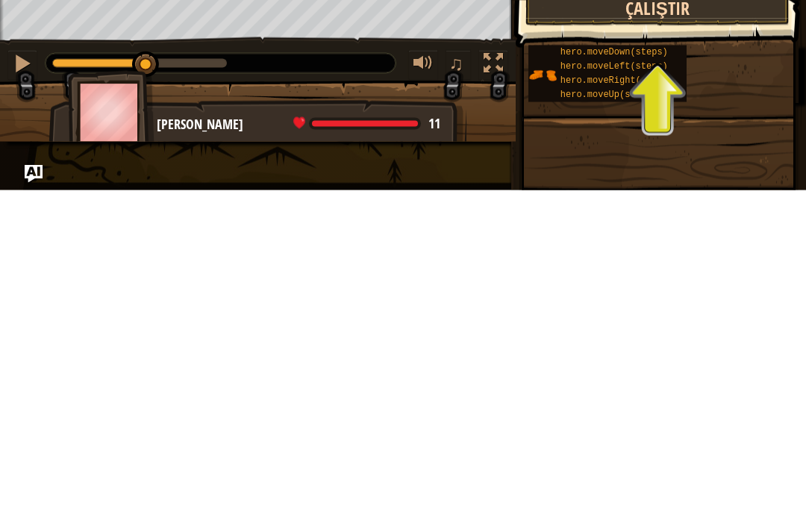
click at [691, 317] on button "Çalıştır" at bounding box center [658, 334] width 264 height 34
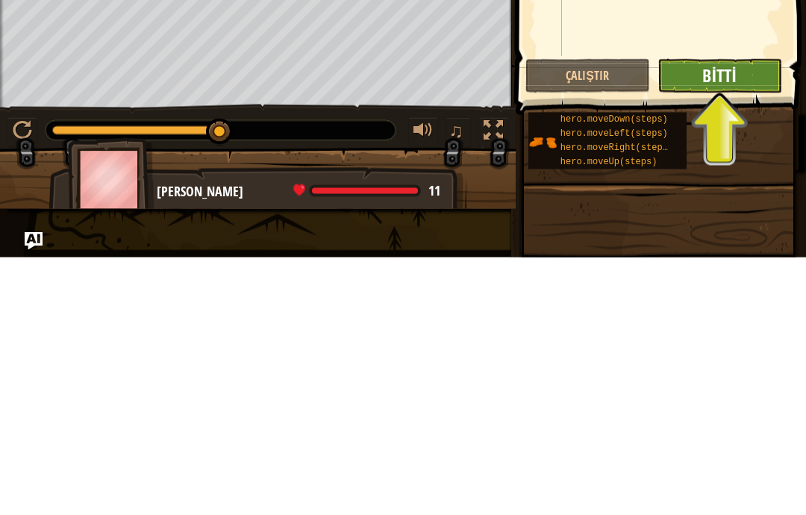
click at [720, 321] on span "Bitti" at bounding box center [720, 333] width 34 height 24
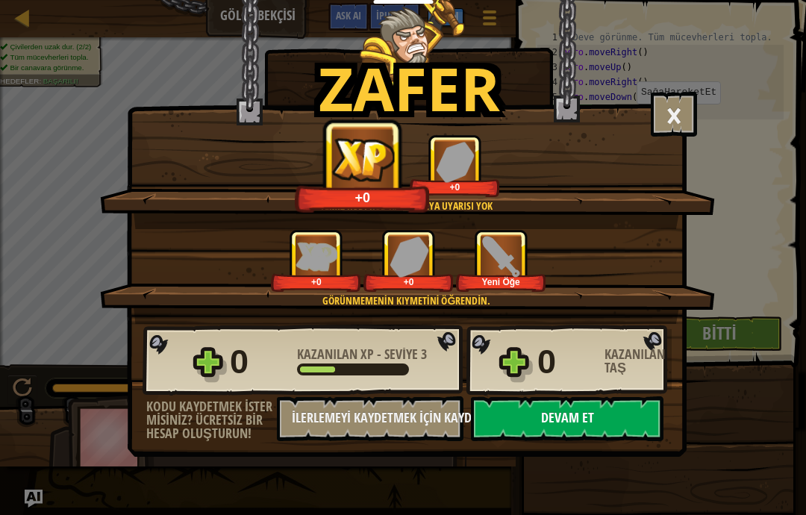
click at [598, 432] on button "Devam et" at bounding box center [567, 419] width 193 height 45
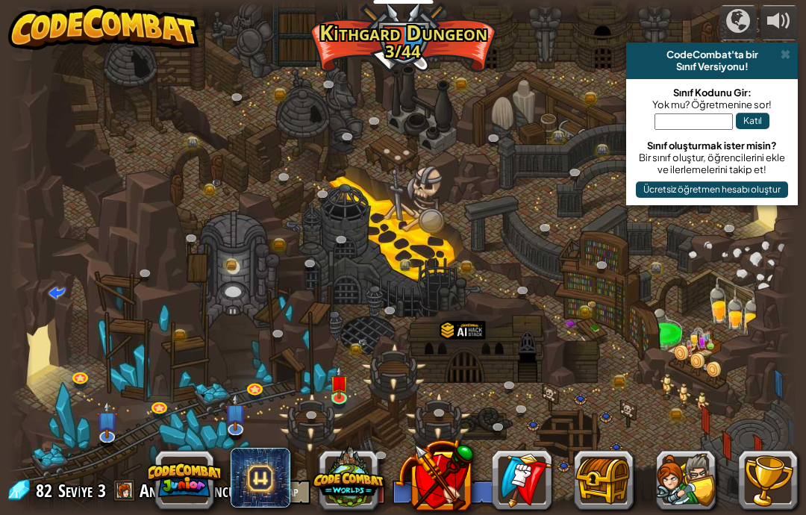
select select "tr"
click at [344, 385] on img at bounding box center [339, 374] width 19 height 44
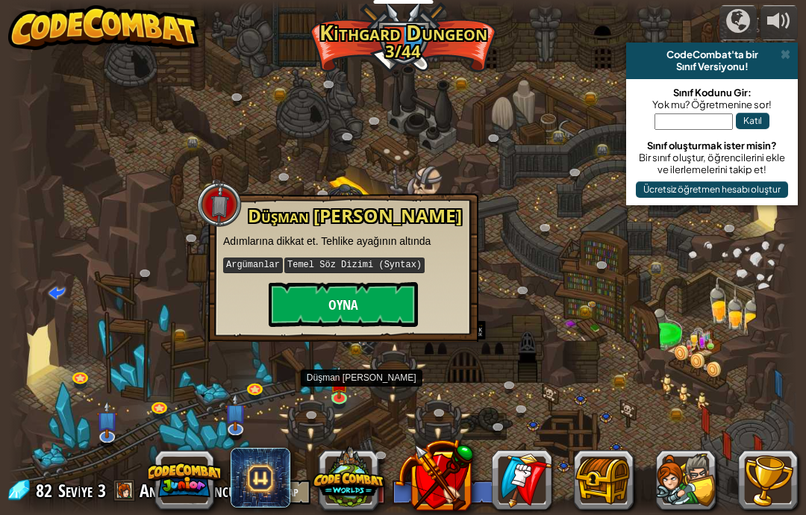
click at [330, 315] on button "Oyna" at bounding box center [343, 304] width 149 height 45
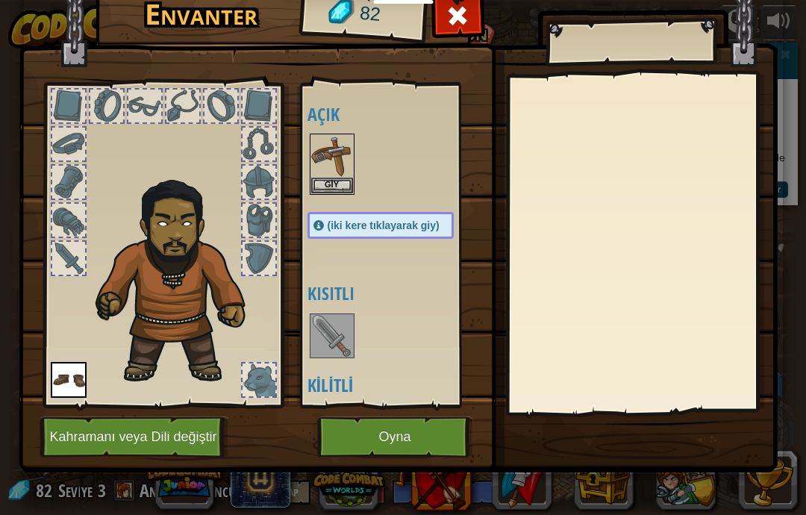
click at [398, 440] on button "Oyna" at bounding box center [395, 437] width 156 height 41
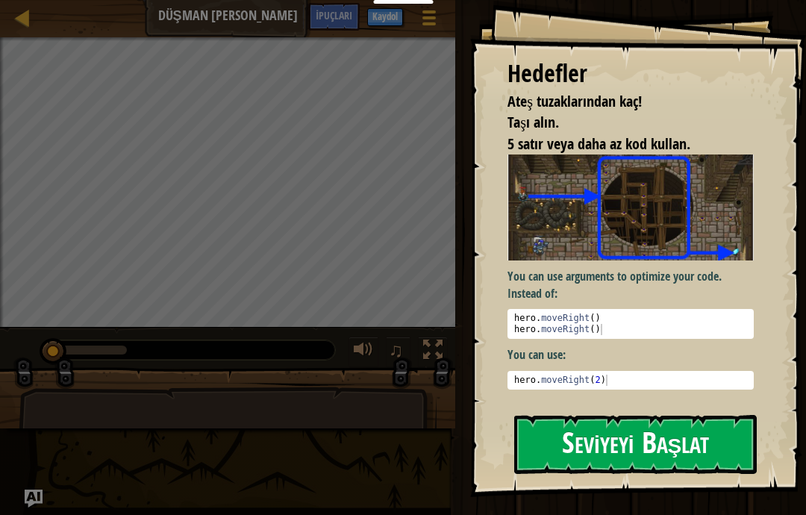
click at [662, 449] on button "Seviyeyi Başlat" at bounding box center [636, 444] width 243 height 59
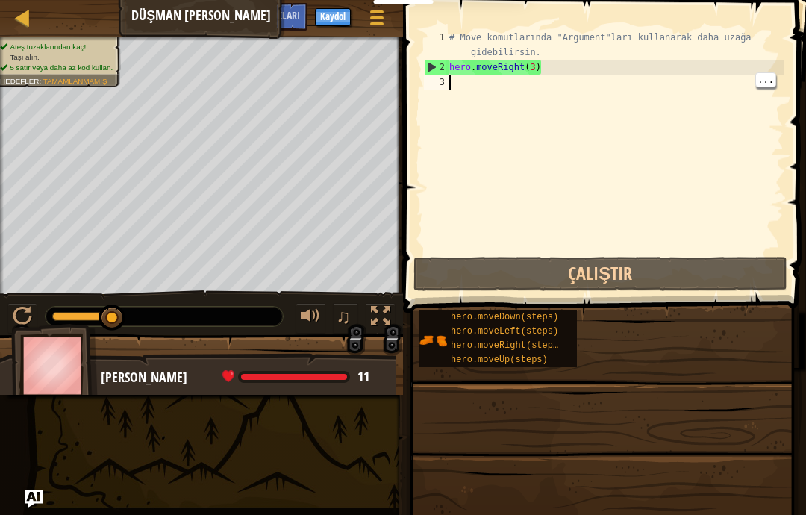
click at [570, 89] on div "# Move komutlarında "Argument"ları kullanarak daha uzağa gidebilirsin. hero . m…" at bounding box center [616, 164] width 338 height 269
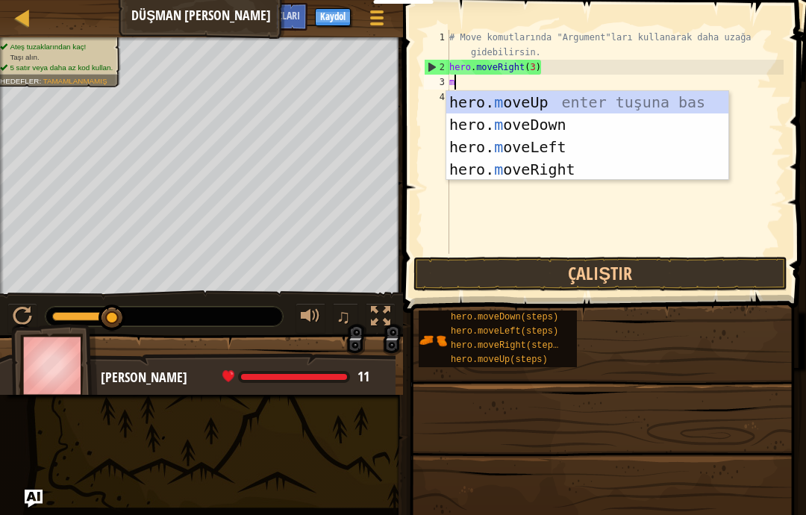
scroll to position [16, 20]
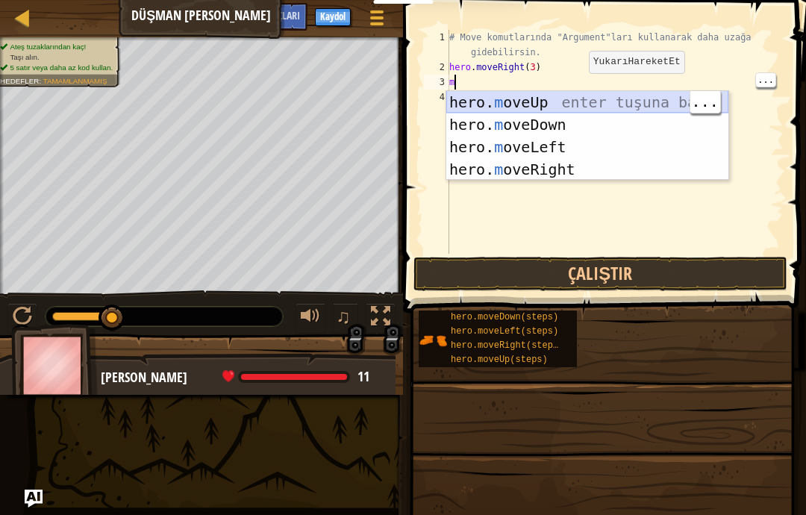
click at [577, 108] on div "hero. m oveUp enter tuşuna bas hero. m oveDown enter tuşuna bas hero. [PERSON_N…" at bounding box center [588, 158] width 282 height 134
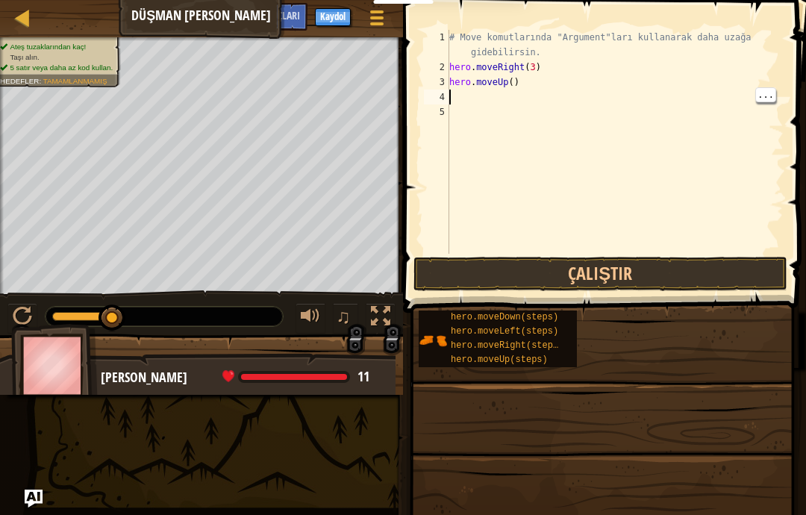
click at [533, 101] on div "# Move komutlarında "Argument"ları kullanarak daha uzağa gidebilirsin. hero . m…" at bounding box center [616, 164] width 338 height 269
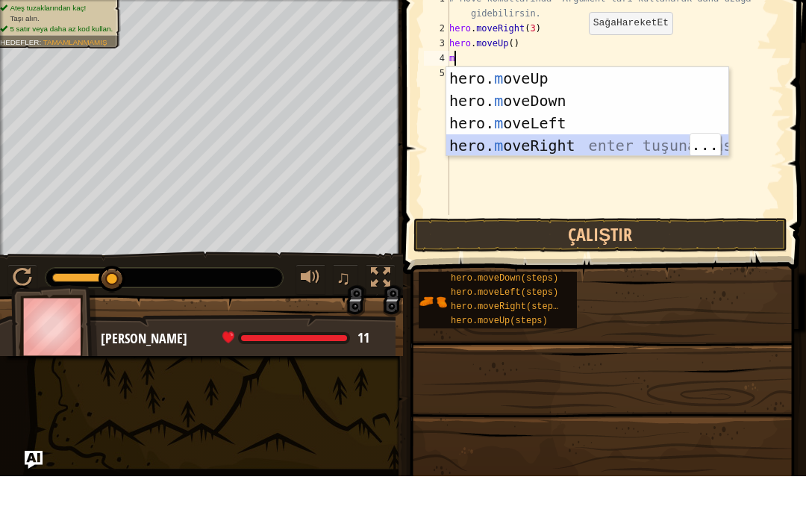
click at [600, 148] on div "hero. m oveUp enter tuşuna bas hero. m oveDown enter tuşuna bas hero. [PERSON_N…" at bounding box center [588, 173] width 282 height 134
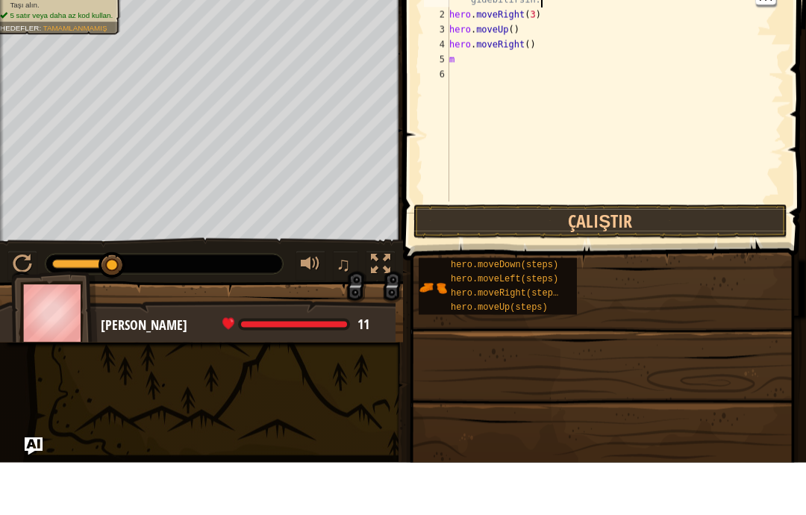
click at [523, 112] on div "# Move komutlarında "Argument"ları kullanarak daha uzağa gidebilirsin. hero . m…" at bounding box center [616, 164] width 338 height 269
click at [526, 119] on div "# Move komutlarında "Argument"ları kullanarak daha uzağa gidebilirsin. hero . m…" at bounding box center [616, 164] width 338 height 269
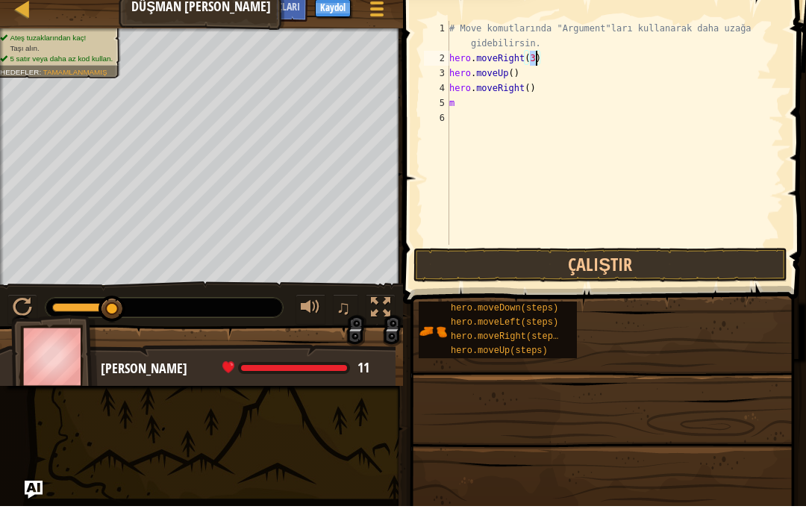
click at [506, 108] on div "# Move komutlarında "Argument"ları kullanarak daha uzağa gidebilirsin. hero . m…" at bounding box center [616, 164] width 338 height 269
click at [497, 114] on div "# Move komutlarında "Argument"ları kullanarak daha uzağa gidebilirsin. hero . m…" at bounding box center [616, 164] width 338 height 269
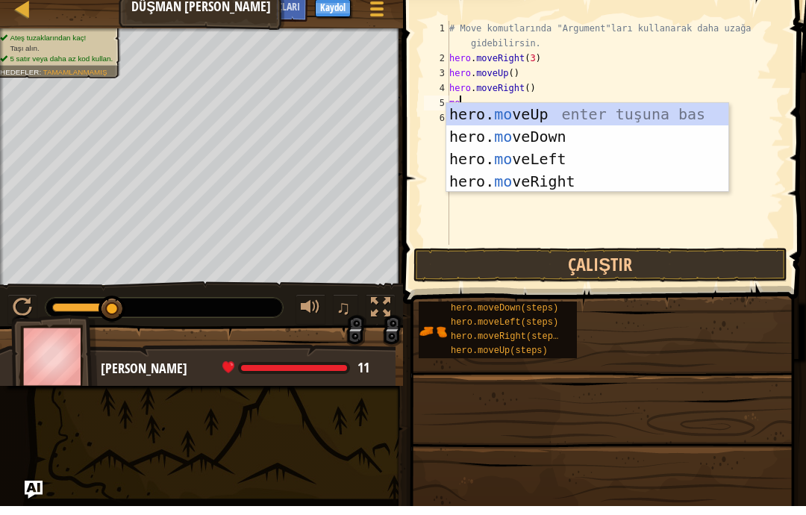
scroll to position [16, 25]
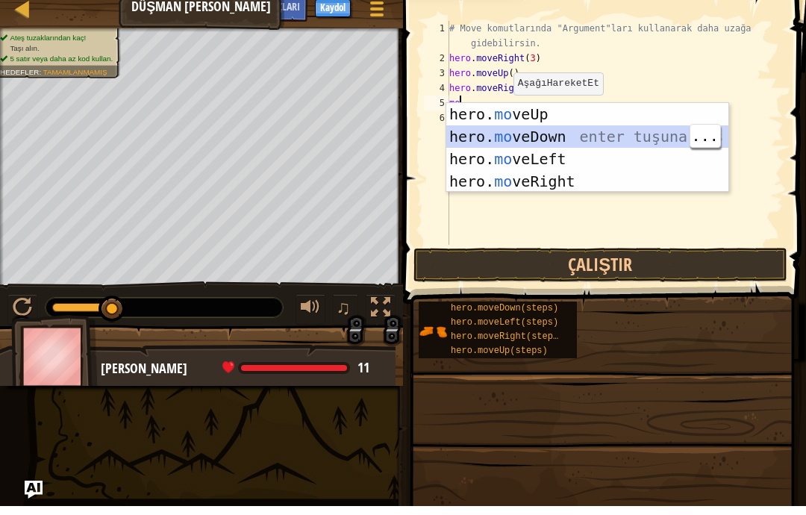
click at [599, 141] on div "hero. mo veUp enter tuşuna bas hero. mo veDown enter tuşuna bas hero. mo veLeft…" at bounding box center [588, 179] width 282 height 134
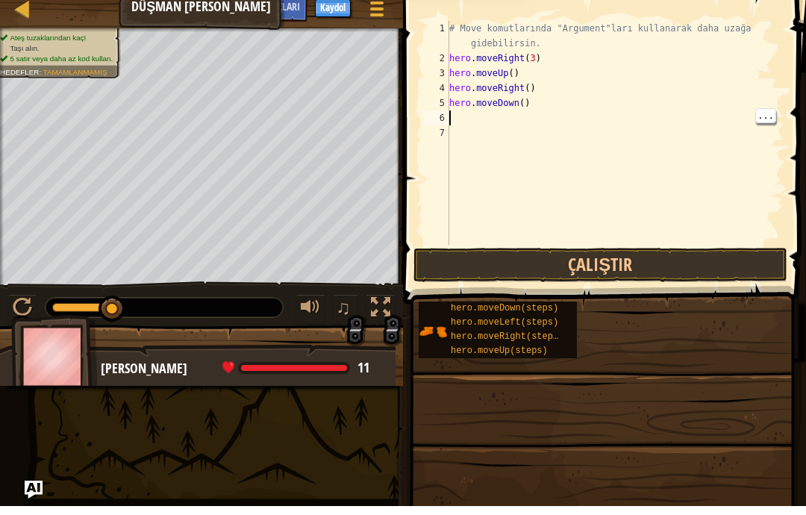
click at [510, 125] on div "# Move komutlarında "Argument"ları kullanarak daha uzağa gidebilirsin. hero . m…" at bounding box center [616, 164] width 338 height 269
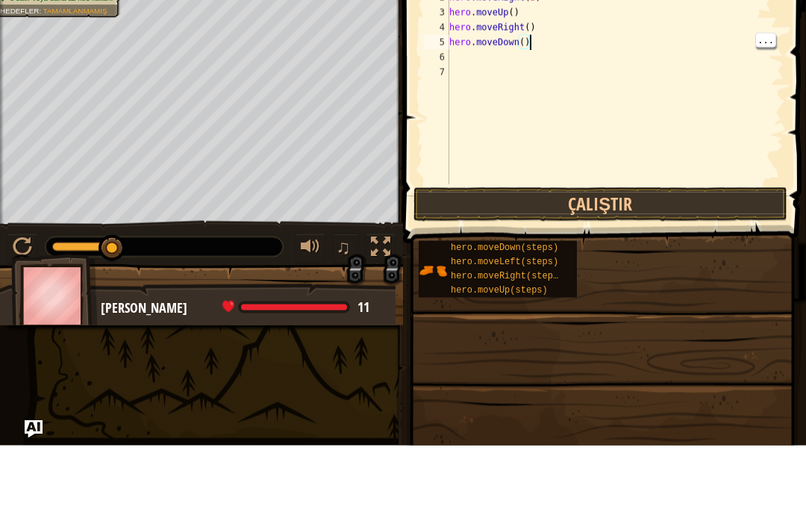
click at [529, 39] on div "# Move komutlarında "Argument"ları kullanarak daha uzağa gidebilirsin. hero . m…" at bounding box center [616, 164] width 338 height 269
click at [530, 42] on div "# Move komutlarında "Argument"ları kullanarak daha uzağa gidebilirsin. hero . m…" at bounding box center [616, 164] width 338 height 269
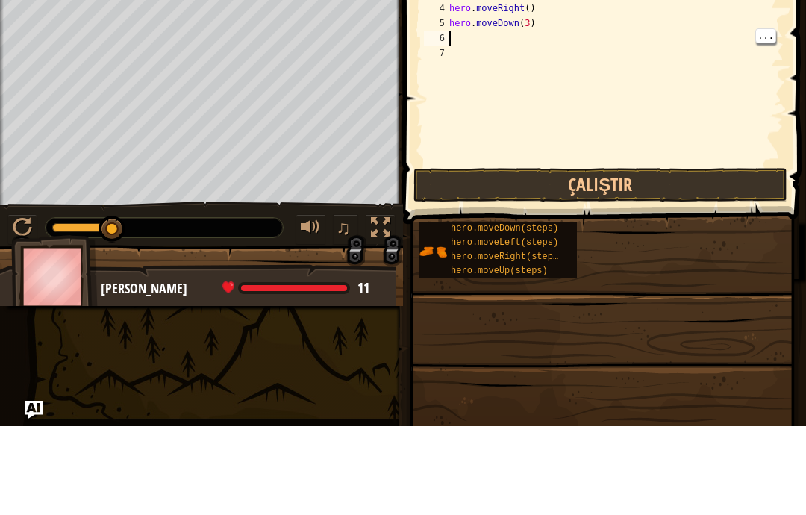
click at [497, 41] on div "# Move komutlarında "Argument"ları kullanarak daha uzağa gidebilirsin. hero . m…" at bounding box center [616, 164] width 338 height 269
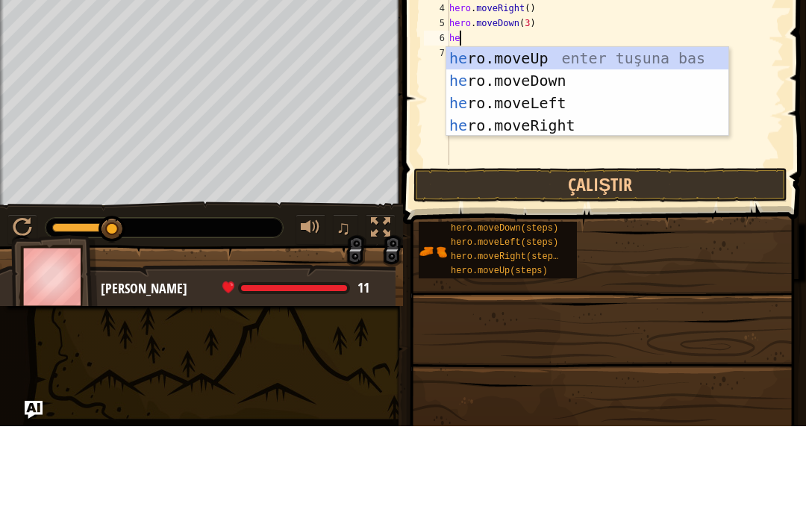
scroll to position [16, 25]
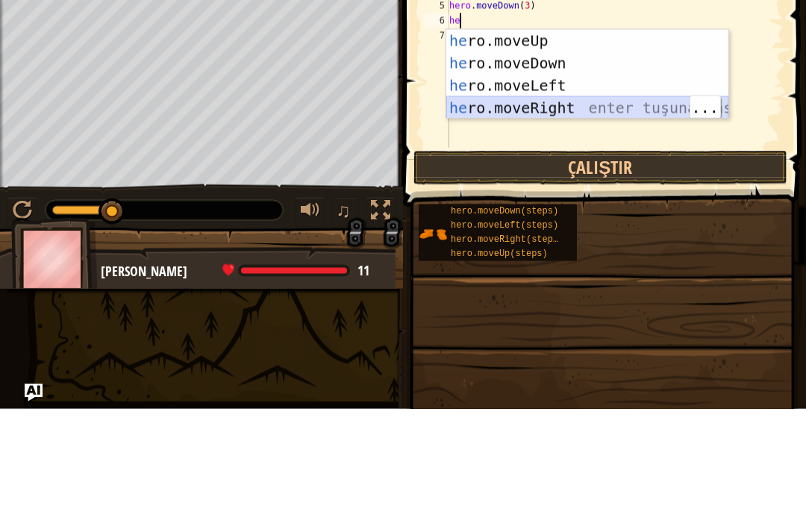
click at [588, 136] on div "he ro.moveUp enter tuşuna bas he ro.moveDown enter tuşuna bas he ro.moveLeft en…" at bounding box center [588, 203] width 282 height 134
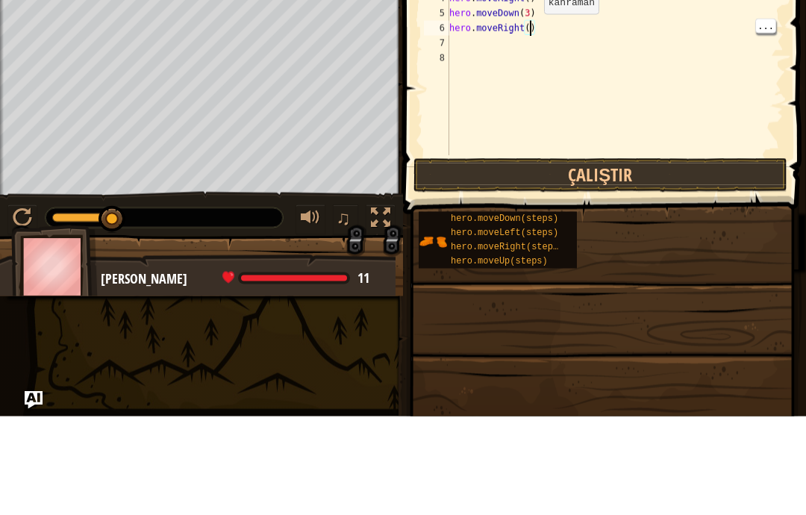
scroll to position [16, 20]
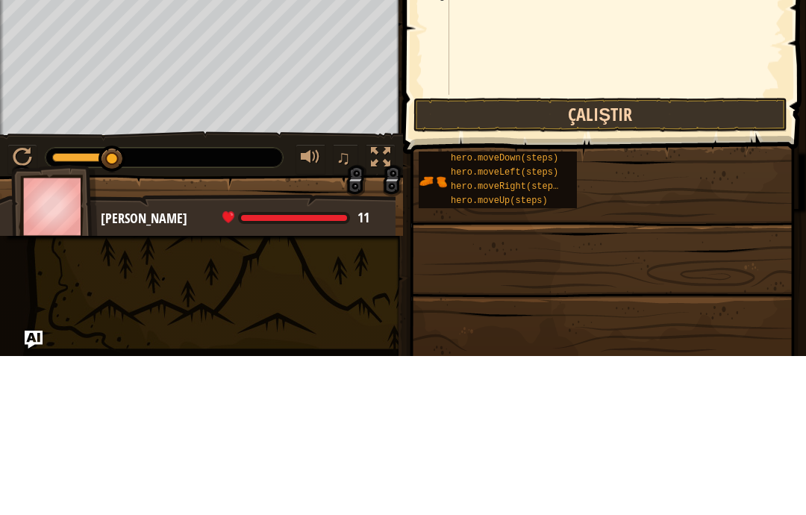
click at [686, 257] on button "Çalıştır" at bounding box center [601, 274] width 374 height 34
type textarea "abcde fg"
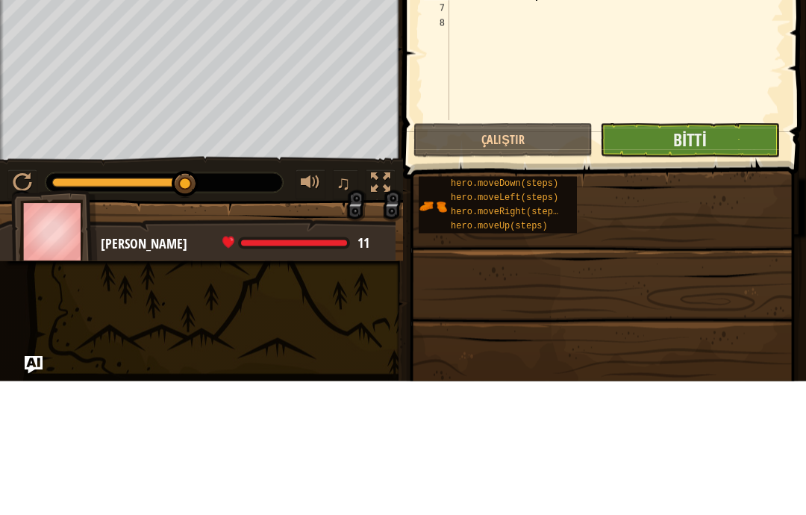
click at [720, 257] on button "Bitti" at bounding box center [689, 274] width 179 height 34
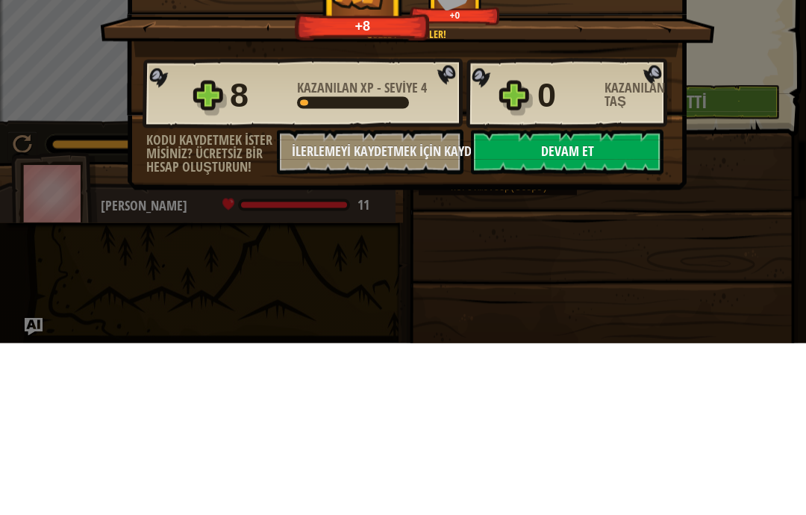
click at [605, 302] on button "Devam et" at bounding box center [567, 324] width 193 height 45
select select "tr"
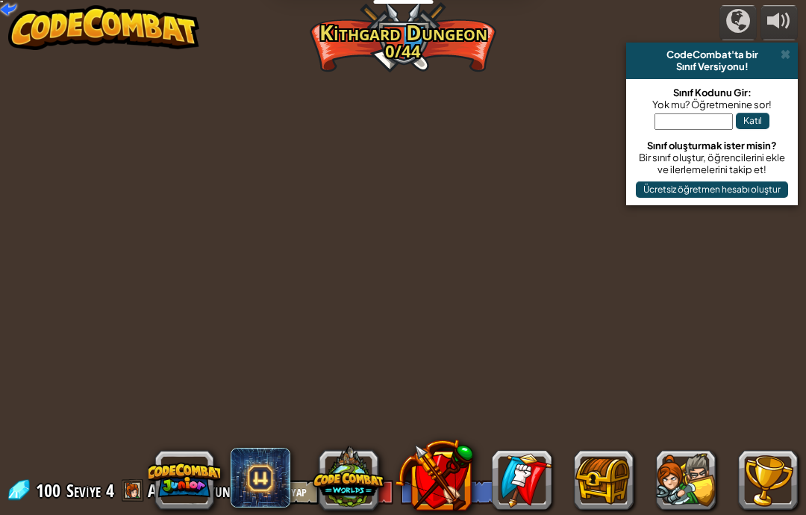
select select "tr"
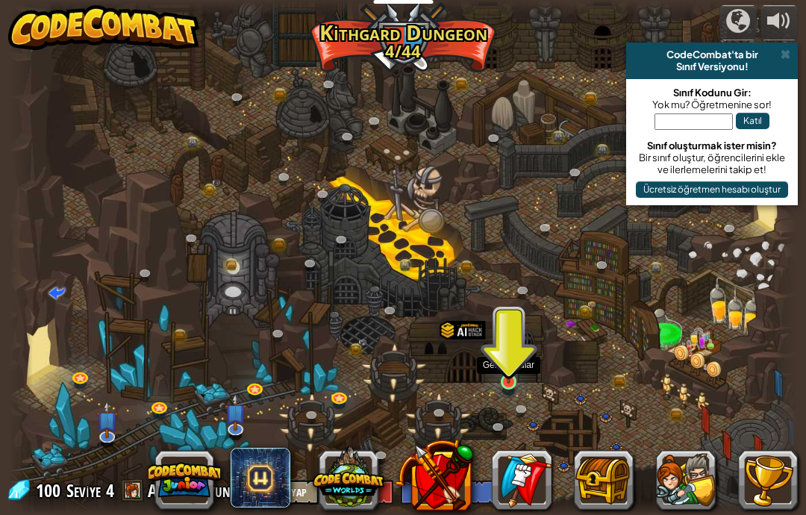
click at [510, 383] on img at bounding box center [509, 362] width 19 height 44
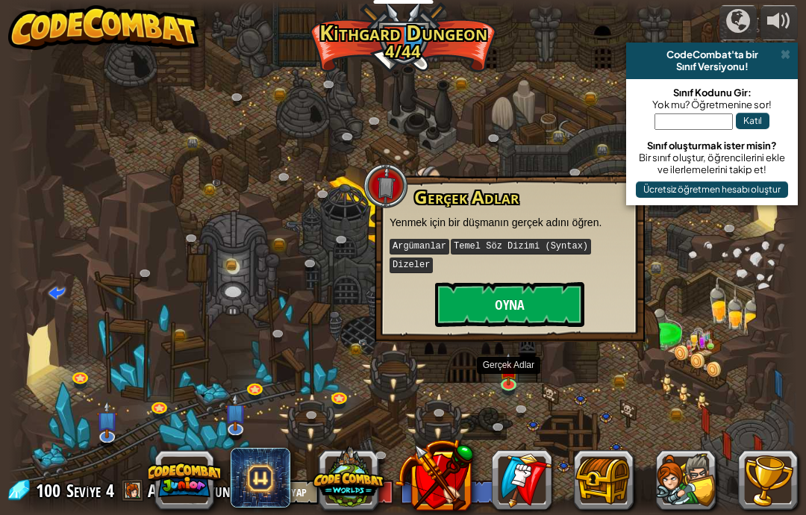
click at [544, 308] on button "Oyna" at bounding box center [509, 304] width 149 height 45
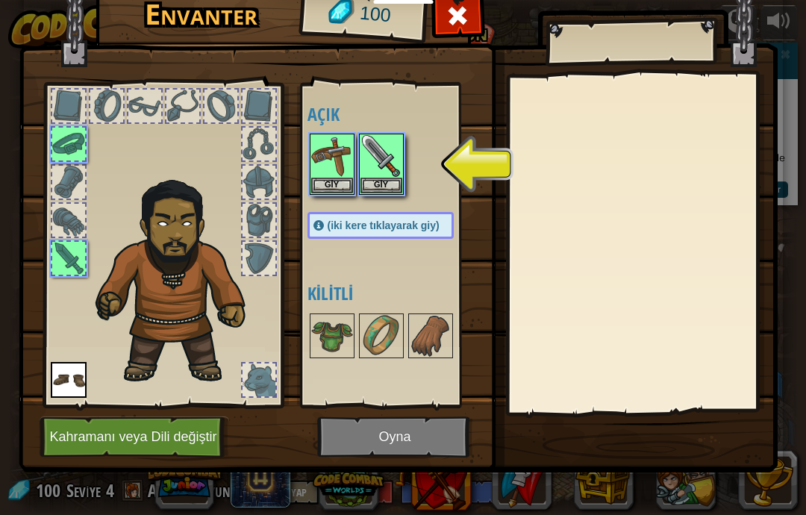
click at [408, 426] on img at bounding box center [398, 202] width 759 height 542
click at [429, 438] on img at bounding box center [398, 202] width 759 height 542
click at [426, 444] on img at bounding box center [398, 202] width 759 height 542
click at [388, 190] on button "Giy" at bounding box center [382, 185] width 42 height 16
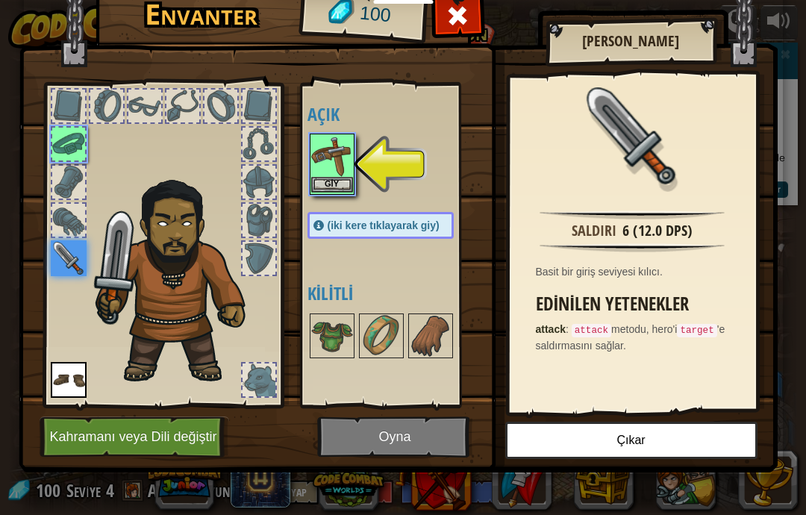
click at [344, 185] on button "Giy" at bounding box center [332, 185] width 42 height 16
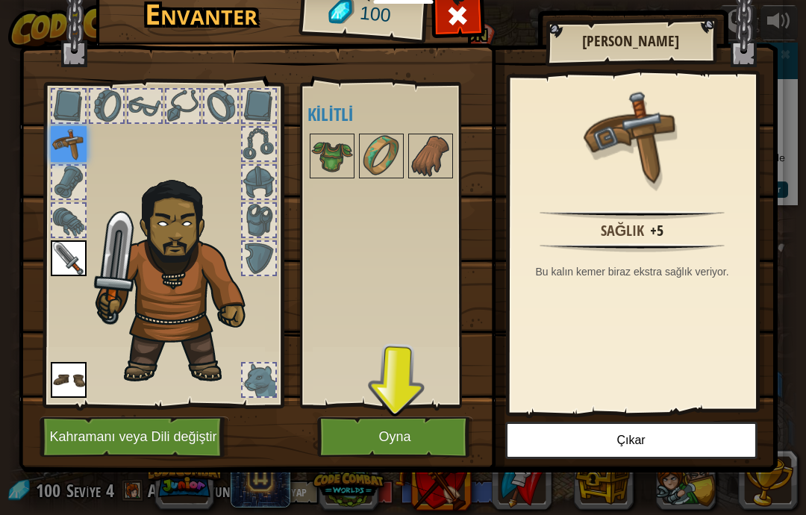
click at [369, 431] on button "Oyna" at bounding box center [395, 437] width 156 height 41
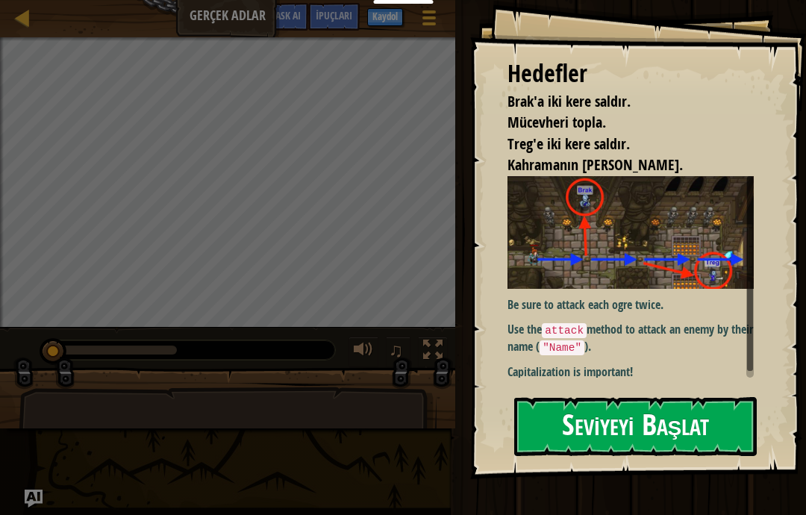
click at [688, 432] on button "Seviyeyi Başlat" at bounding box center [636, 426] width 243 height 59
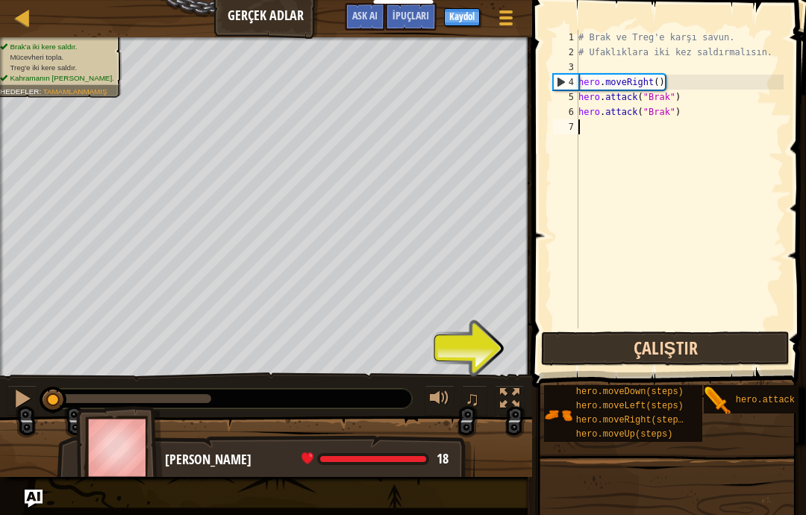
click at [661, 362] on button "Çalıştır" at bounding box center [665, 349] width 249 height 34
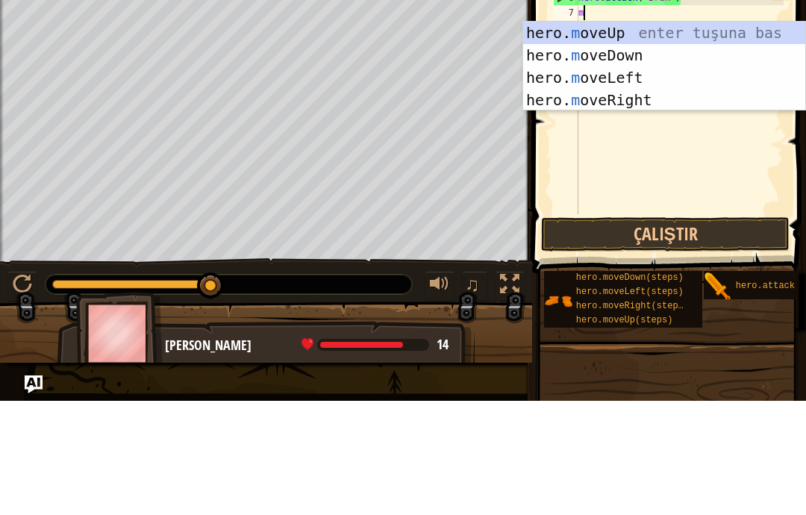
scroll to position [16, 20]
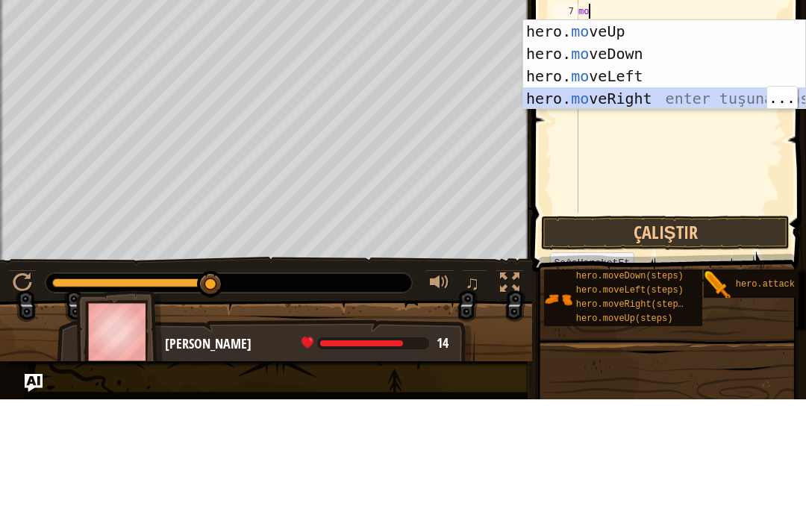
click at [688, 136] on div "hero. mo veUp enter tuşuna bas hero. mo veDown enter tuşuna bas hero. mo veLeft…" at bounding box center [664, 203] width 282 height 134
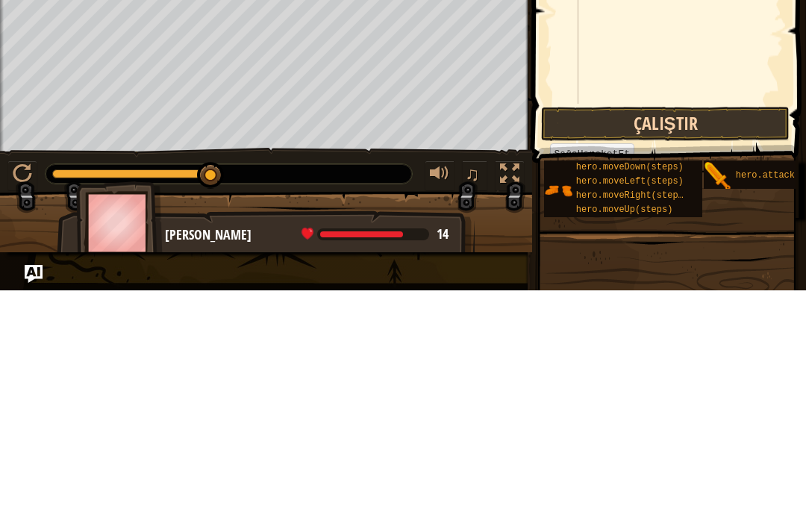
click at [692, 332] on button "Çalıştır" at bounding box center [665, 349] width 249 height 34
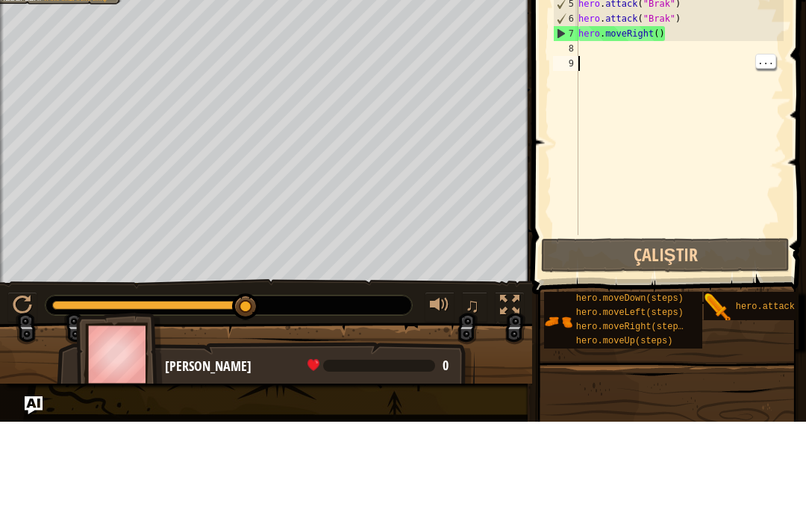
click at [658, 63] on div "# Brak ve Treg'e karşı savun. # Ufaklıklara iki kez saldırmalısın. hero . moveR…" at bounding box center [680, 194] width 208 height 329
click at [643, 52] on div "# Brak ve Treg'e karşı savun. # Ufaklıklara iki kez saldırmalısın. hero . moveR…" at bounding box center [680, 194] width 208 height 329
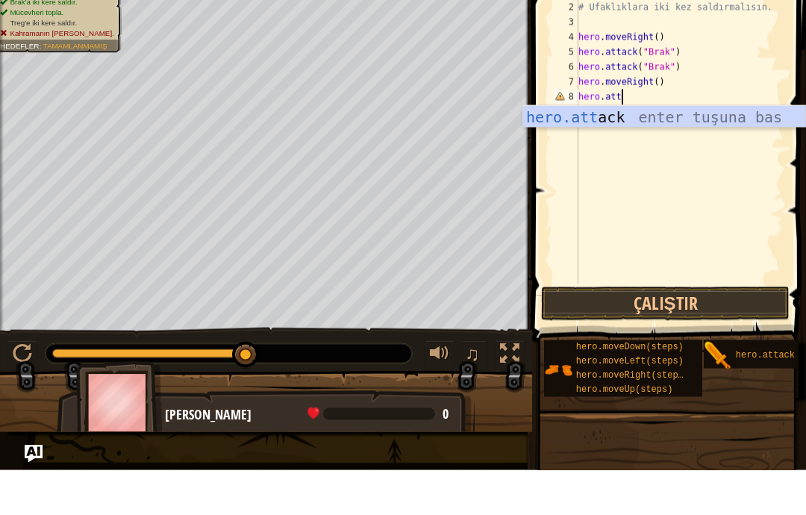
scroll to position [16, 45]
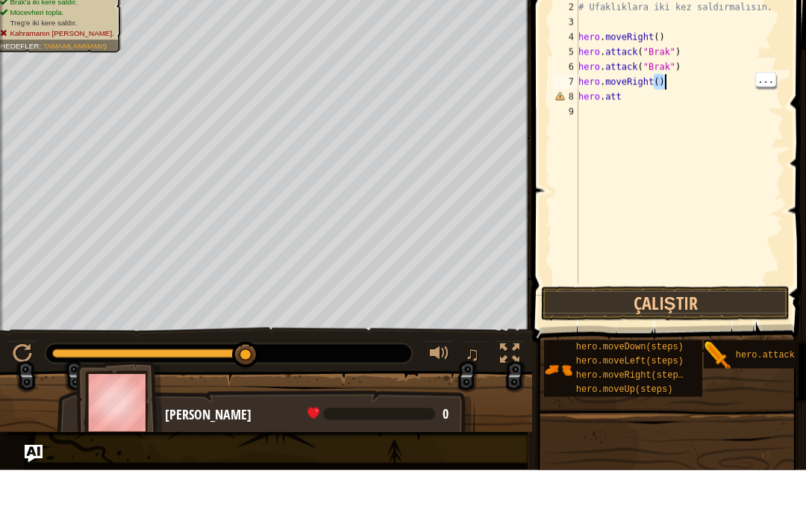
click at [653, 147] on div "# Brak ve Treg'e karşı savun. # Ufaklıklara iki kez saldırmalısın. hero . moveR…" at bounding box center [680, 194] width 208 height 329
click at [639, 149] on div "# Brak ve Treg'e karşı savun. # Ufaklıklara iki kez saldırmalısın. hero . moveR…" at bounding box center [680, 194] width 208 height 329
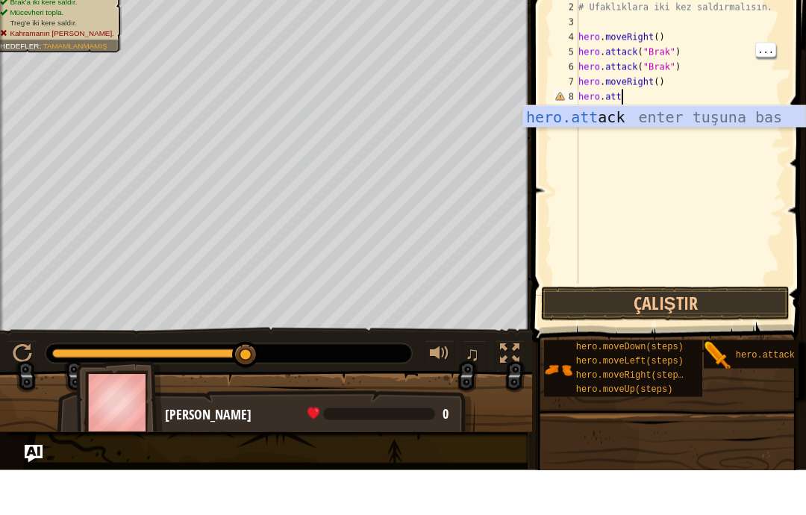
scroll to position [16, 20]
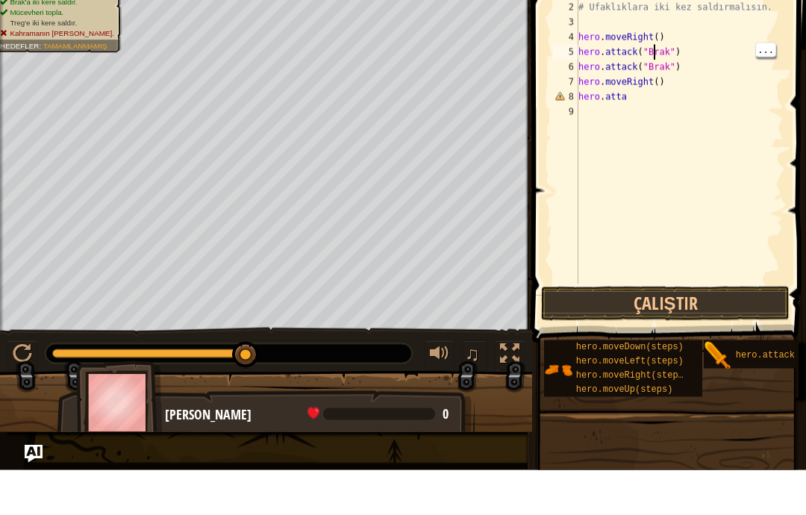
click at [656, 146] on div "# Brak ve Treg'e karşı savun. # Ufaklıklara iki kez saldırmalısın. hero . moveR…" at bounding box center [680, 194] width 208 height 329
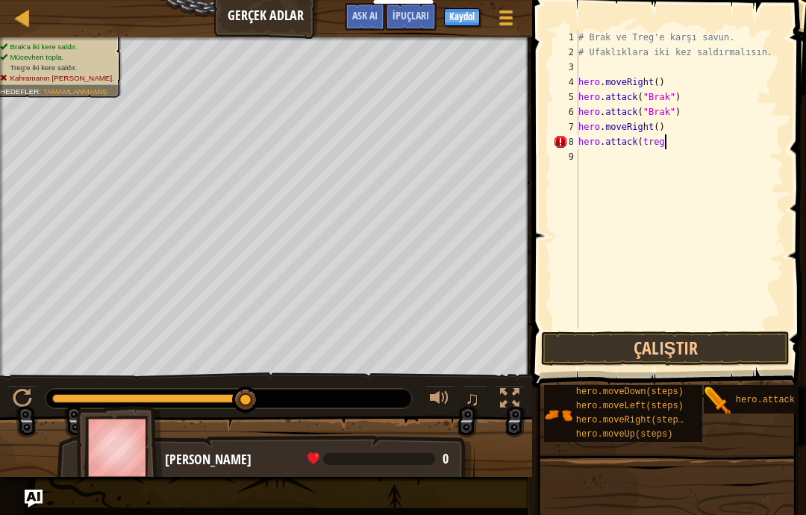
scroll to position [16, 42]
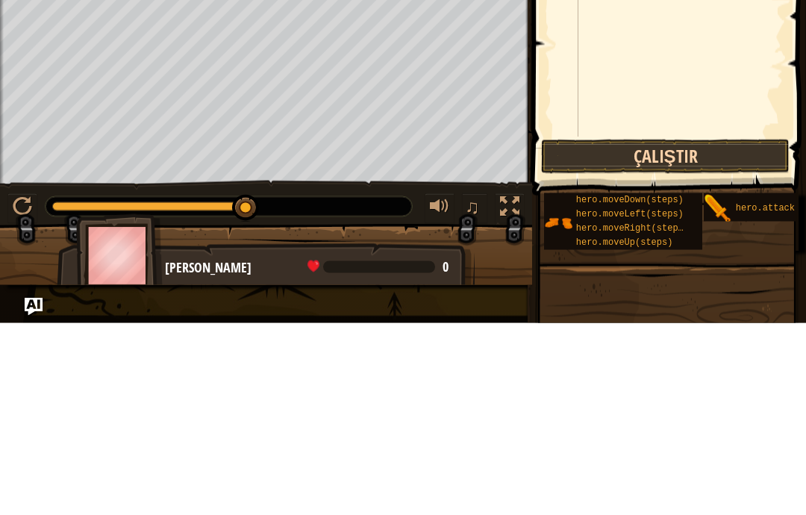
click at [692, 332] on button "Çalıştır" at bounding box center [665, 349] width 249 height 34
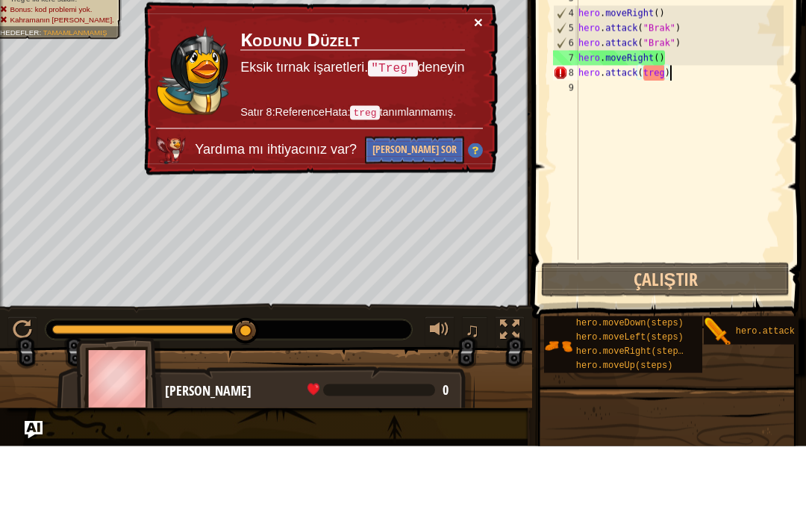
click at [481, 83] on button "×" at bounding box center [478, 91] width 9 height 16
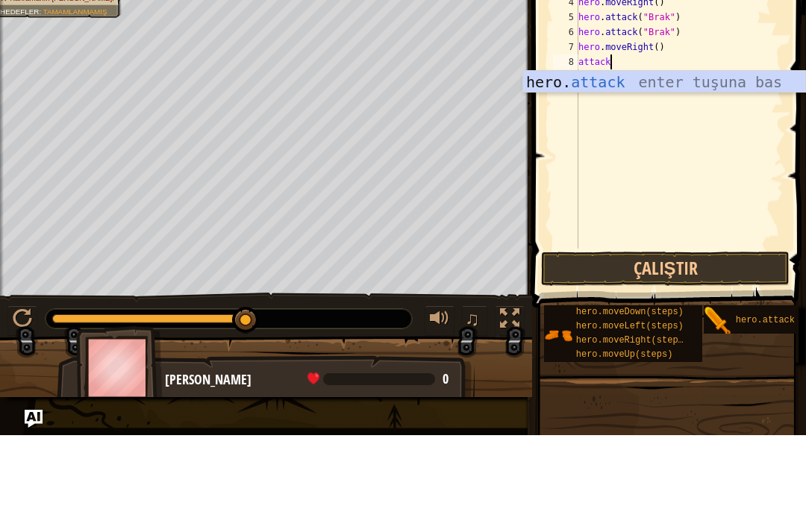
scroll to position [16, 45]
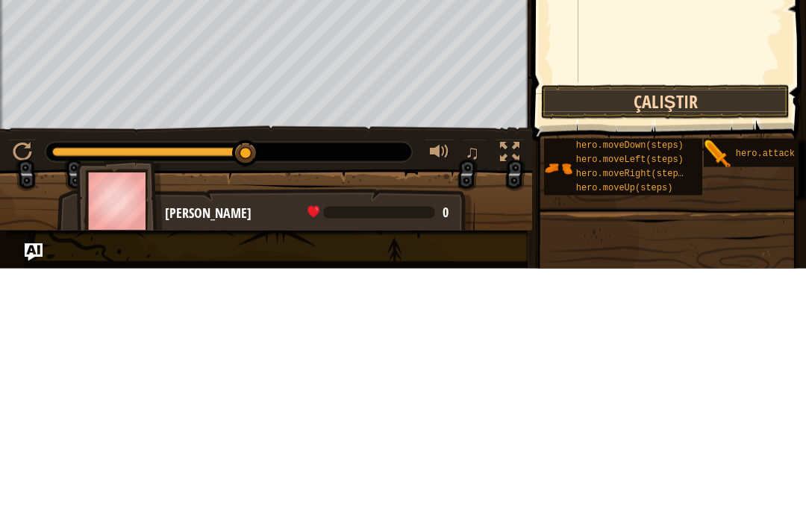
click at [739, 332] on button "Çalıştır" at bounding box center [665, 349] width 249 height 34
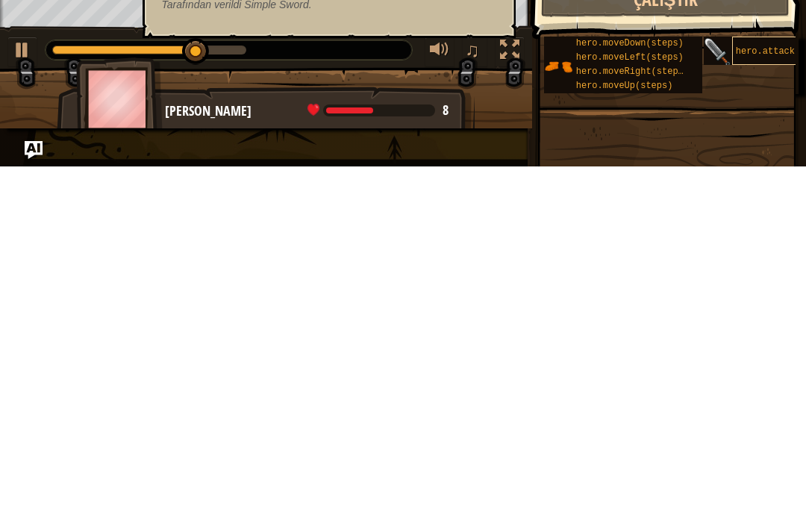
click at [770, 395] on span "hero.attack(target)" at bounding box center [787, 400] width 102 height 10
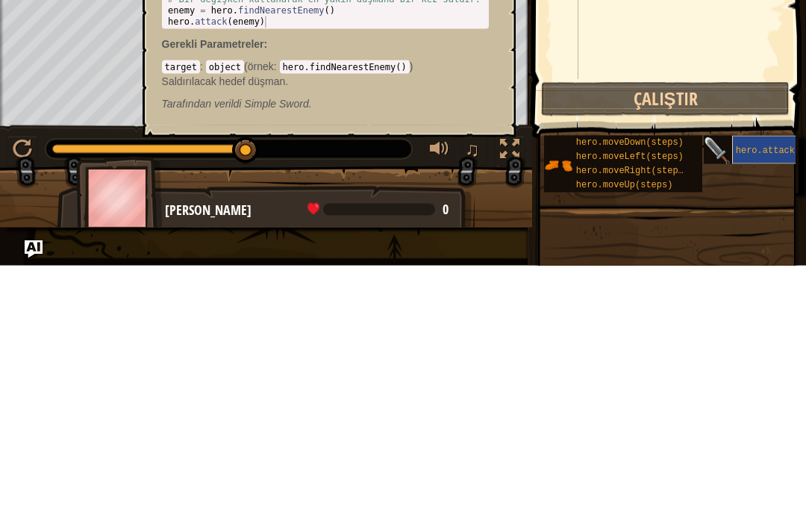
click at [761, 395] on span "hero.attack(target)" at bounding box center [787, 400] width 102 height 10
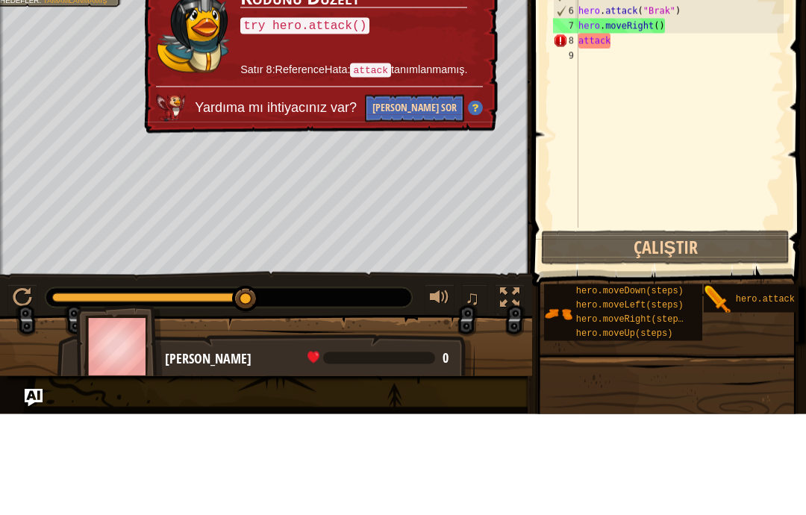
click at [438, 196] on button "[PERSON_NAME] Sor" at bounding box center [414, 210] width 99 height 28
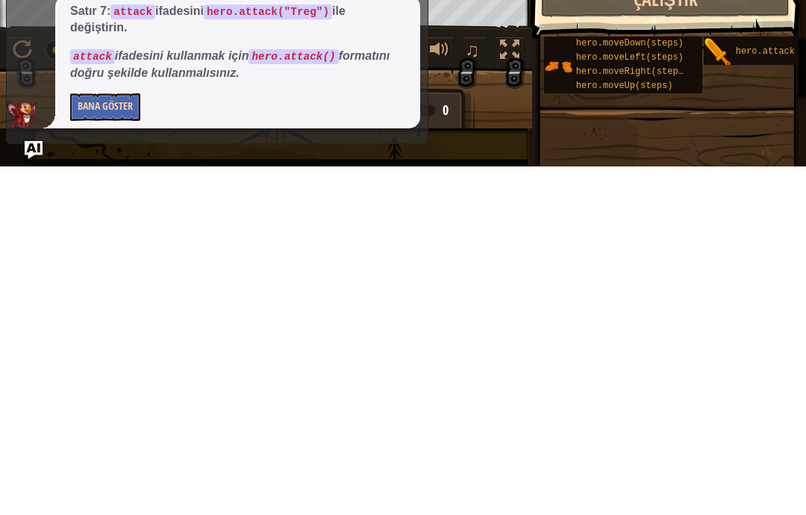
click at [99, 442] on button "Bana Göster" at bounding box center [105, 456] width 70 height 28
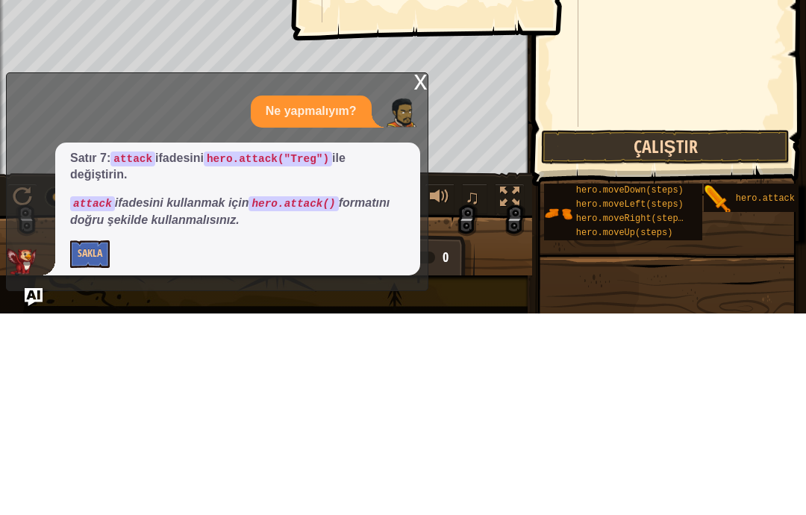
click at [732, 332] on button "Çalıştır" at bounding box center [665, 349] width 249 height 34
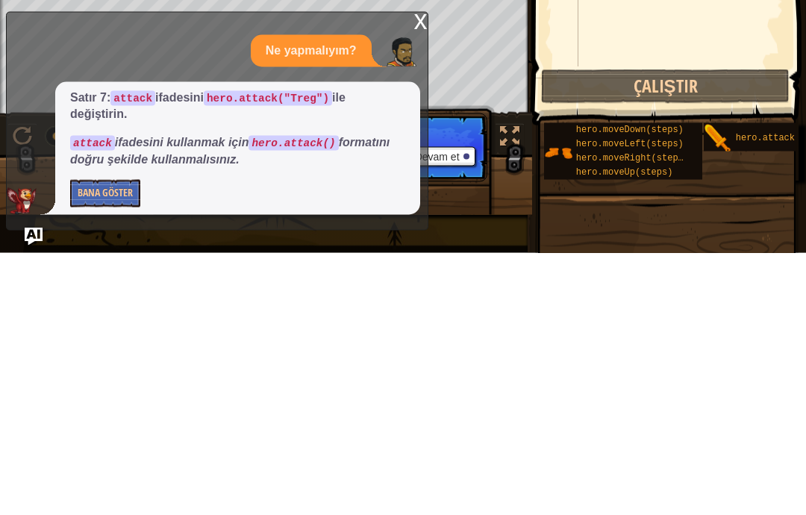
click at [31, 344] on div "Satır 7: attack ifadesini hero.attack("Treg") ile değiştirin. attack ifadesini …" at bounding box center [214, 410] width 414 height 133
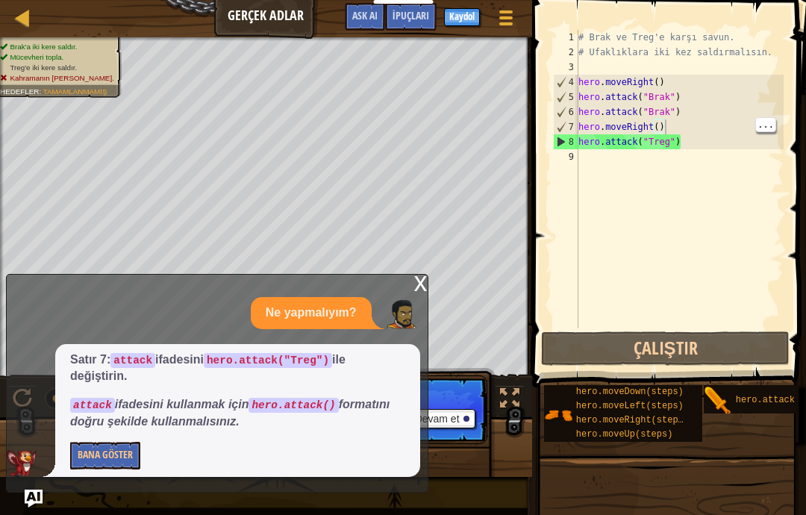
click at [701, 126] on div "# Brak ve Treg'e karşı savun. # Ufaklıklara iki kez saldırmalısın. hero . moveR…" at bounding box center [680, 194] width 208 height 329
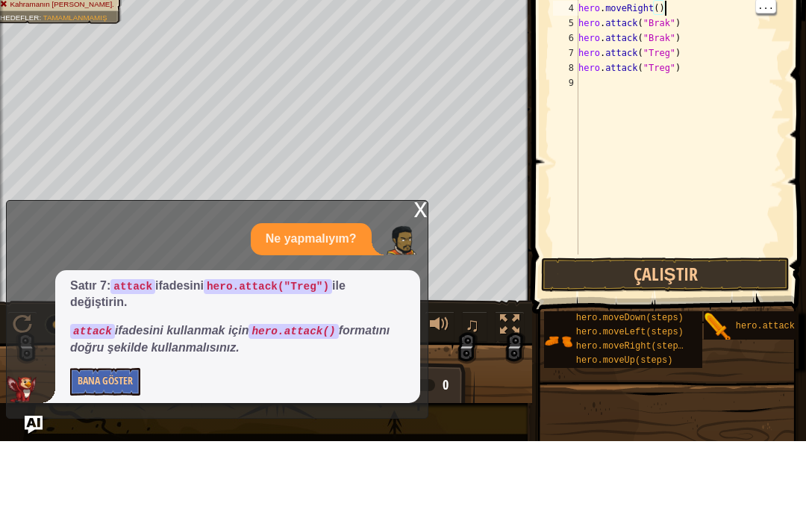
click at [717, 152] on div "# Brak ve Treg'e karşı savun. # Ufaklıklara iki kez saldırmalısın. hero . moveR…" at bounding box center [680, 194] width 208 height 329
click at [705, 159] on div "# Brak ve Treg'e karşı savun. # Ufaklıklara iki kez saldırmalısın. hero . moveR…" at bounding box center [680, 194] width 208 height 329
click at [710, 157] on div "# Brak ve Treg'e karşı savun. # Ufaklıklara iki kez saldırmalısın. hero . moveR…" at bounding box center [680, 194] width 208 height 329
click at [698, 150] on div "# Brak ve Treg'e karşı savun. # Ufaklıklara iki kez saldırmalısın. hero . moveR…" at bounding box center [680, 194] width 208 height 329
click at [706, 152] on div "# Brak ve Treg'e karşı savun. # Ufaklıklara iki kez saldırmalısın. hero . moveR…" at bounding box center [680, 194] width 208 height 329
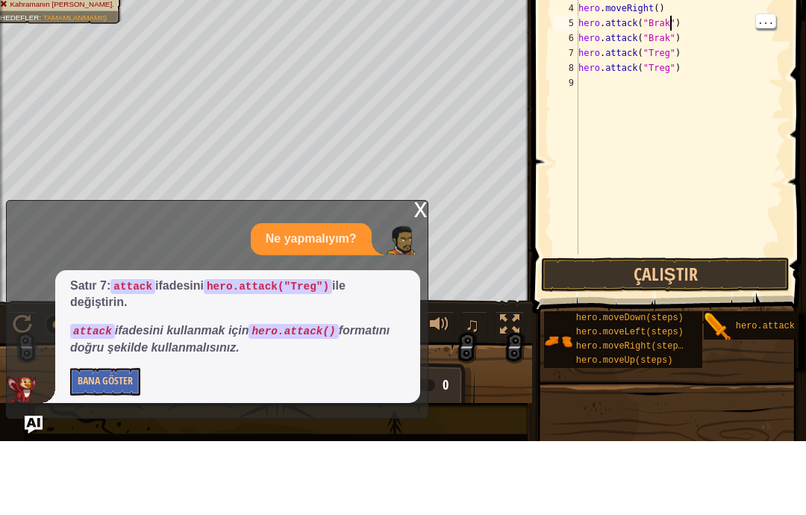
click at [671, 168] on div "# Brak ve Treg'e karşı savun. # Ufaklıklara iki kez saldırmalısın. hero . moveR…" at bounding box center [680, 194] width 208 height 329
click at [709, 150] on div "# Brak ve Treg'e karşı savun. # Ufaklıklara iki kez saldırmalısın. hero . moveR…" at bounding box center [680, 194] width 208 height 329
click at [577, 133] on div "7" at bounding box center [565, 126] width 25 height 15
click at [573, 151] on div "9" at bounding box center [565, 156] width 25 height 15
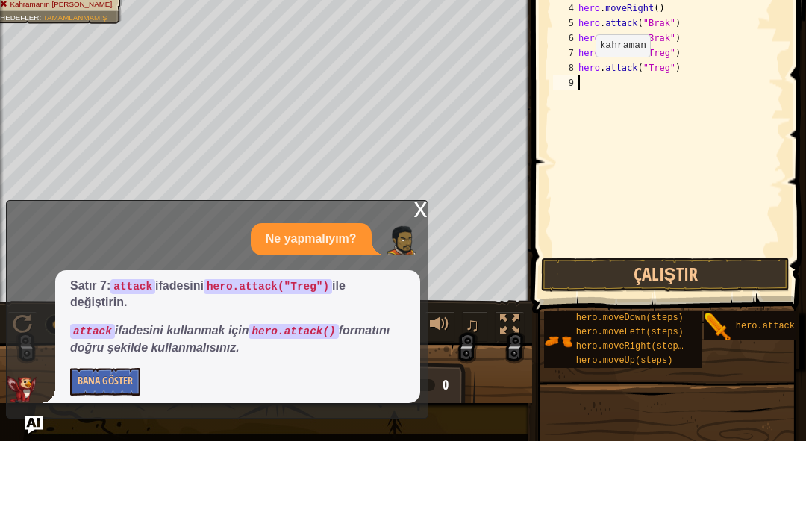
click at [574, 147] on div "8" at bounding box center [565, 141] width 25 height 15
click at [717, 146] on div "# Brak ve Treg'e karşı savun. # Ufaklıklara iki kez saldırmalısın. hero . moveR…" at bounding box center [680, 194] width 208 height 329
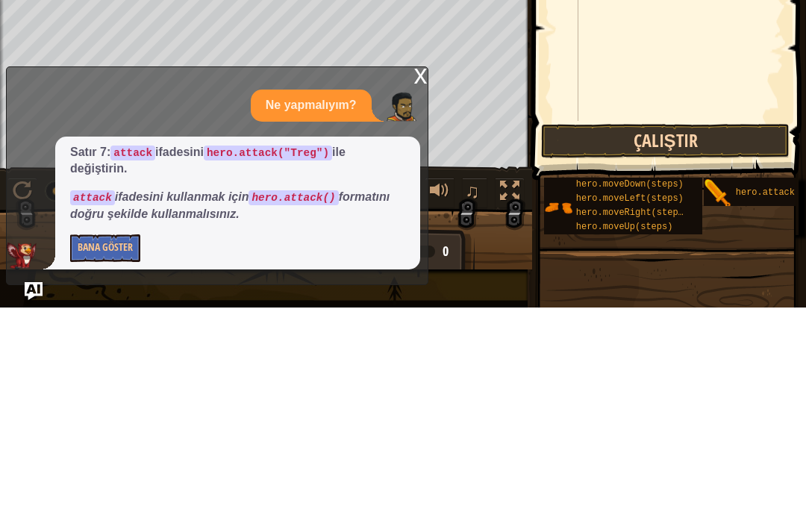
click at [721, 332] on button "Çalıştır" at bounding box center [665, 349] width 249 height 34
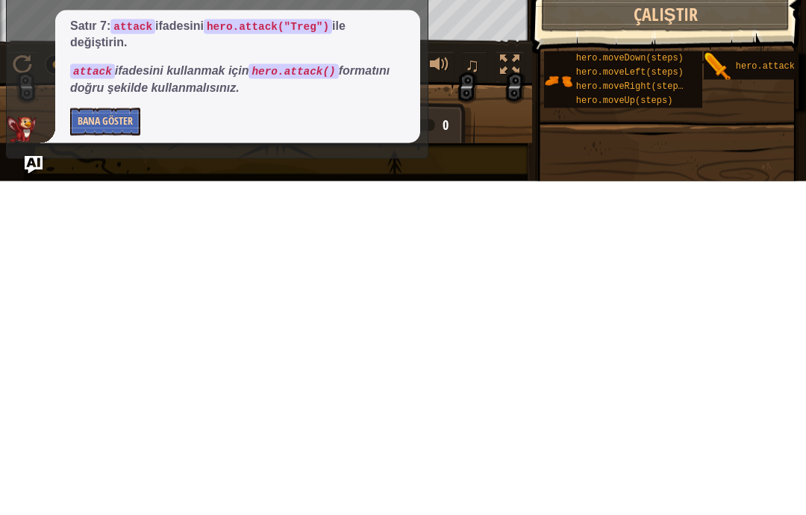
click at [99, 442] on button "Bana Göster" at bounding box center [105, 456] width 70 height 28
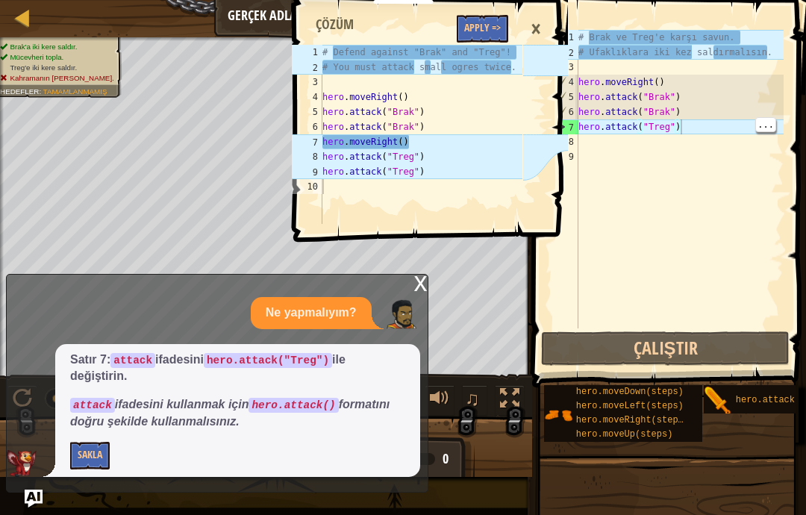
click at [723, 122] on div "# Brak ve Treg'e karşı savun. # Ufaklıklara iki kez saldırmalısın. hero . moveR…" at bounding box center [680, 194] width 208 height 329
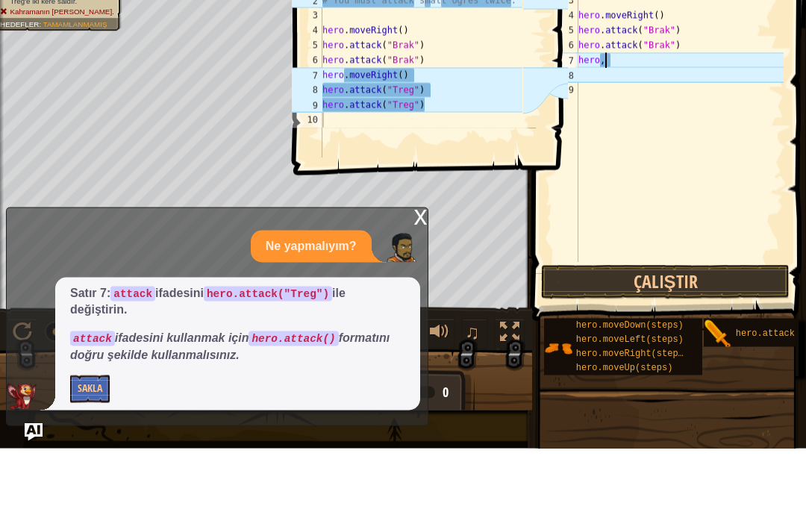
scroll to position [16, 20]
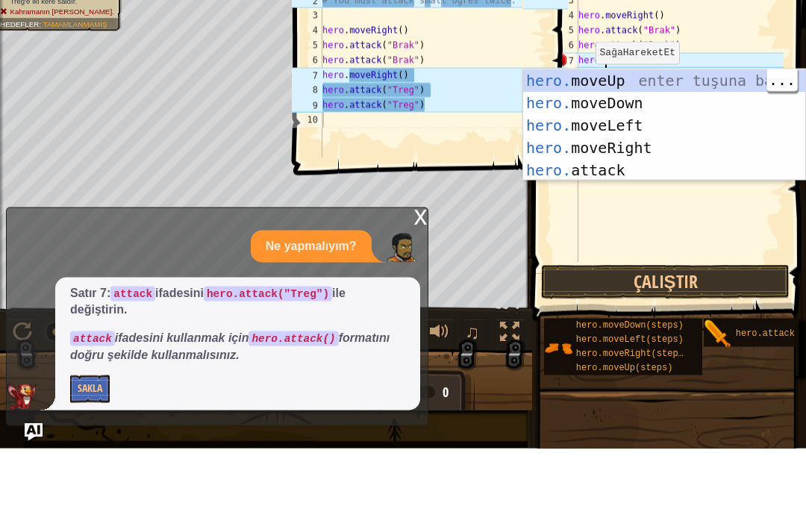
click at [696, 223] on div "hero. moveUp enter tuşuna bas hero. moveDown enter tuşuna bas hero. moveLeft en…" at bounding box center [664, 214] width 282 height 157
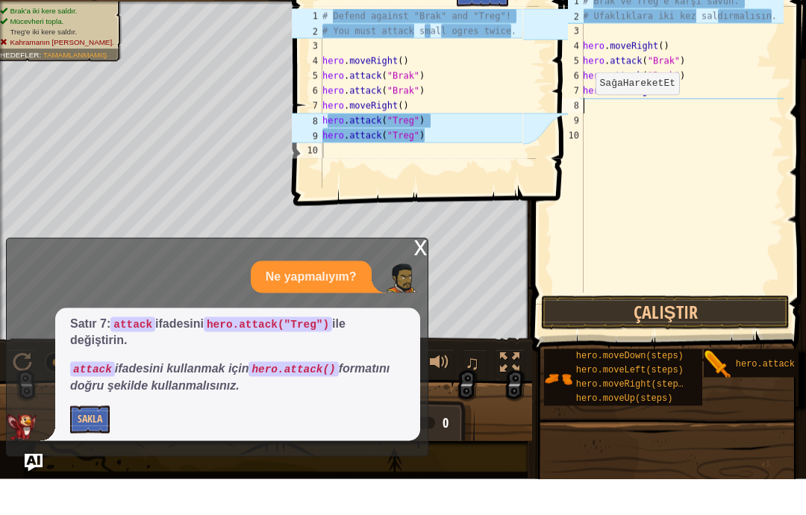
click at [669, 85] on div "# Brak ve Treg'e karşı savun. # Ufaklıklara iki kez saldırmalısın. hero . moveR…" at bounding box center [682, 194] width 204 height 329
click at [644, 114] on div "# Brak ve Treg'e karşı savun. # Ufaklıklara iki kez saldırmalısın. hero . moveR…" at bounding box center [682, 194] width 204 height 329
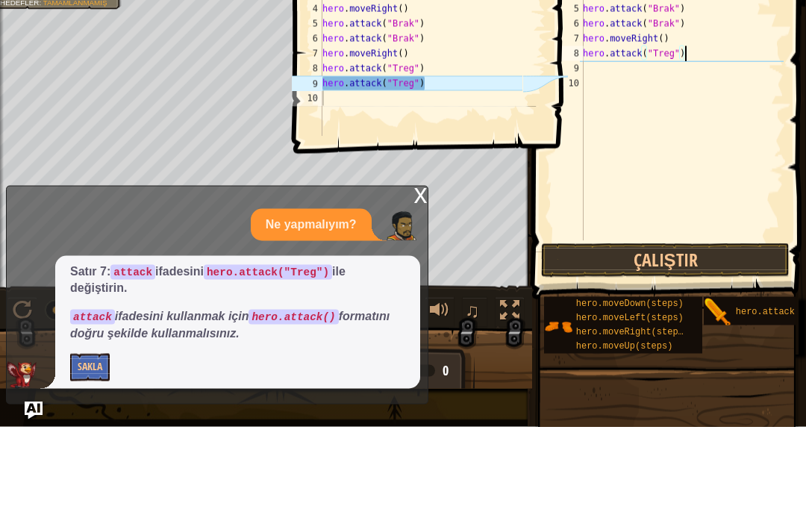
scroll to position [16, 45]
click at [667, 170] on div "# Brak ve Treg'e karşı savun. # Ufaklıklara iki kez saldırmalısın. hero . moveR…" at bounding box center [682, 194] width 204 height 329
click at [633, 164] on div "# Brak ve Treg'e karşı savun. # Ufaklıklara iki kez saldırmalısın. hero . moveR…" at bounding box center [682, 194] width 204 height 329
click at [637, 157] on div "# Brak ve Treg'e karşı savun. # Ufaklıklara iki kez saldırmalısın. hero . moveR…" at bounding box center [682, 194] width 204 height 329
click at [574, 163] on div "9" at bounding box center [568, 156] width 31 height 15
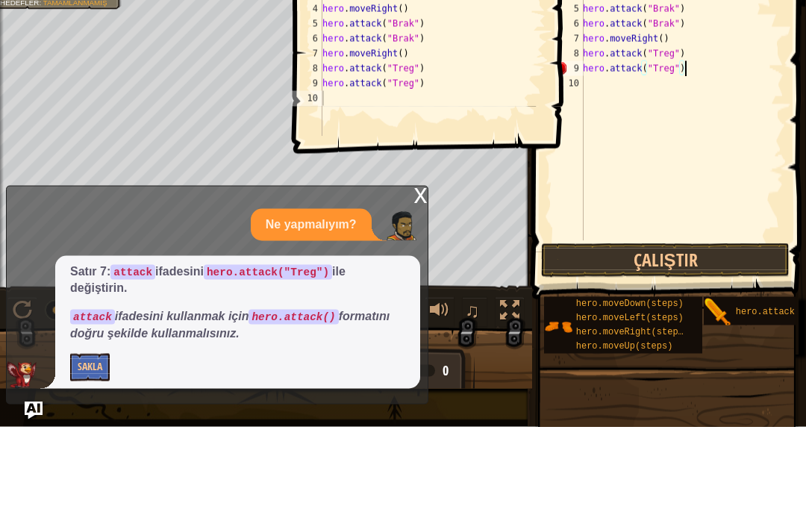
scroll to position [16, 117]
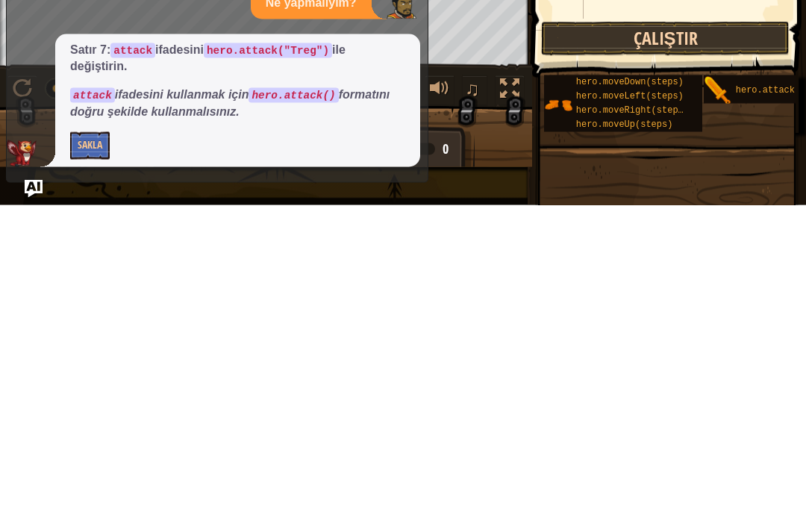
click at [715, 332] on button "Çalıştır" at bounding box center [665, 349] width 249 height 34
type textarea "abcde fg"
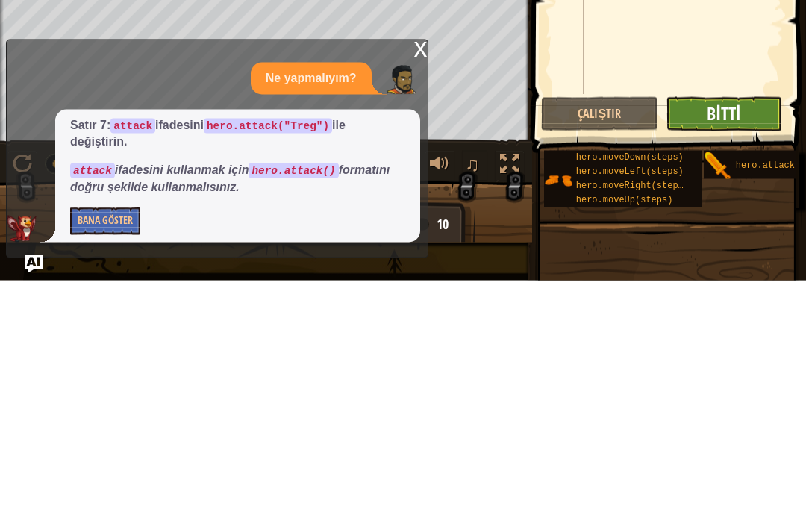
click at [737, 336] on span "Bitti" at bounding box center [724, 348] width 34 height 24
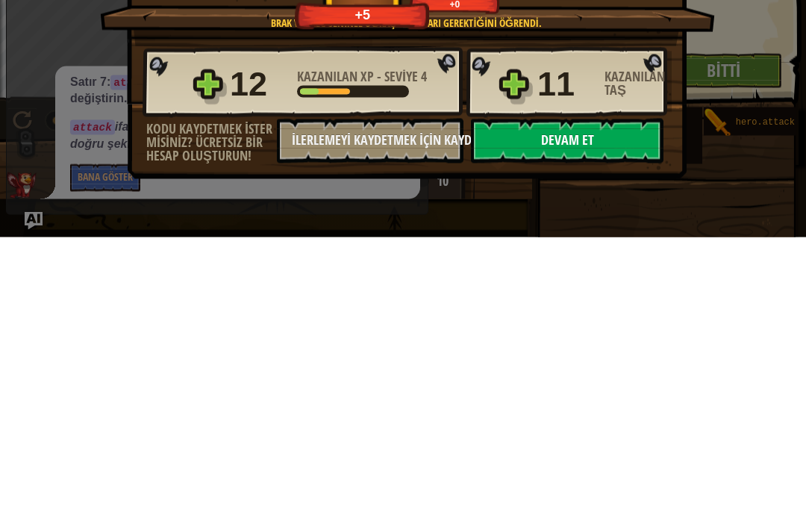
click at [647, 397] on button "Devam et" at bounding box center [567, 419] width 193 height 45
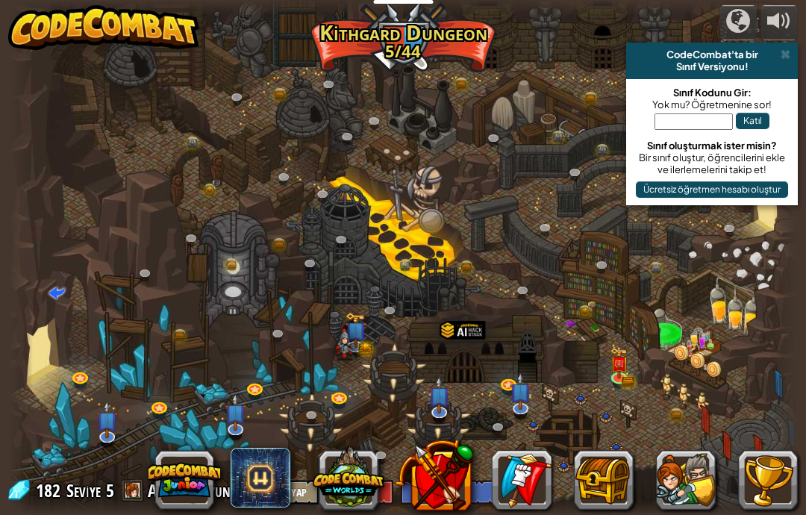
select select "tr"
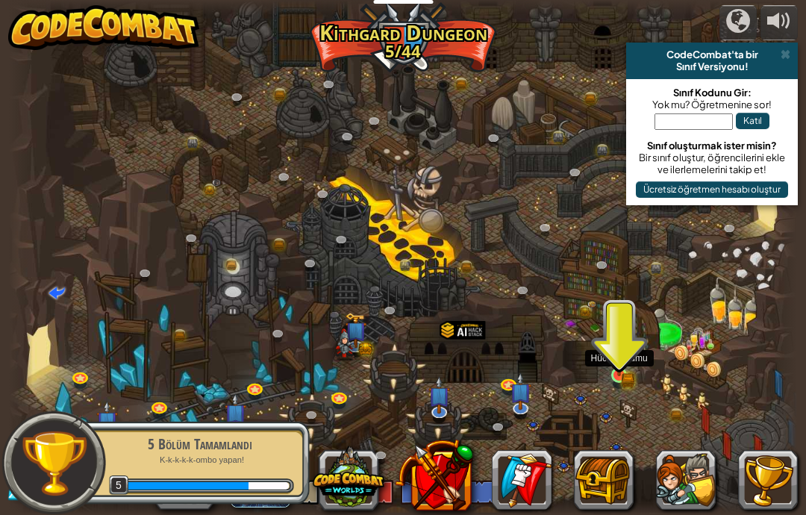
click at [614, 371] on img at bounding box center [619, 356] width 19 height 42
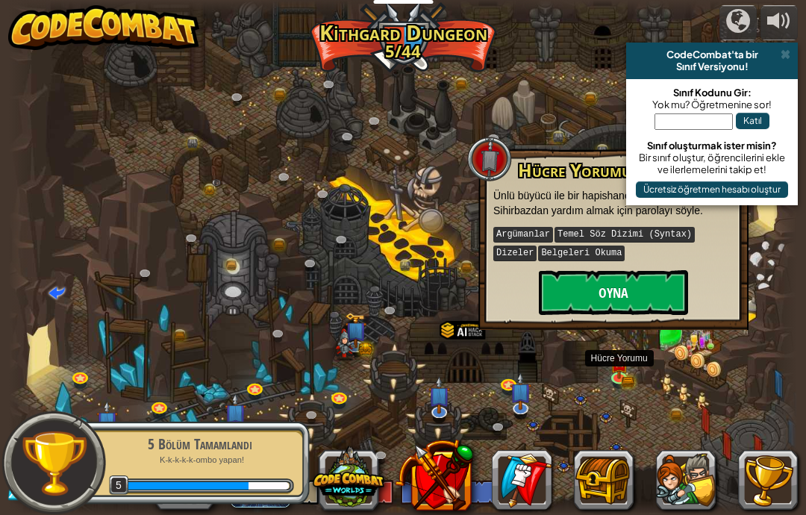
click at [679, 282] on button "Oyna" at bounding box center [613, 292] width 149 height 45
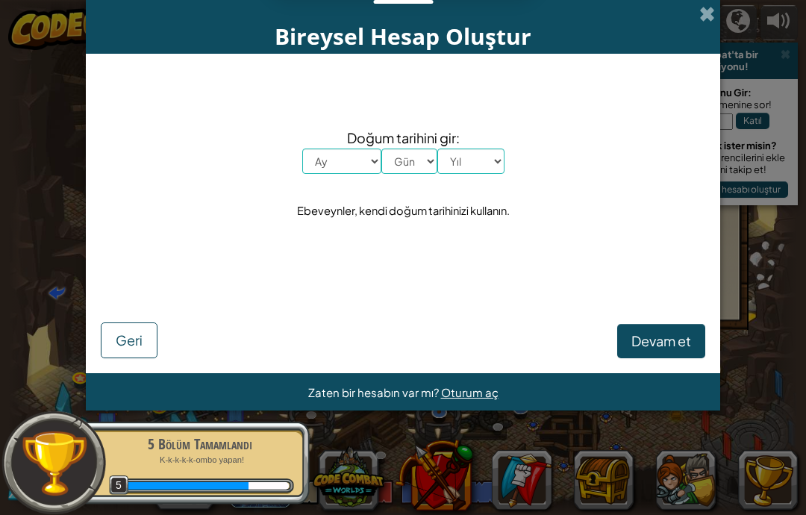
click at [670, 340] on span "Devam et" at bounding box center [662, 340] width 60 height 17
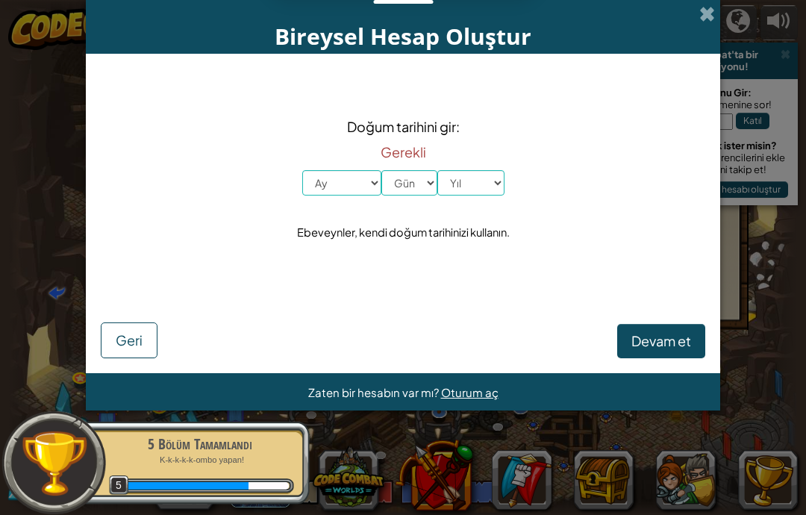
click at [680, 329] on button "Devam et" at bounding box center [662, 341] width 88 height 34
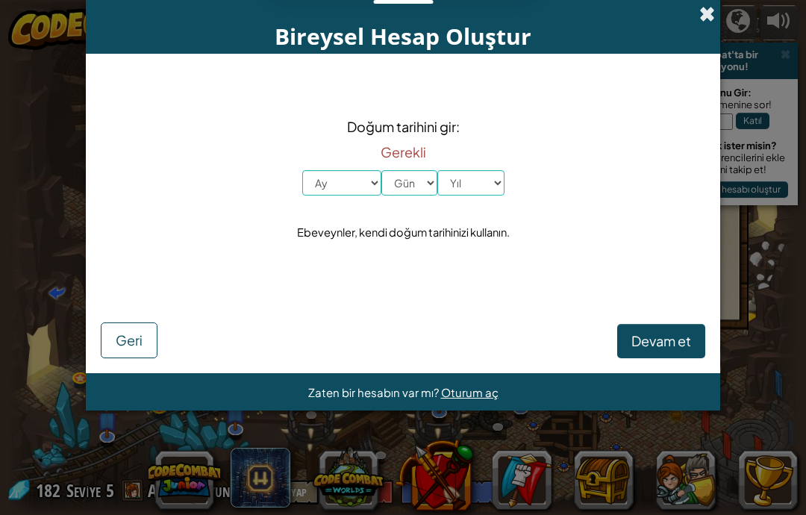
click at [707, 16] on span at bounding box center [708, 14] width 16 height 16
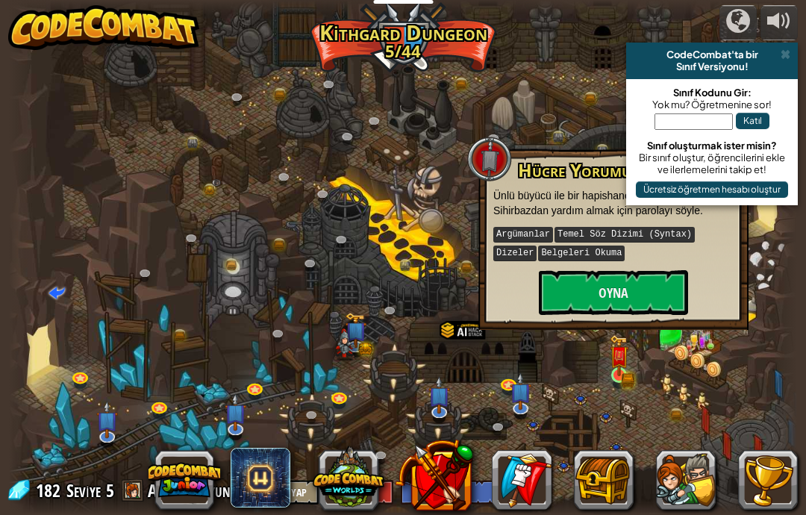
click at [609, 375] on link at bounding box center [621, 377] width 30 height 30
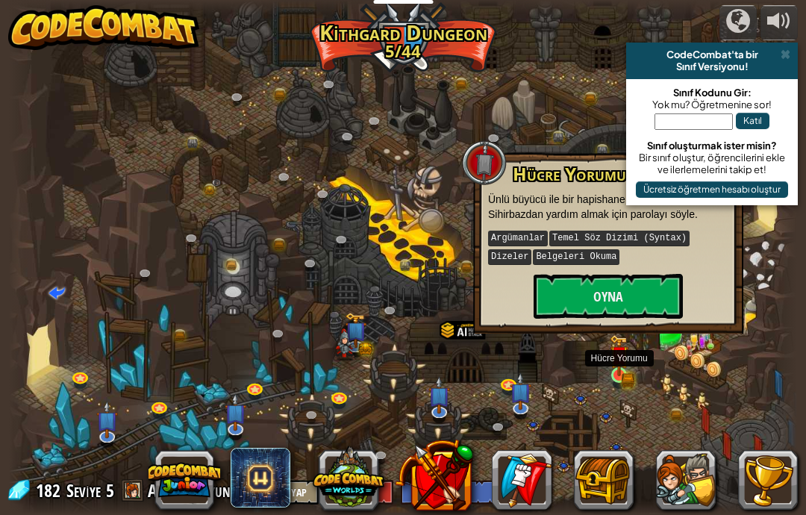
click at [615, 371] on img at bounding box center [619, 356] width 19 height 42
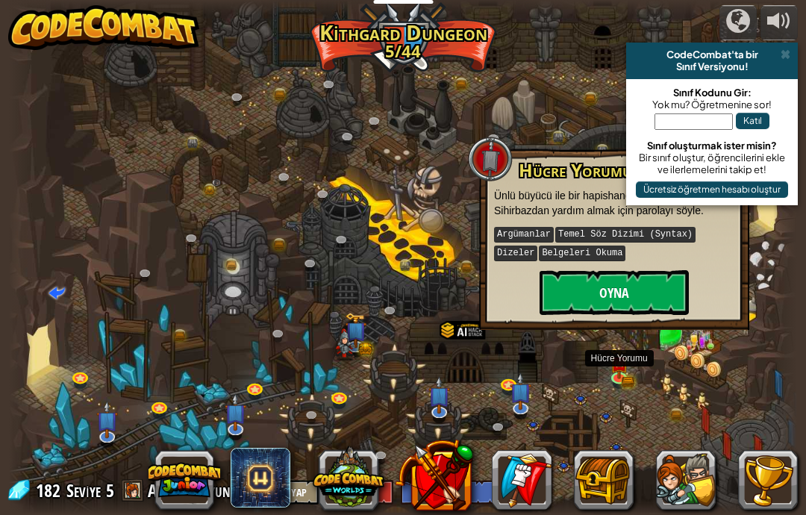
click at [638, 301] on button "Oyna" at bounding box center [614, 292] width 149 height 45
